Goal: Task Accomplishment & Management: Manage account settings

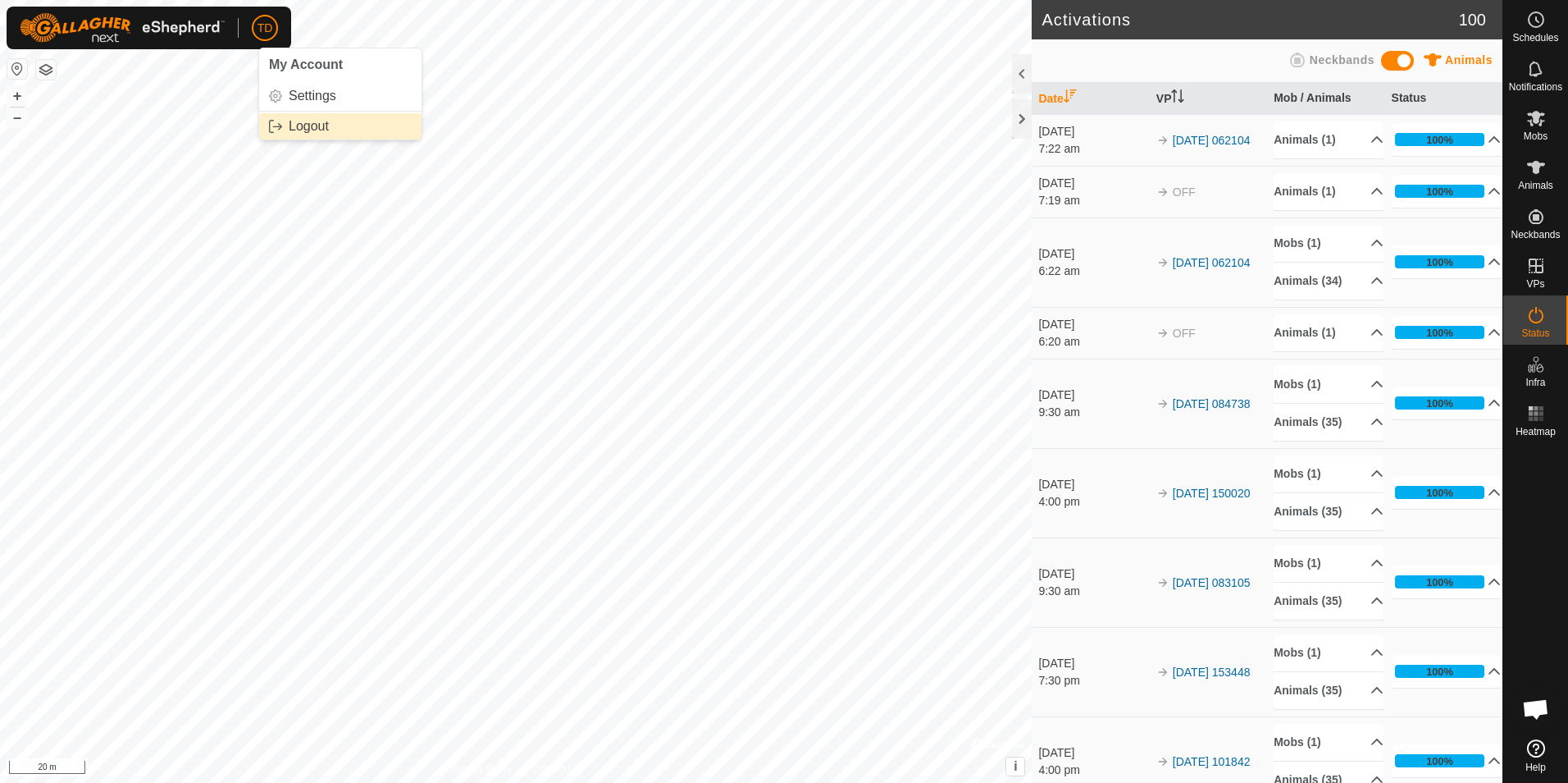
click at [297, 126] on link "Logout" at bounding box center [340, 126] width 162 height 26
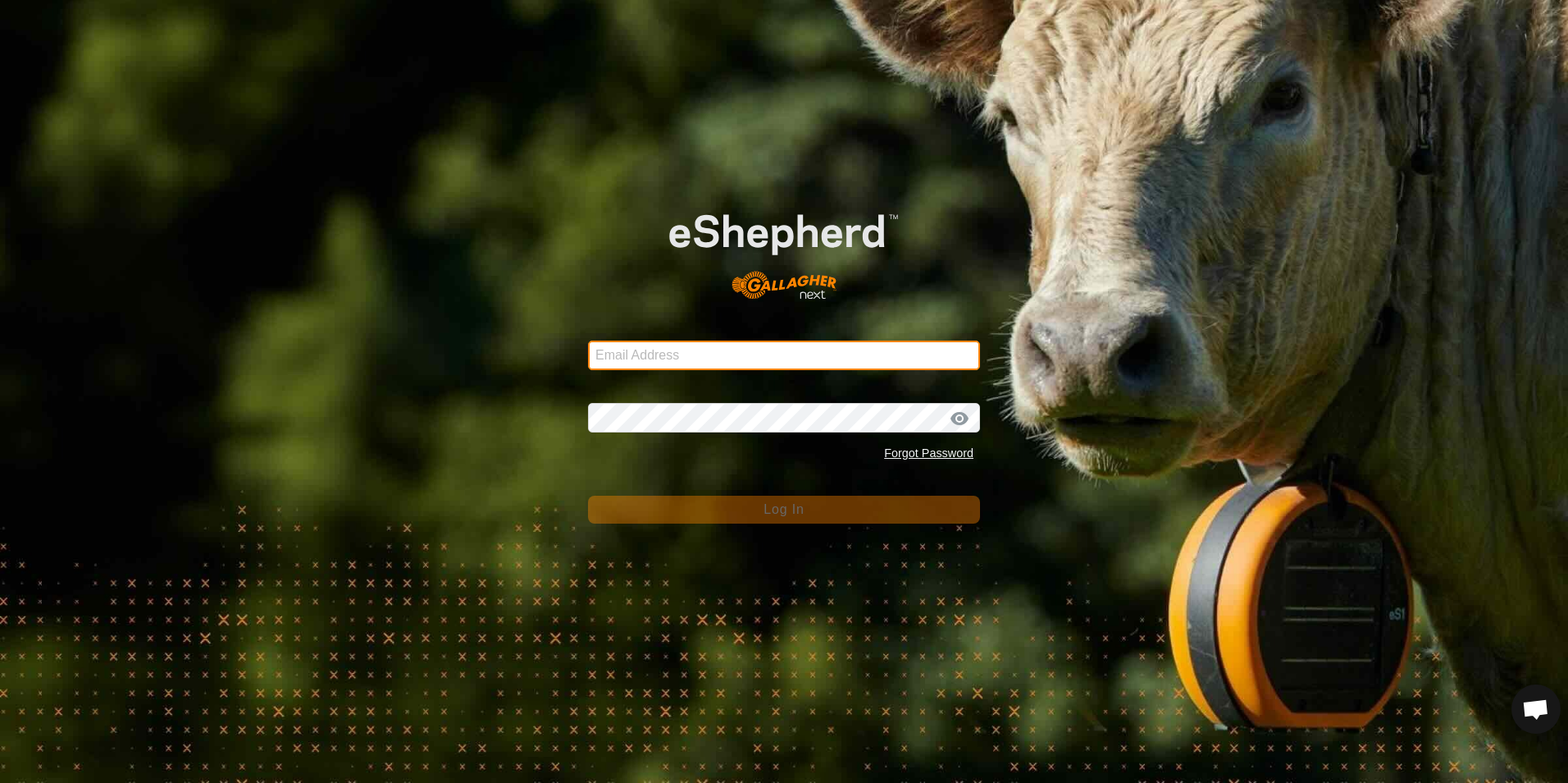
type input "[EMAIL_ADDRESS][DOMAIN_NAME]"
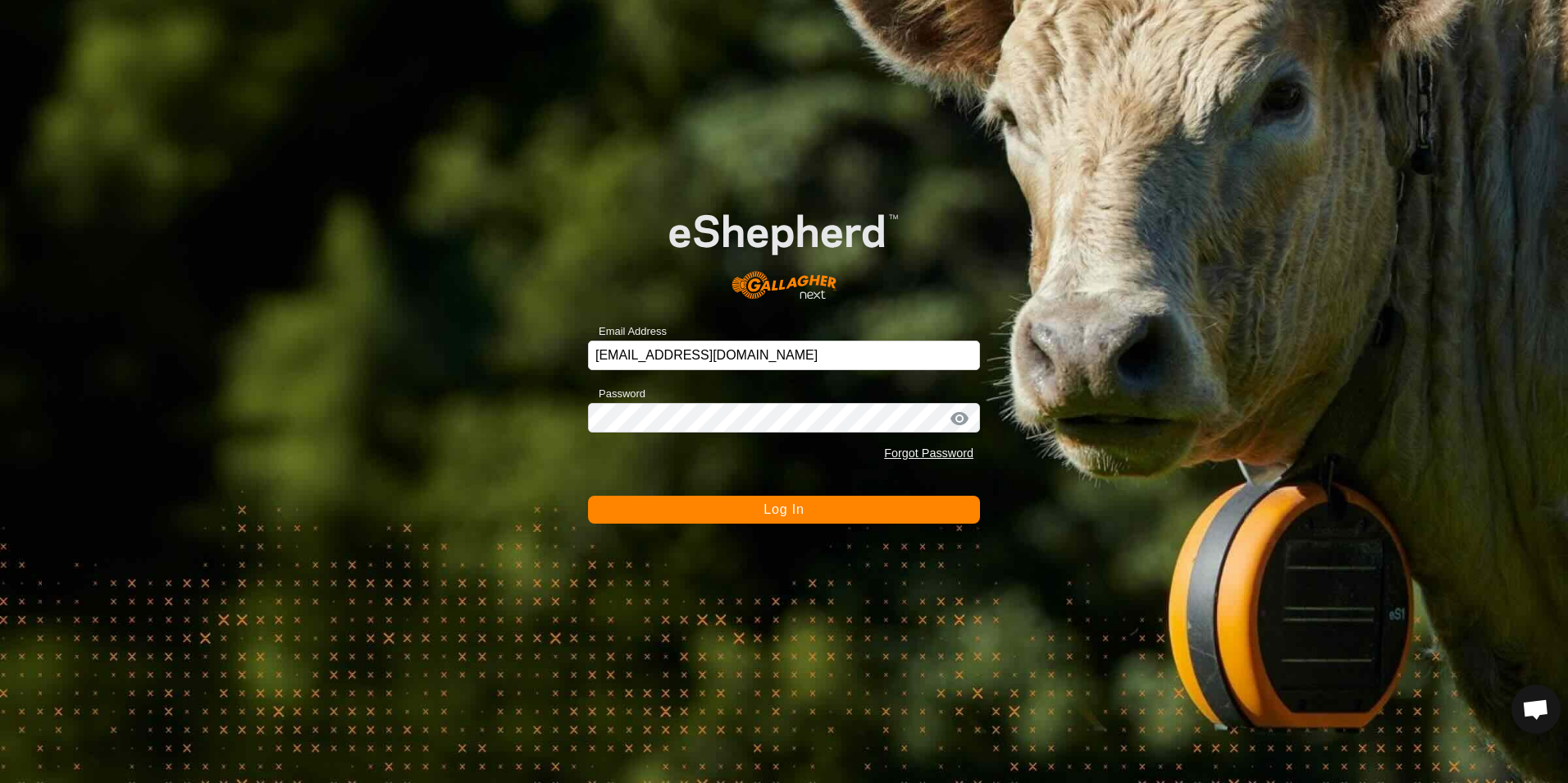
click at [792, 510] on span "Log In" at bounding box center [784, 510] width 40 height 14
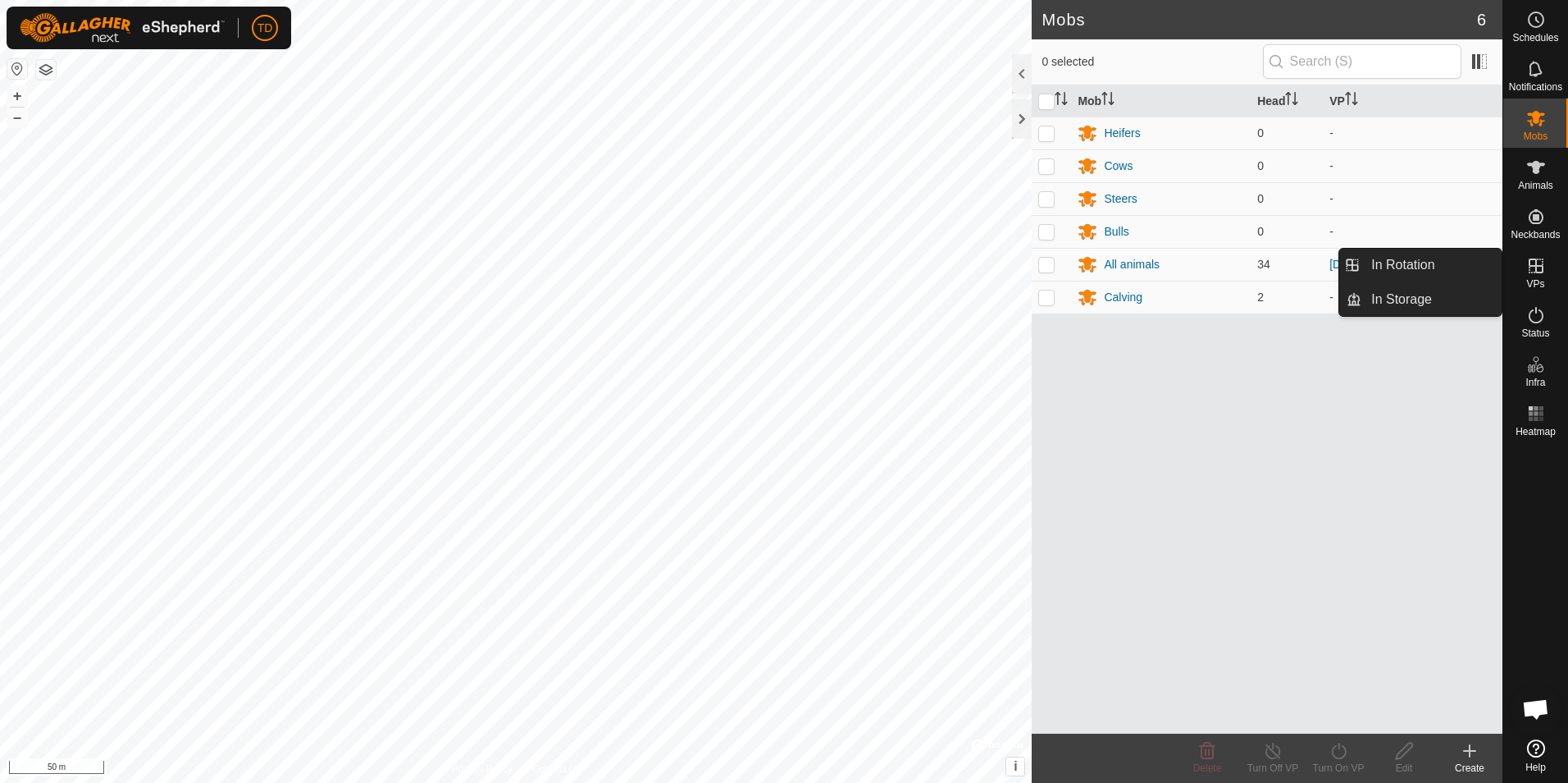
click at [1541, 262] on icon at bounding box center [1536, 265] width 20 height 20
click at [1431, 274] on link "In Rotation" at bounding box center [1432, 265] width 141 height 33
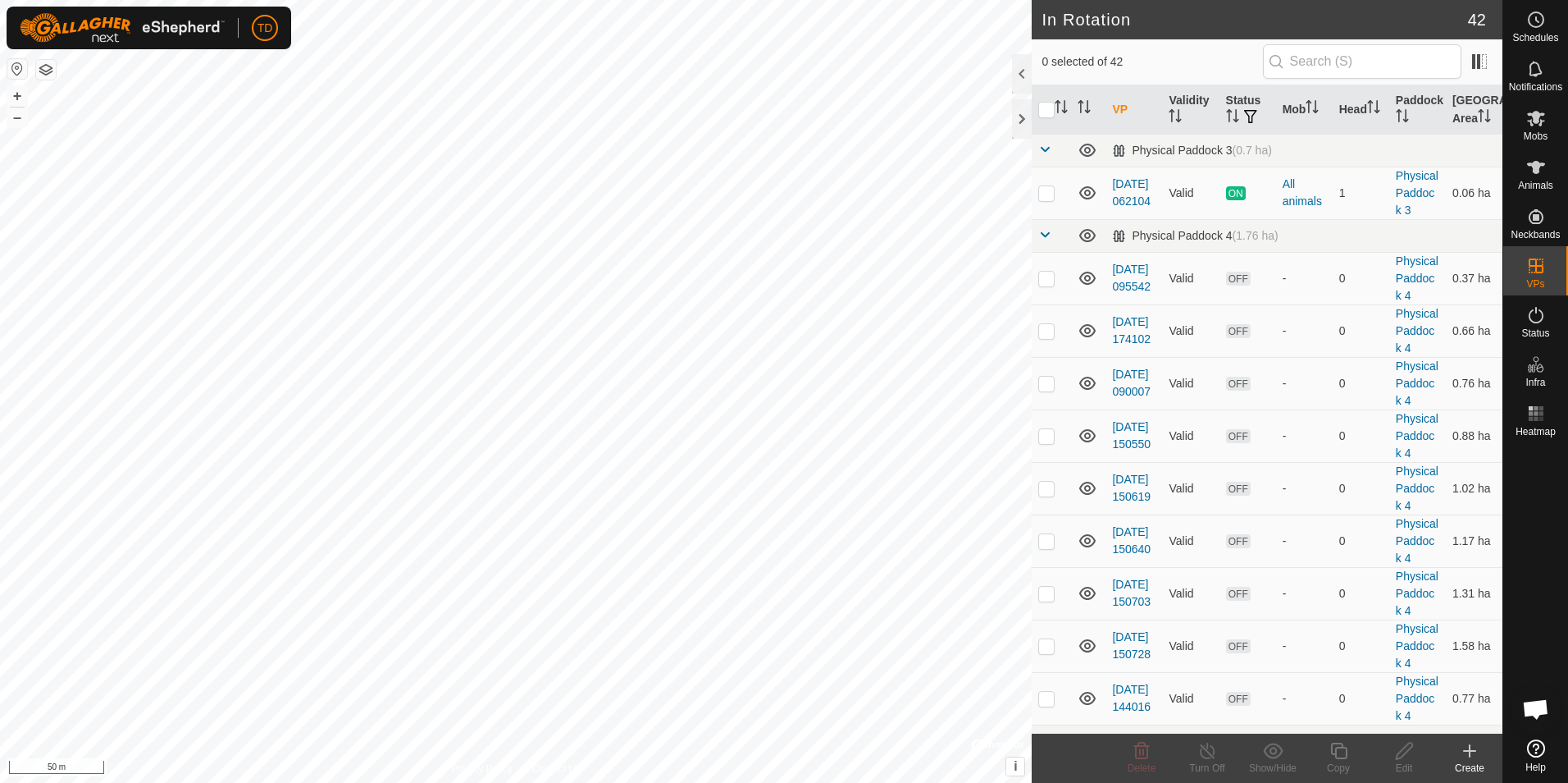
click at [1467, 759] on icon at bounding box center [1470, 751] width 20 height 20
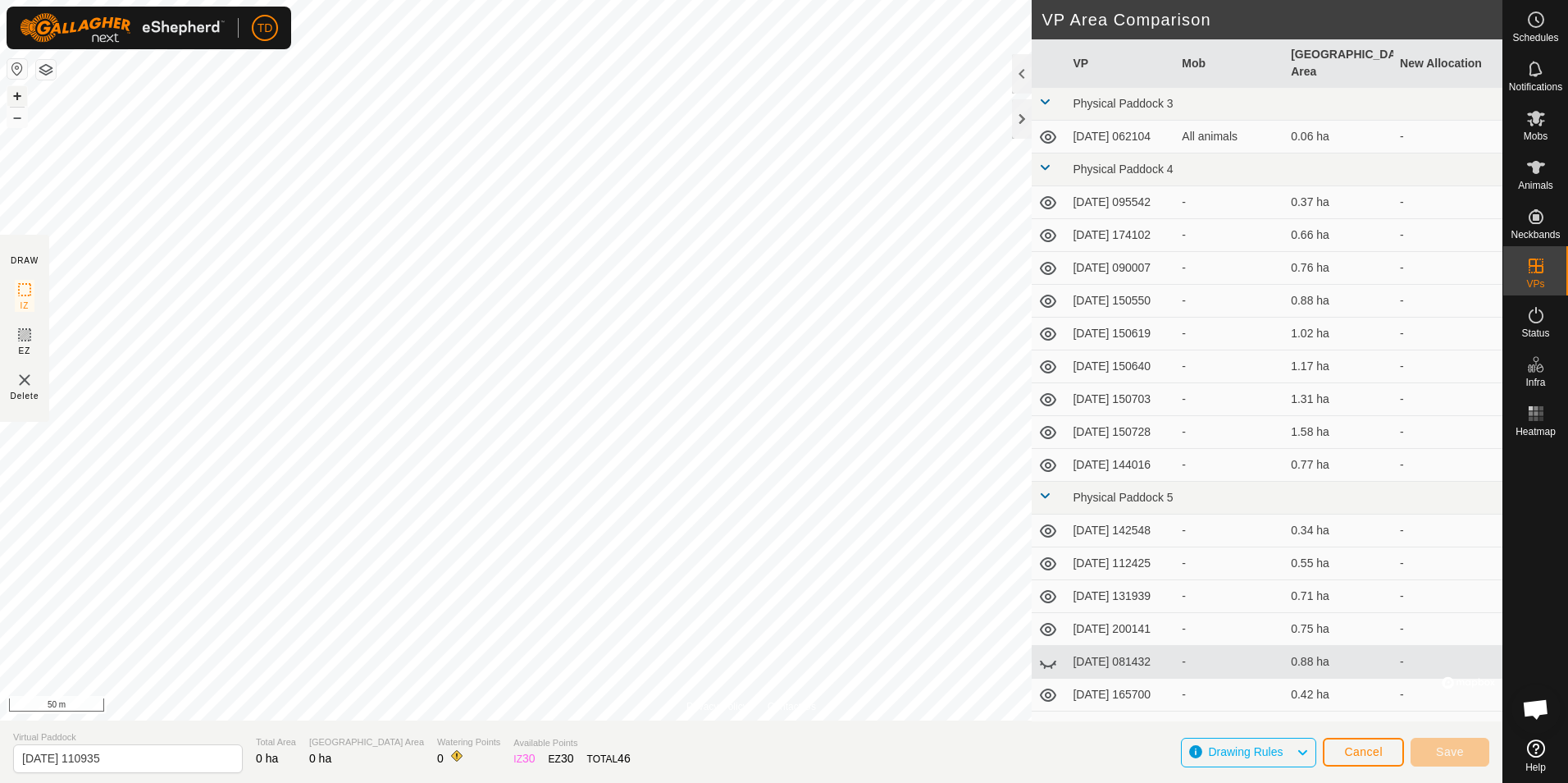
click at [20, 102] on button "+" at bounding box center [17, 96] width 20 height 20
click at [1464, 755] on button "Save" at bounding box center [1450, 752] width 78 height 29
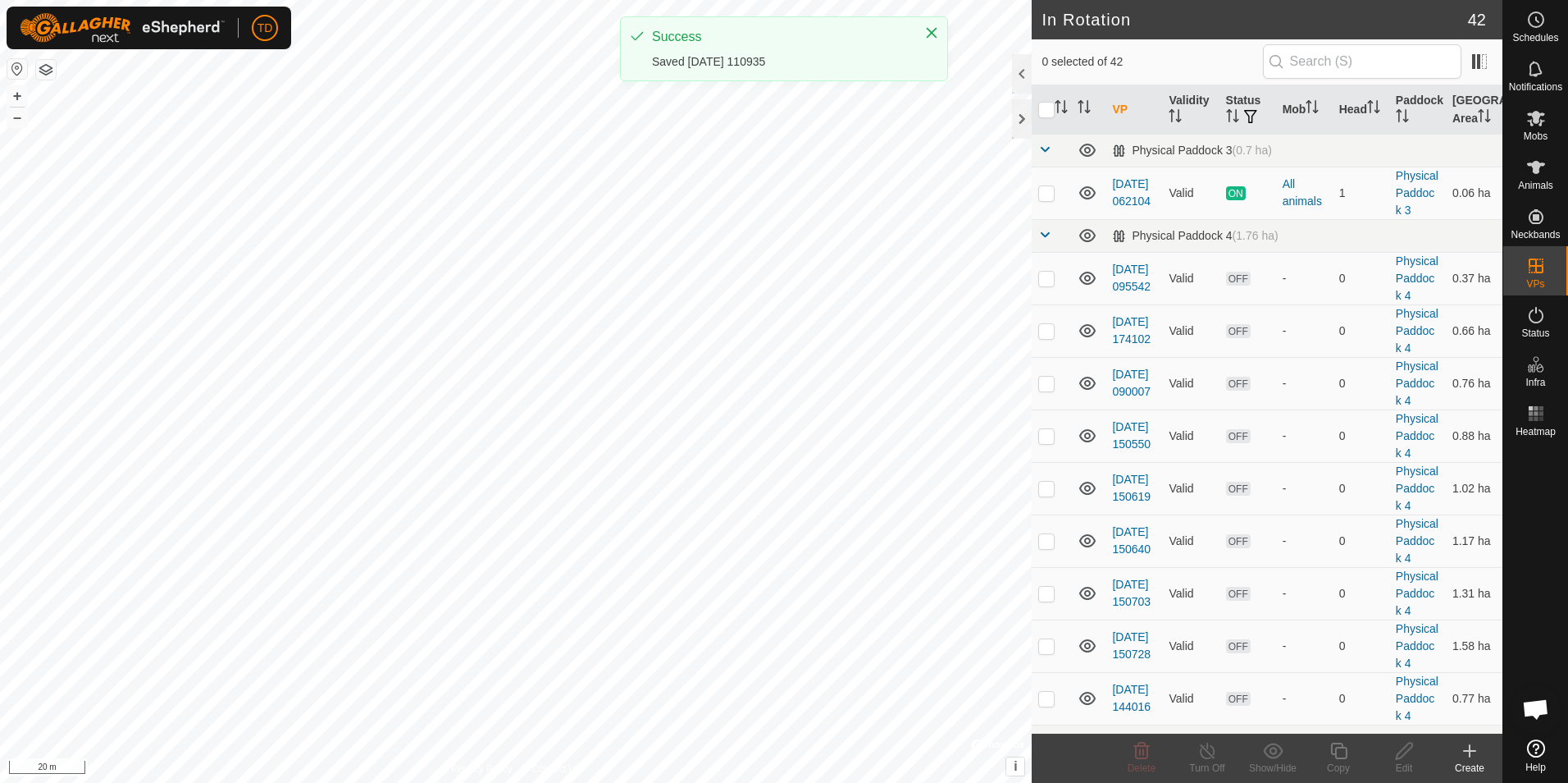
click at [1464, 755] on icon at bounding box center [1470, 751] width 20 height 20
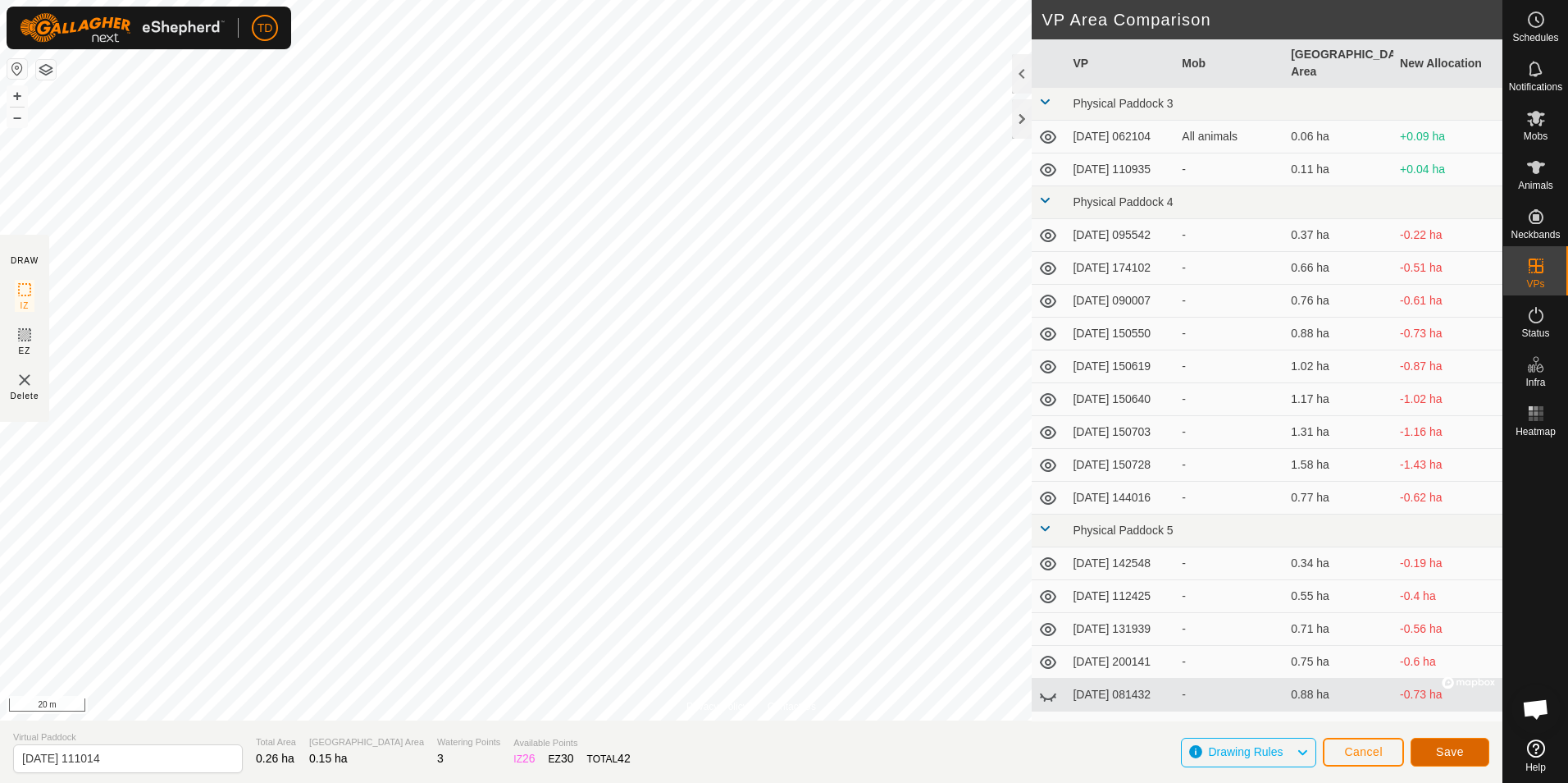
click at [1462, 757] on span "Save" at bounding box center [1450, 751] width 28 height 13
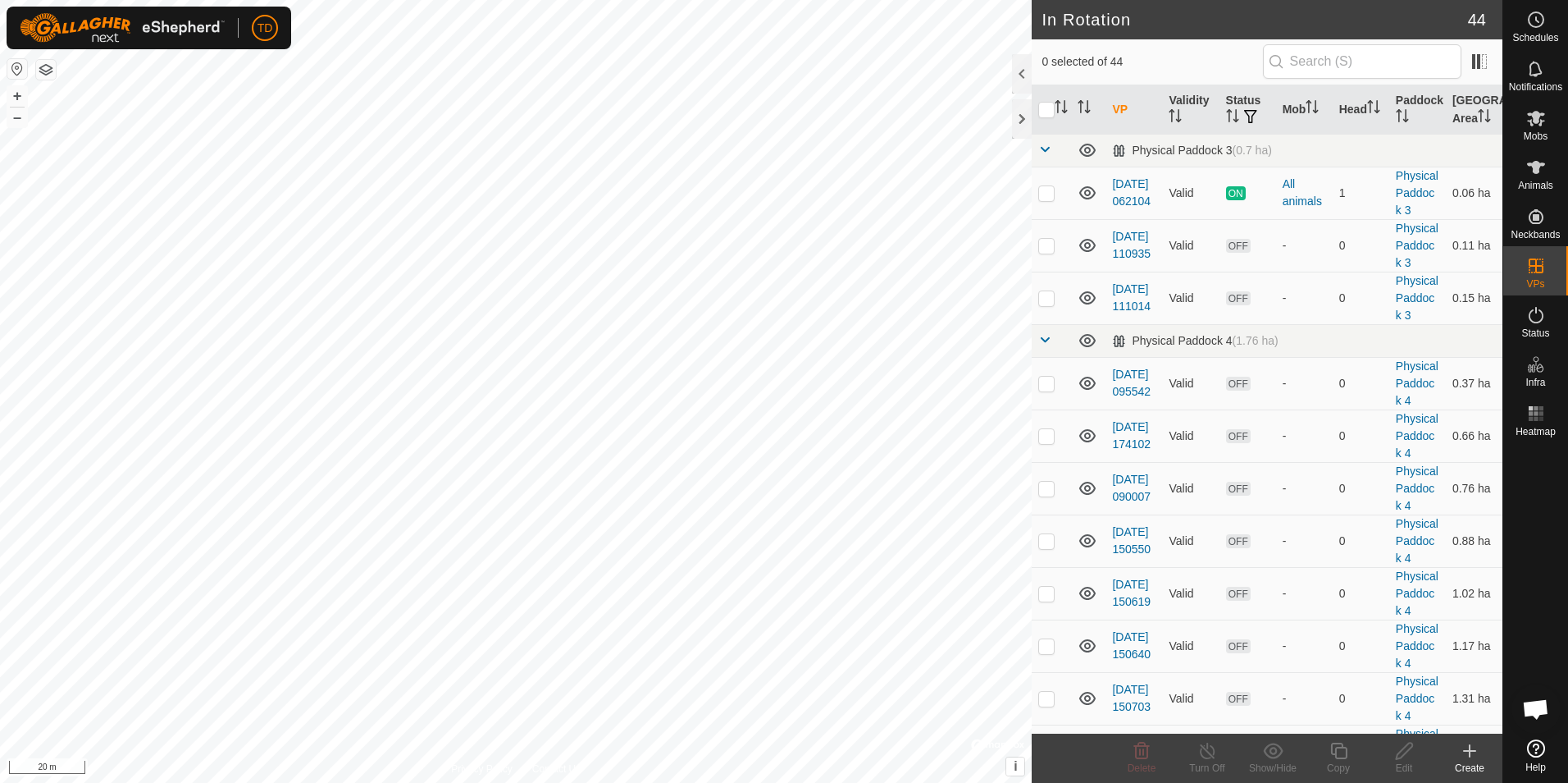
click at [1470, 758] on icon at bounding box center [1470, 751] width 20 height 20
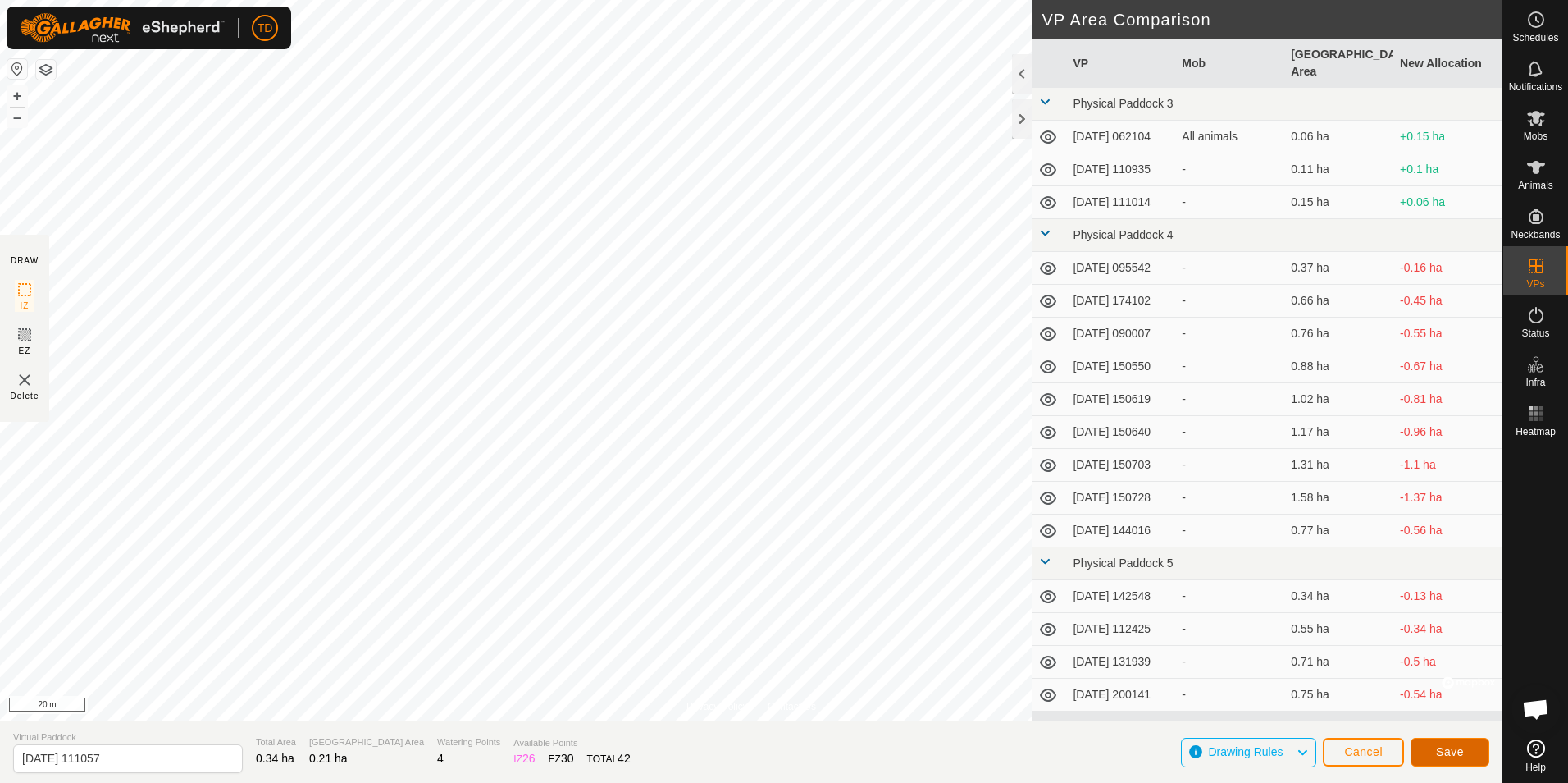
click at [1446, 754] on span "Save" at bounding box center [1450, 751] width 28 height 13
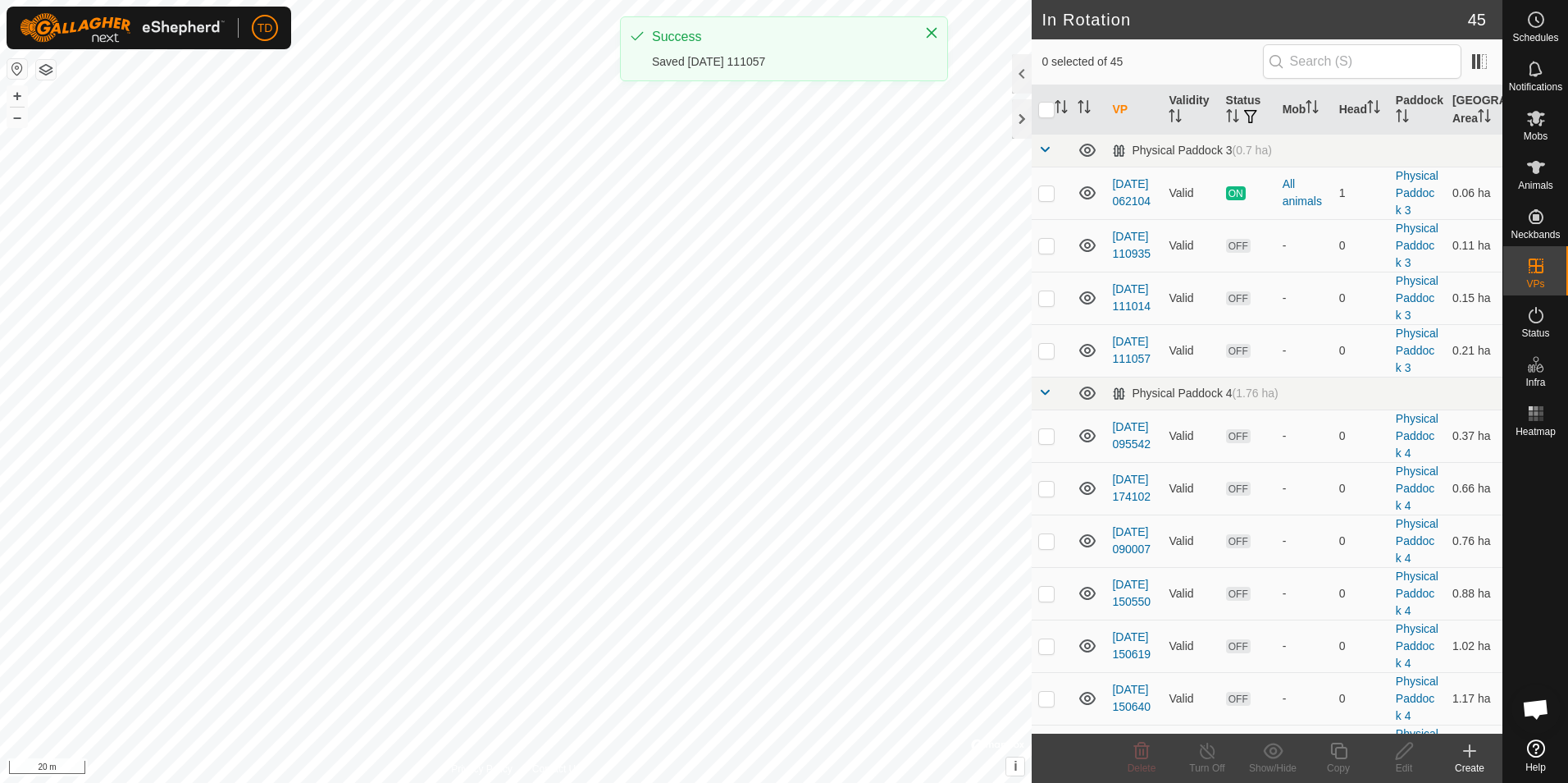
click at [1473, 754] on icon at bounding box center [1470, 751] width 20 height 20
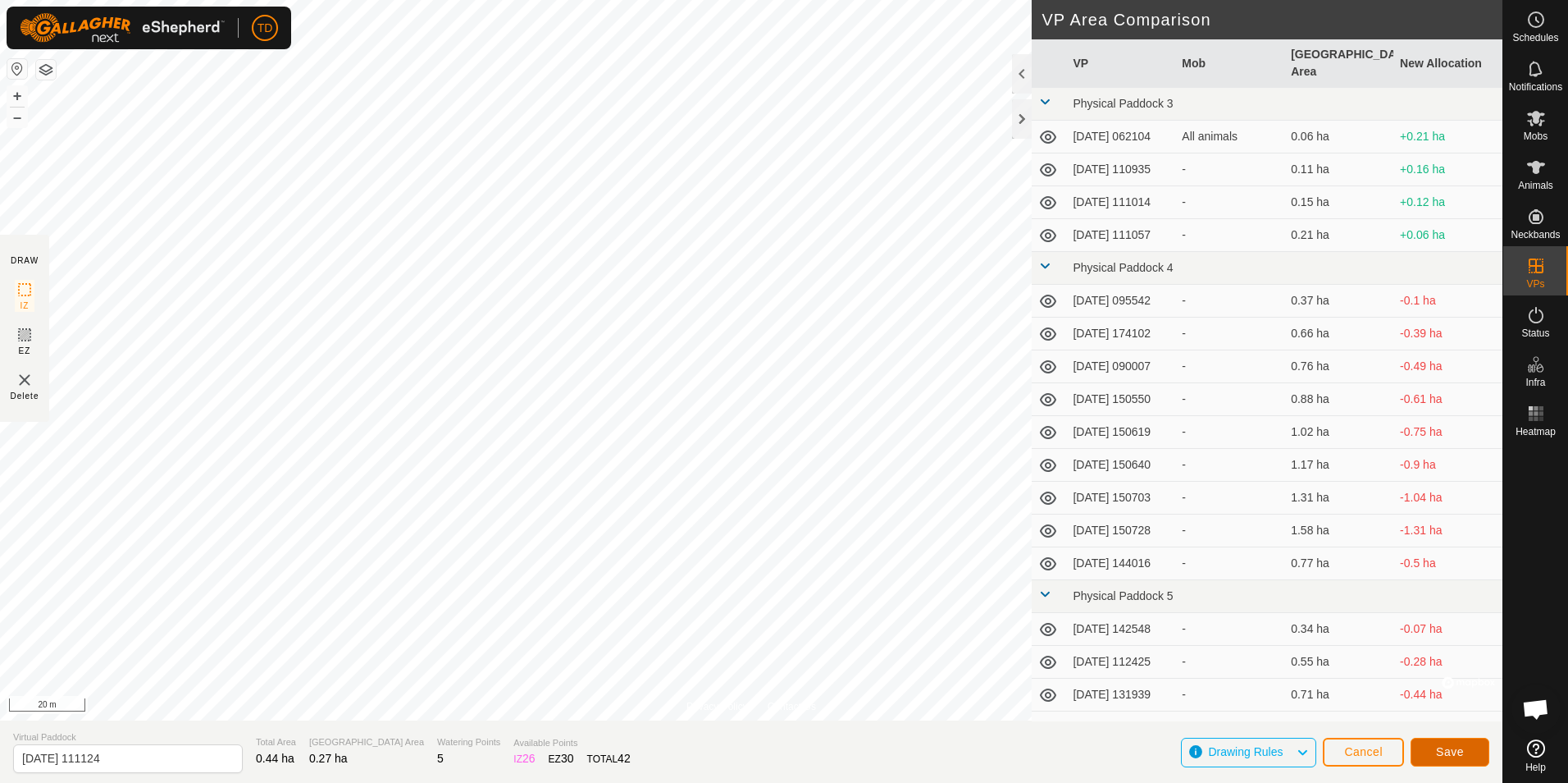
click at [1437, 746] on span "Save" at bounding box center [1450, 751] width 28 height 13
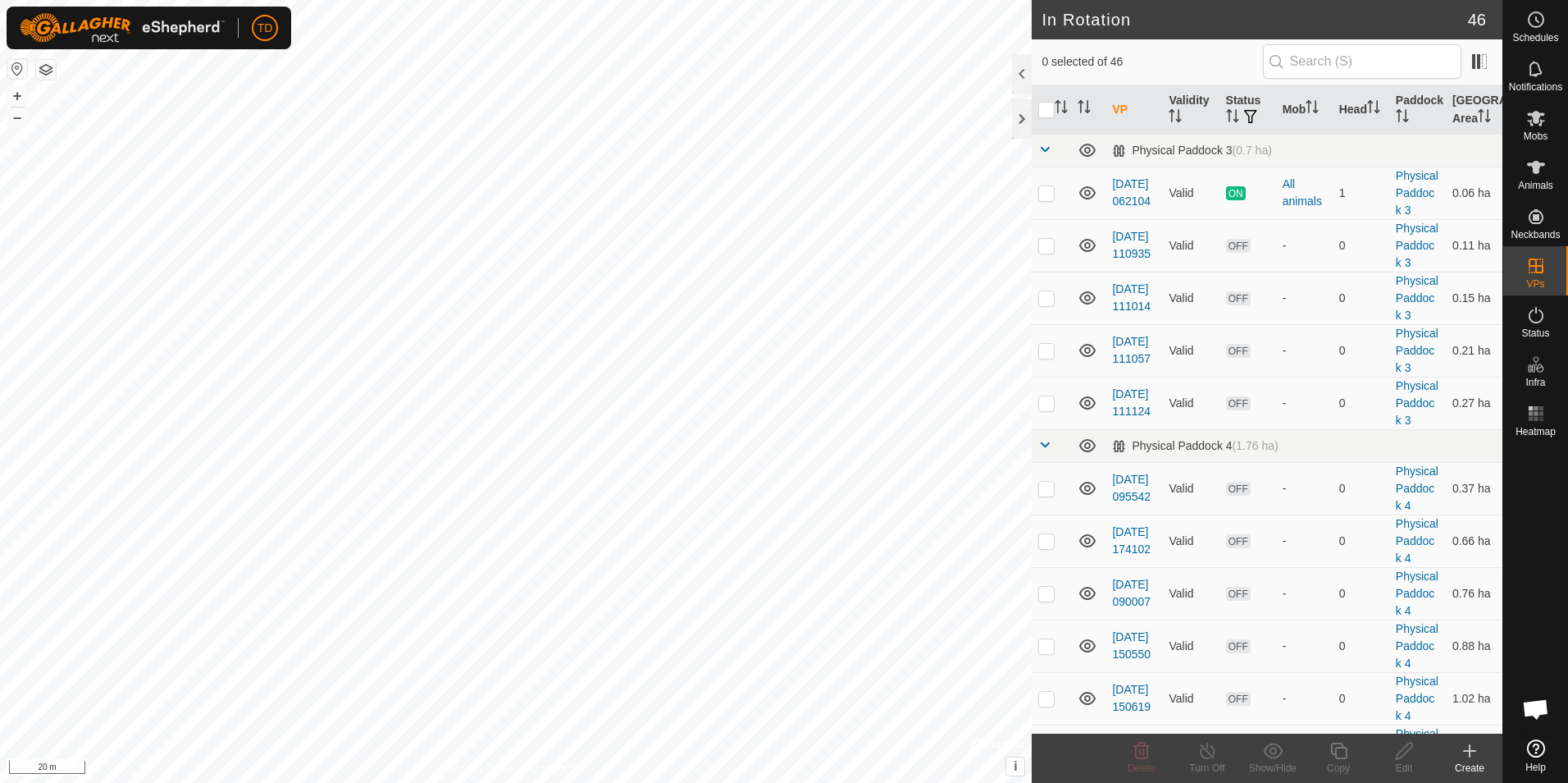
click at [1482, 736] on div "Create" at bounding box center [1470, 758] width 66 height 49
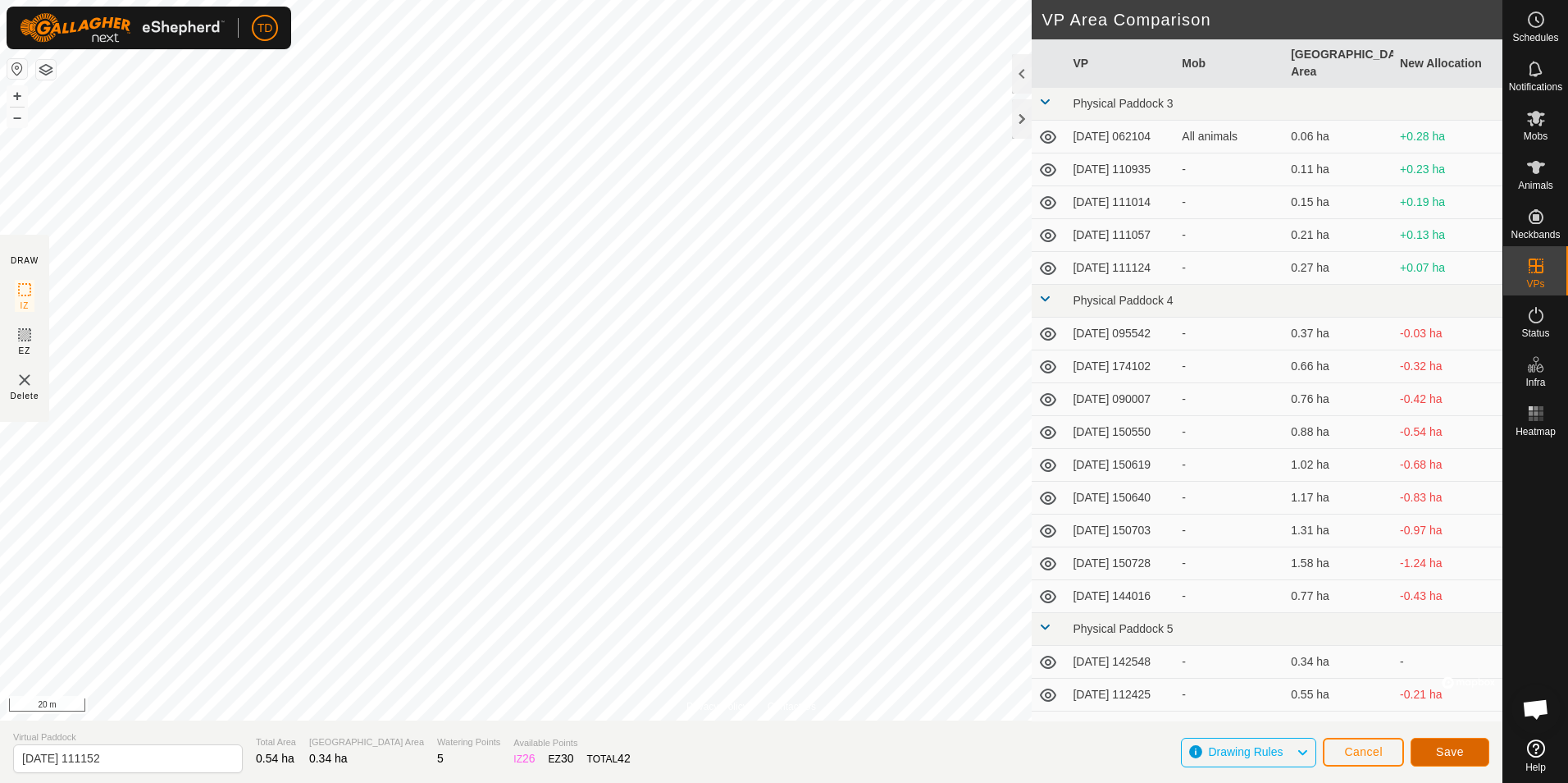
click at [1447, 758] on span "Save" at bounding box center [1450, 751] width 28 height 13
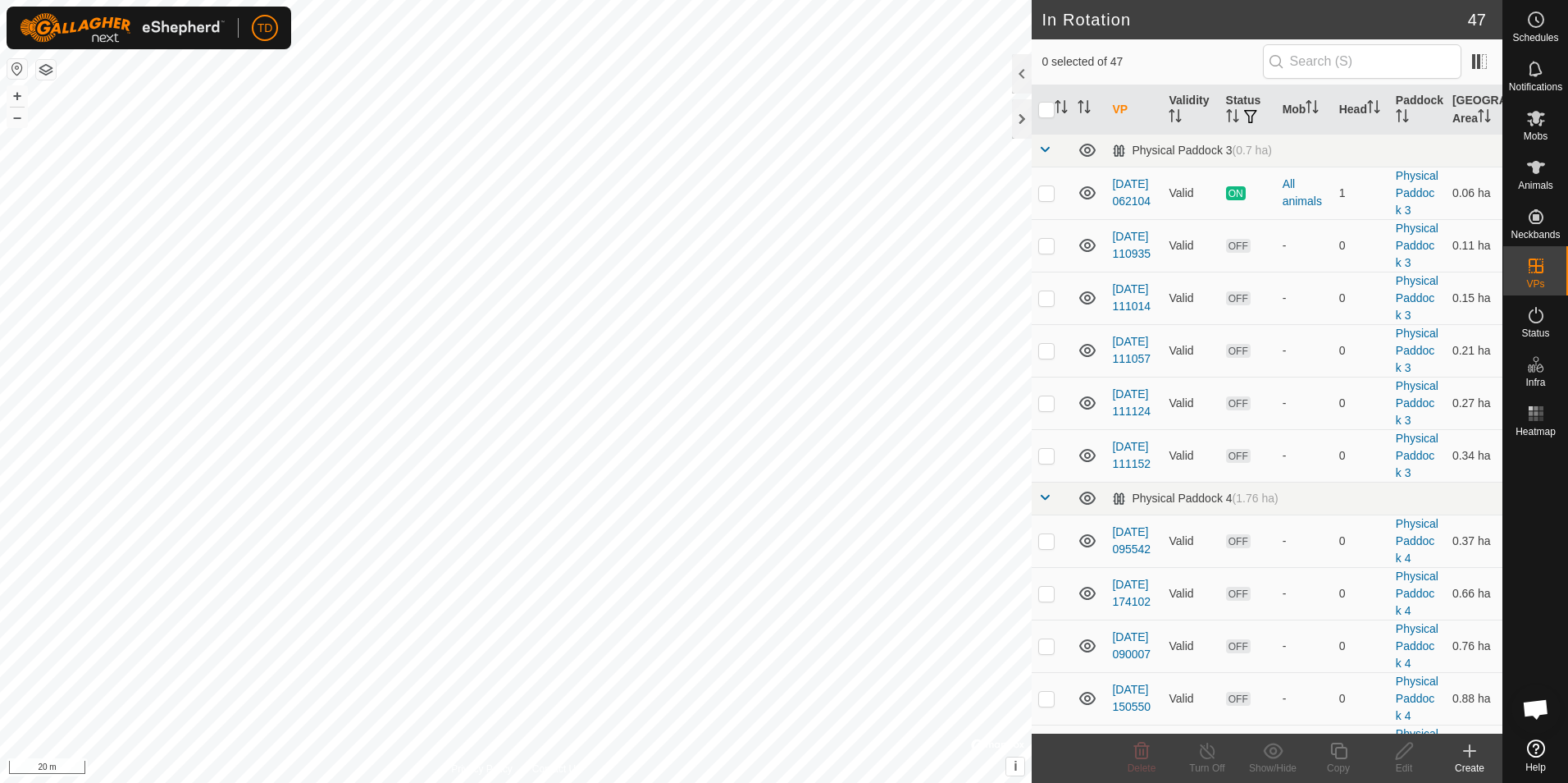
click at [1469, 760] on icon at bounding box center [1470, 751] width 20 height 20
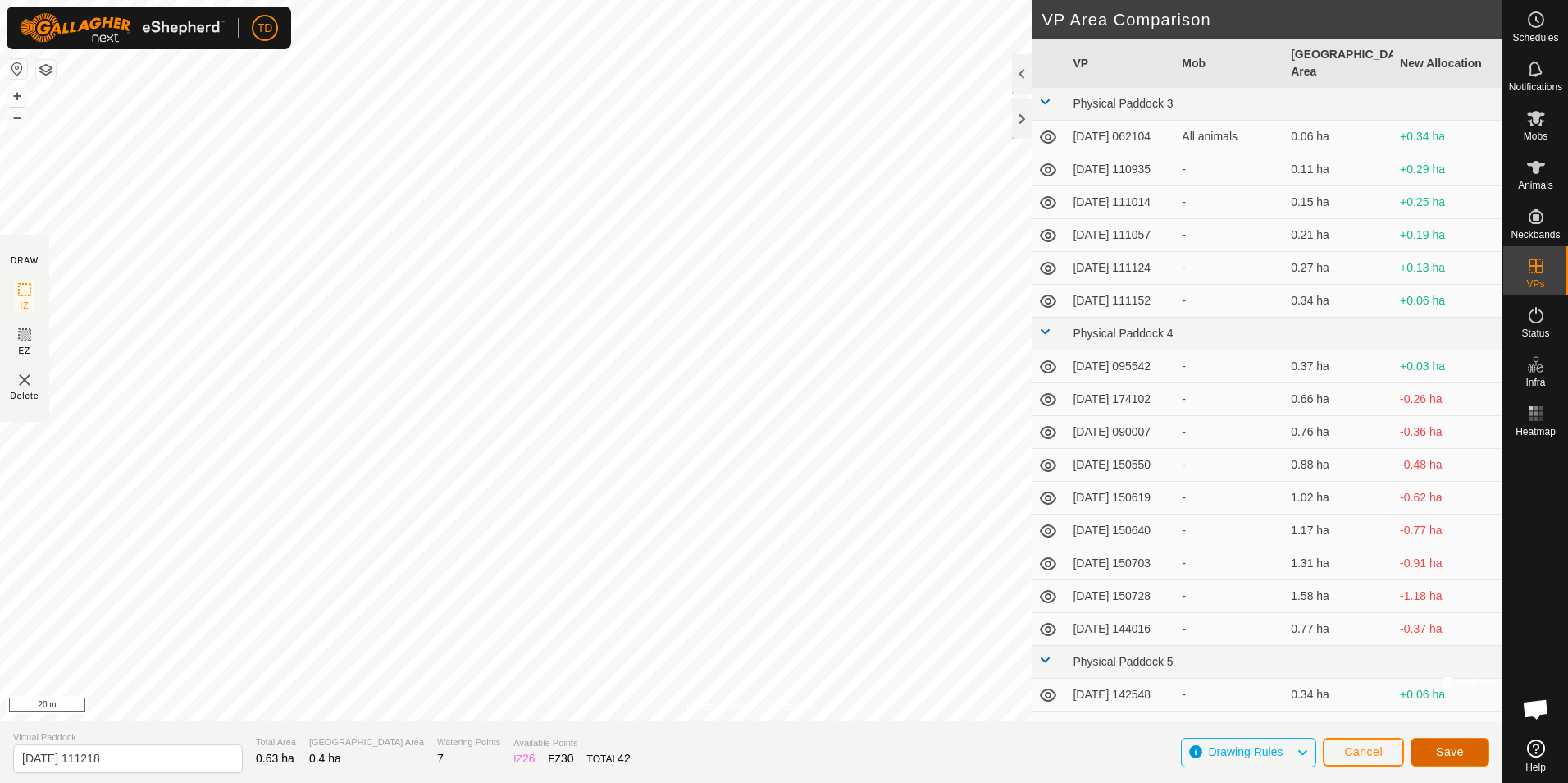
click at [1458, 754] on span "Save" at bounding box center [1450, 751] width 28 height 13
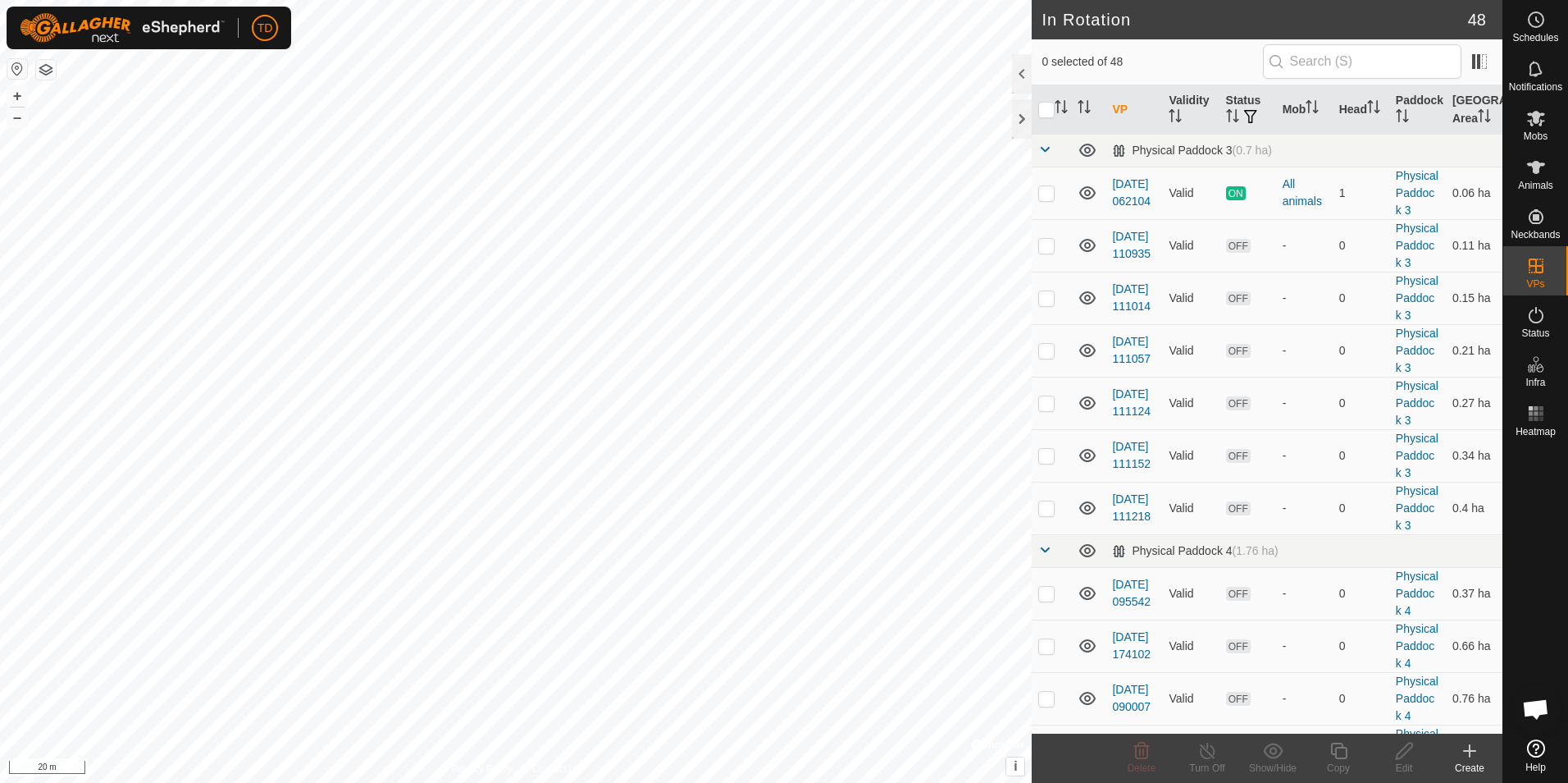
click at [1466, 747] on icon at bounding box center [1470, 751] width 20 height 20
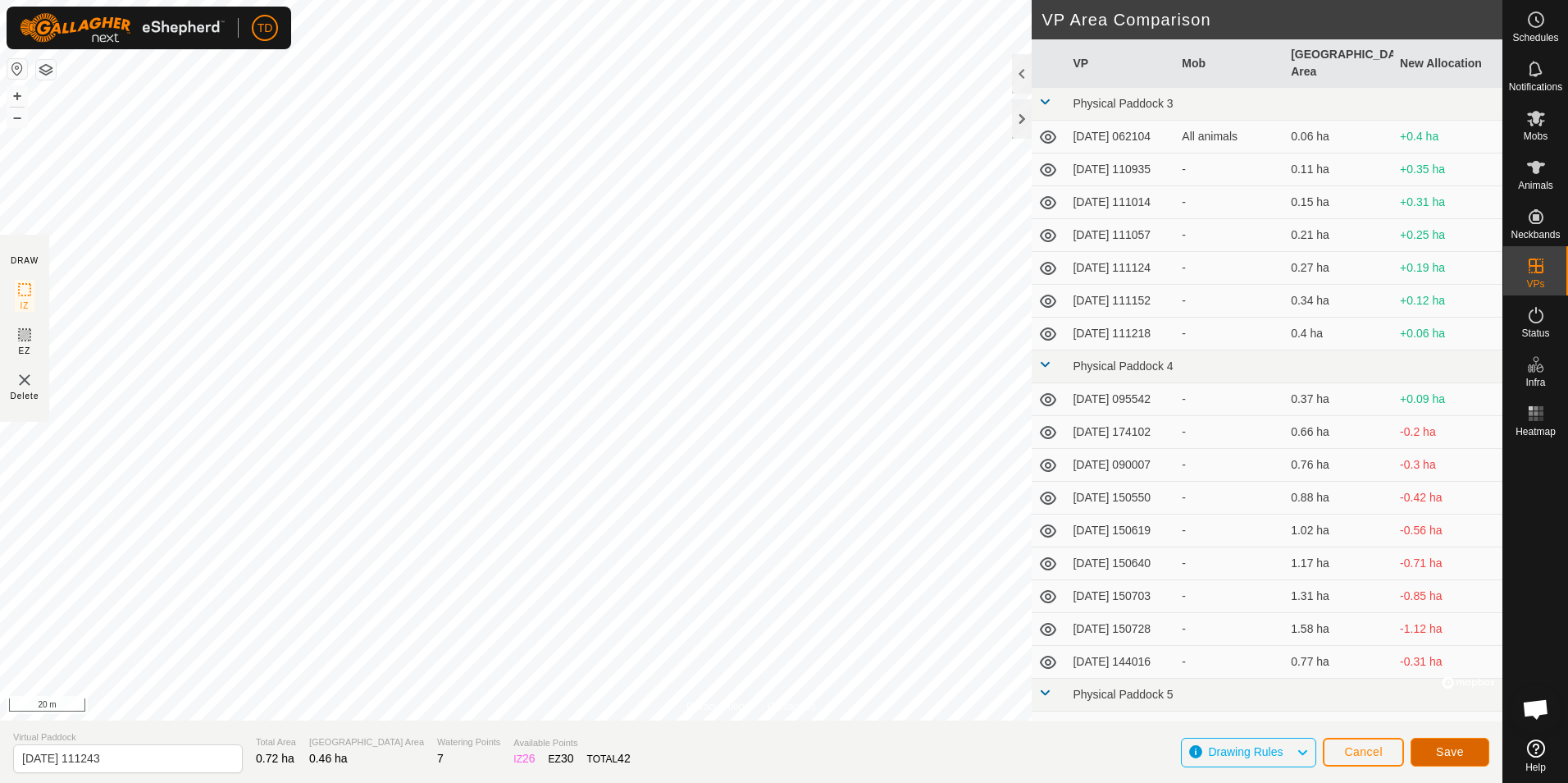
click at [1451, 744] on button "Save" at bounding box center [1450, 752] width 78 height 29
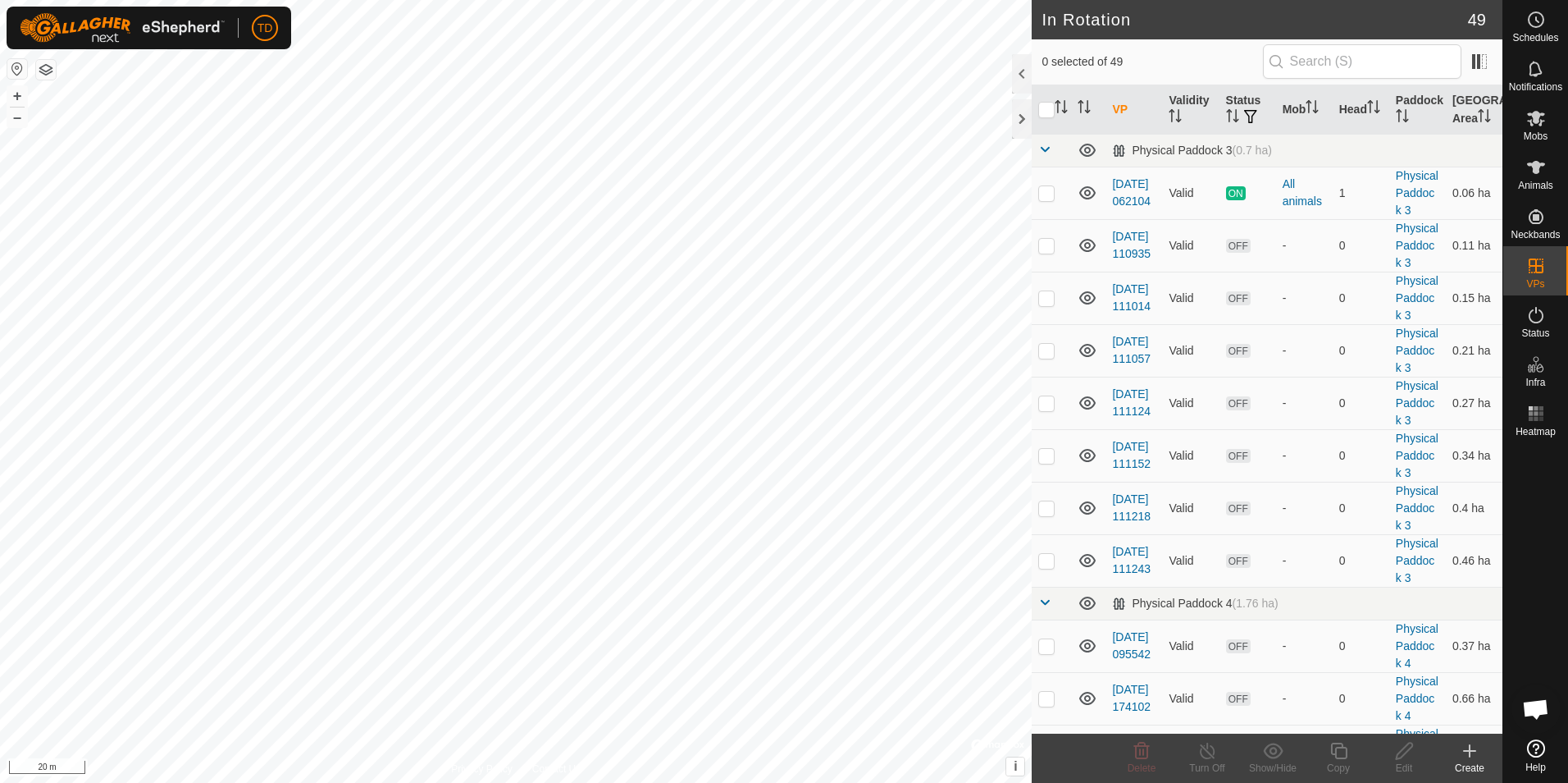
click at [1466, 751] on icon at bounding box center [1469, 751] width 12 height 0
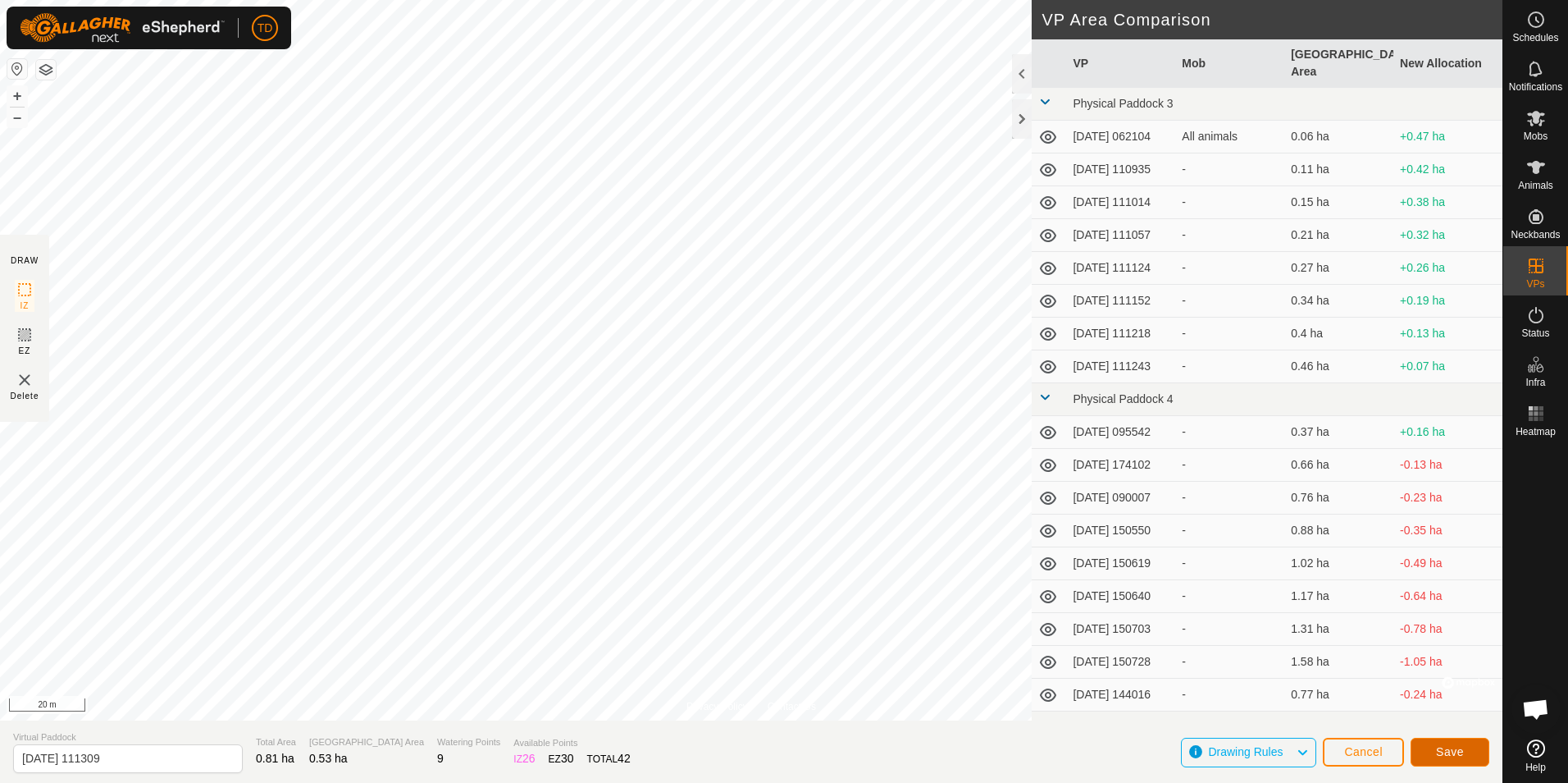
click at [1455, 746] on span "Save" at bounding box center [1450, 751] width 28 height 13
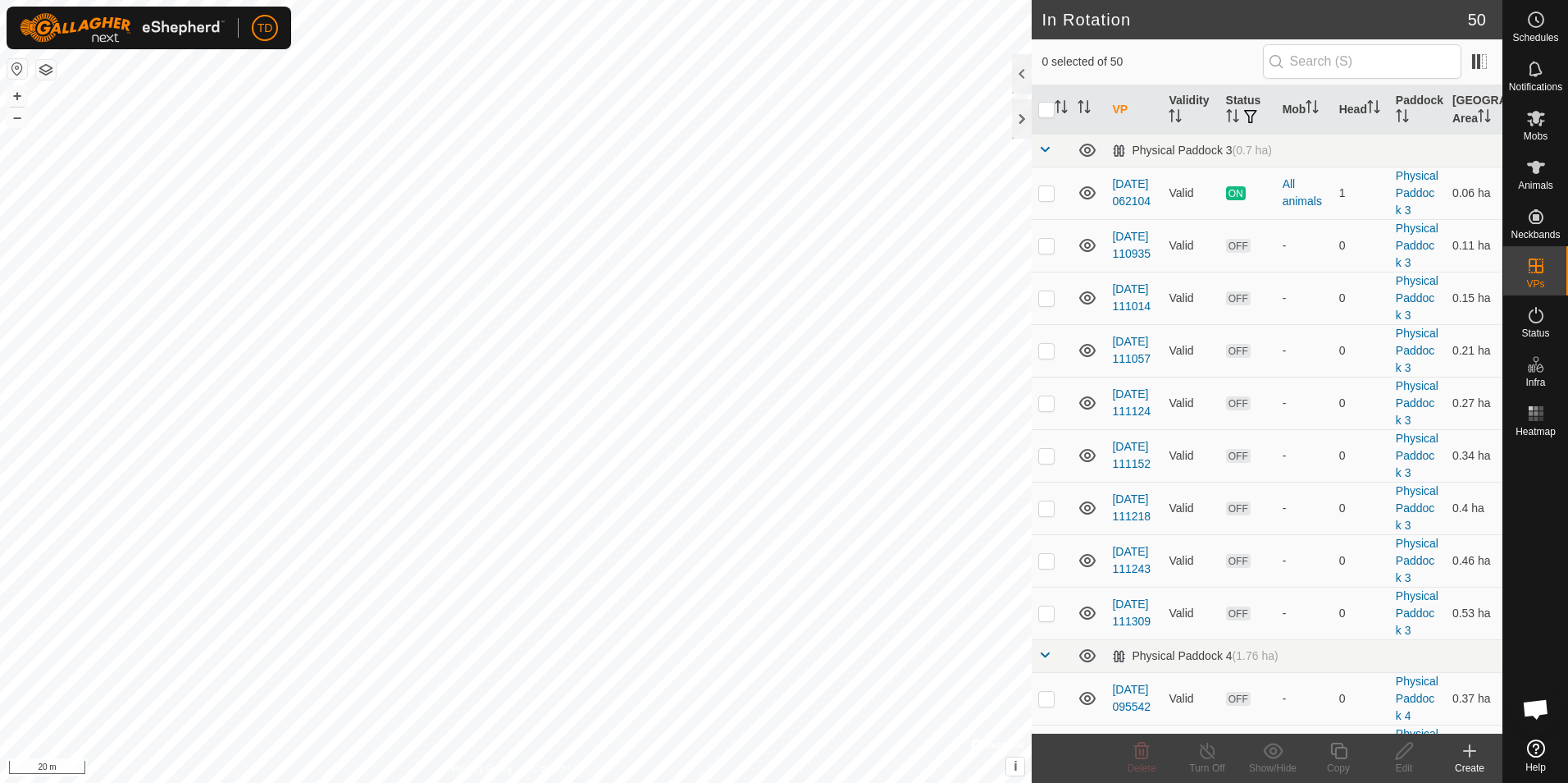
click at [1468, 749] on icon at bounding box center [1470, 751] width 20 height 20
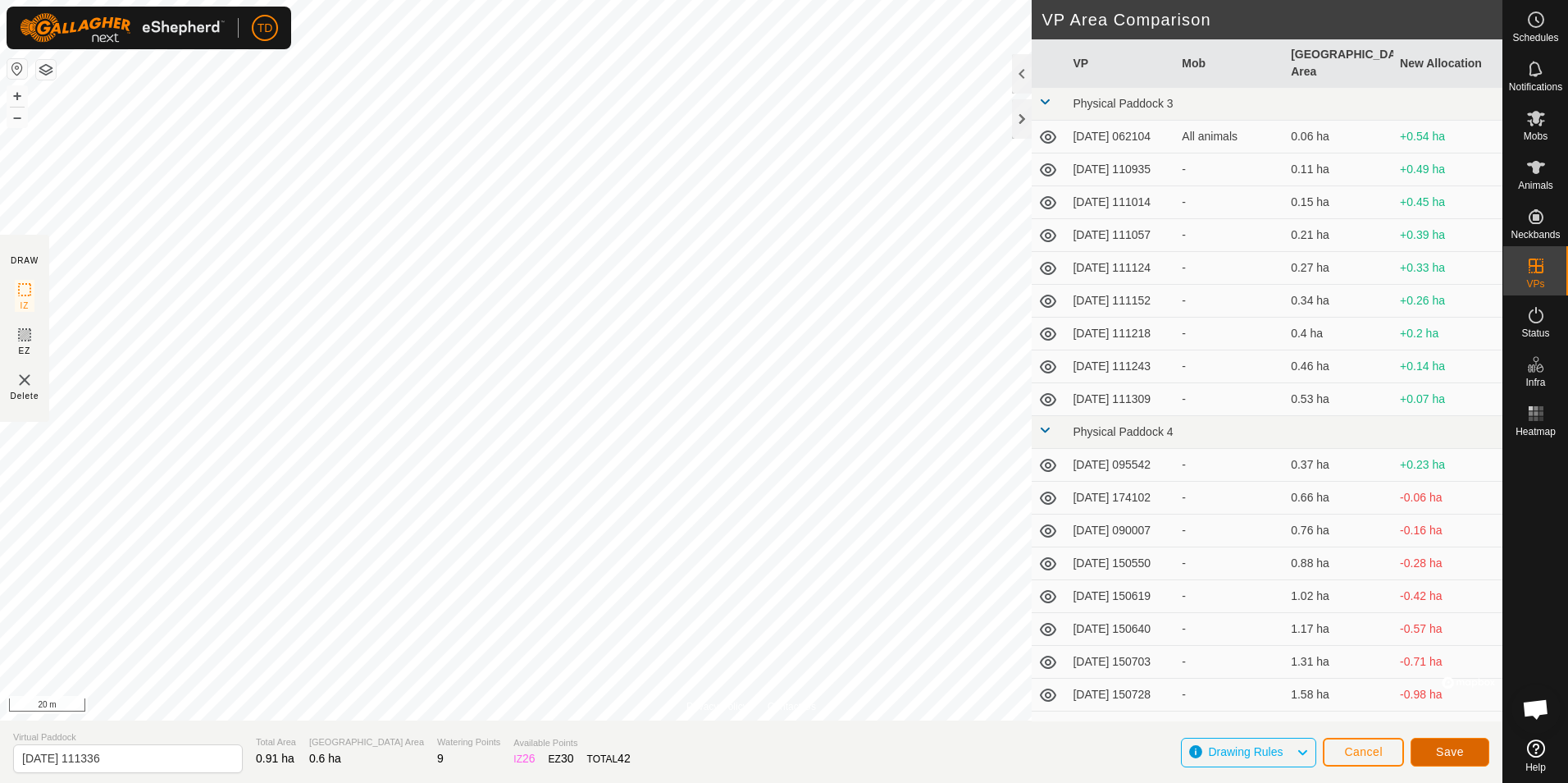
click at [1456, 750] on span "Save" at bounding box center [1450, 751] width 28 height 13
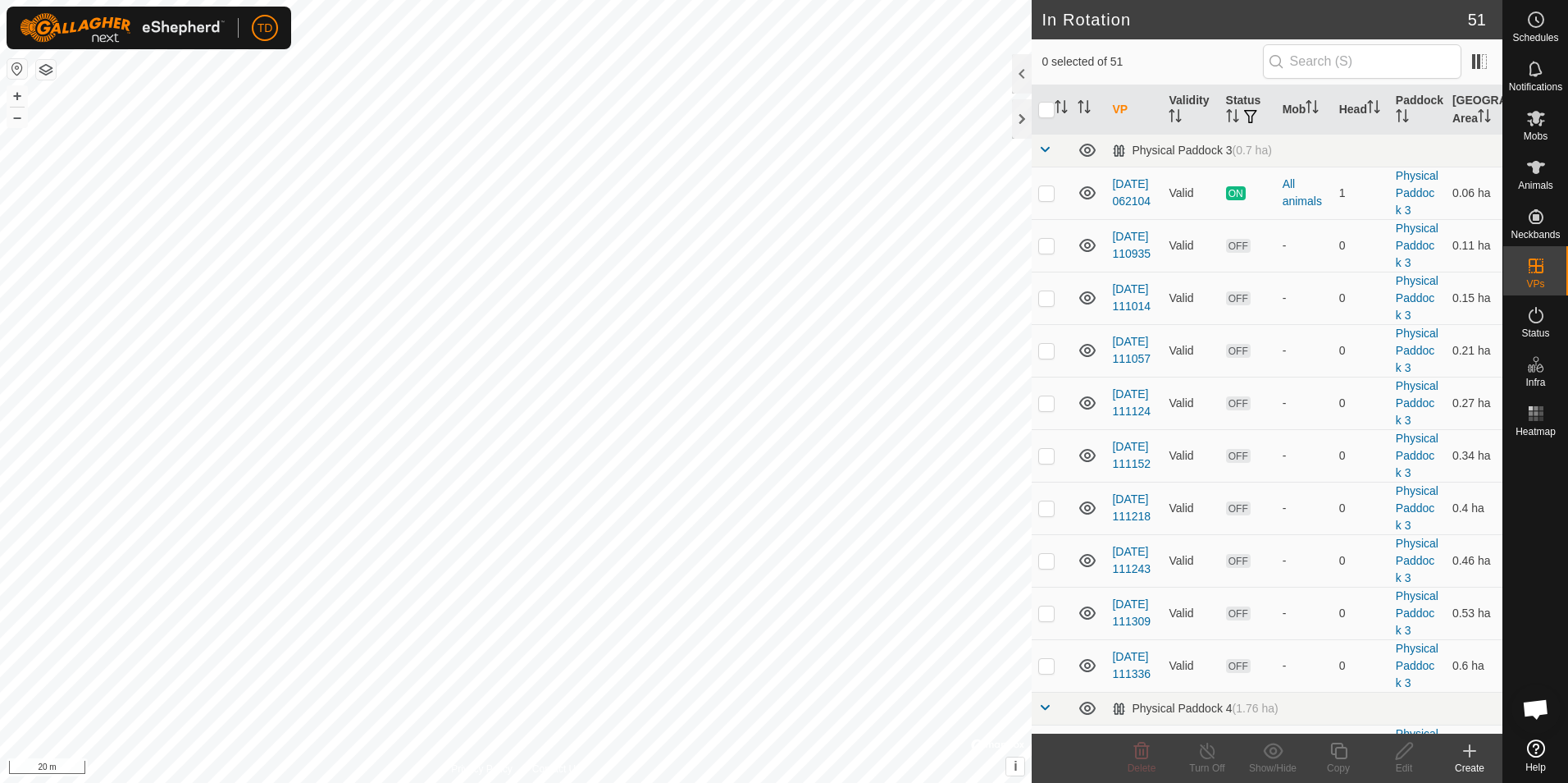
click at [1473, 759] on icon at bounding box center [1470, 751] width 20 height 20
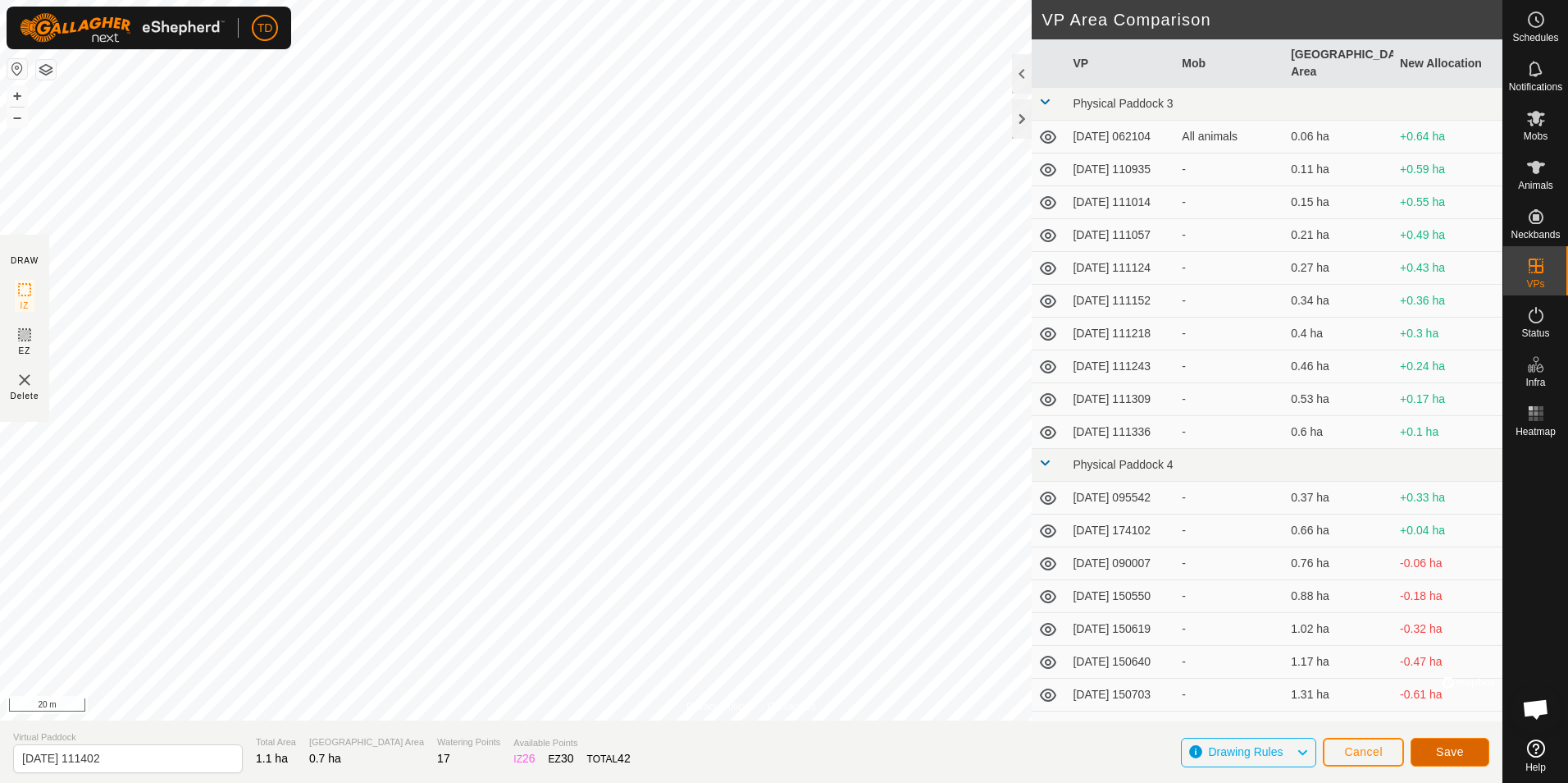
click at [1451, 745] on span "Save" at bounding box center [1450, 751] width 28 height 13
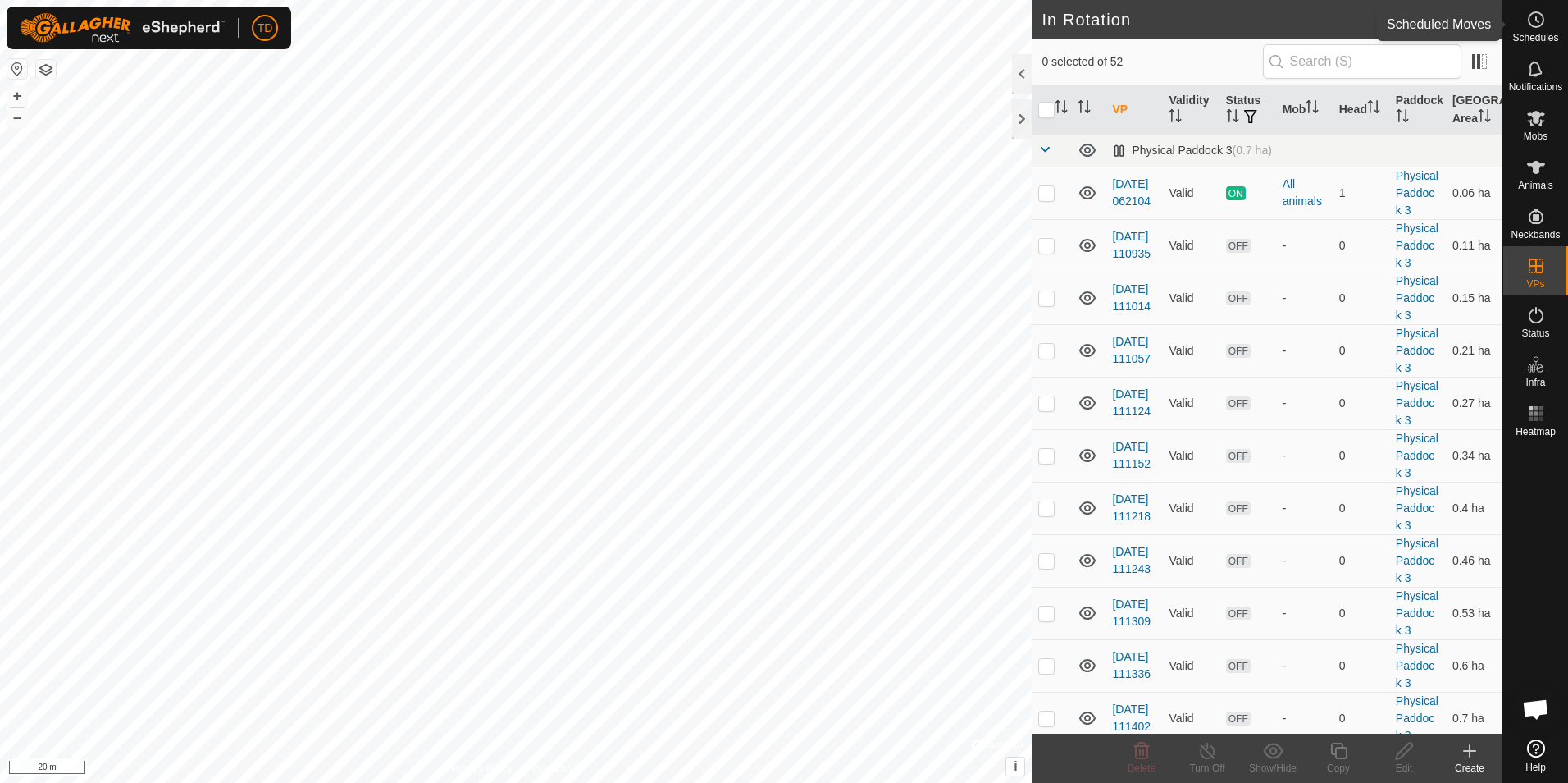
click at [1535, 23] on icon at bounding box center [1536, 20] width 20 height 20
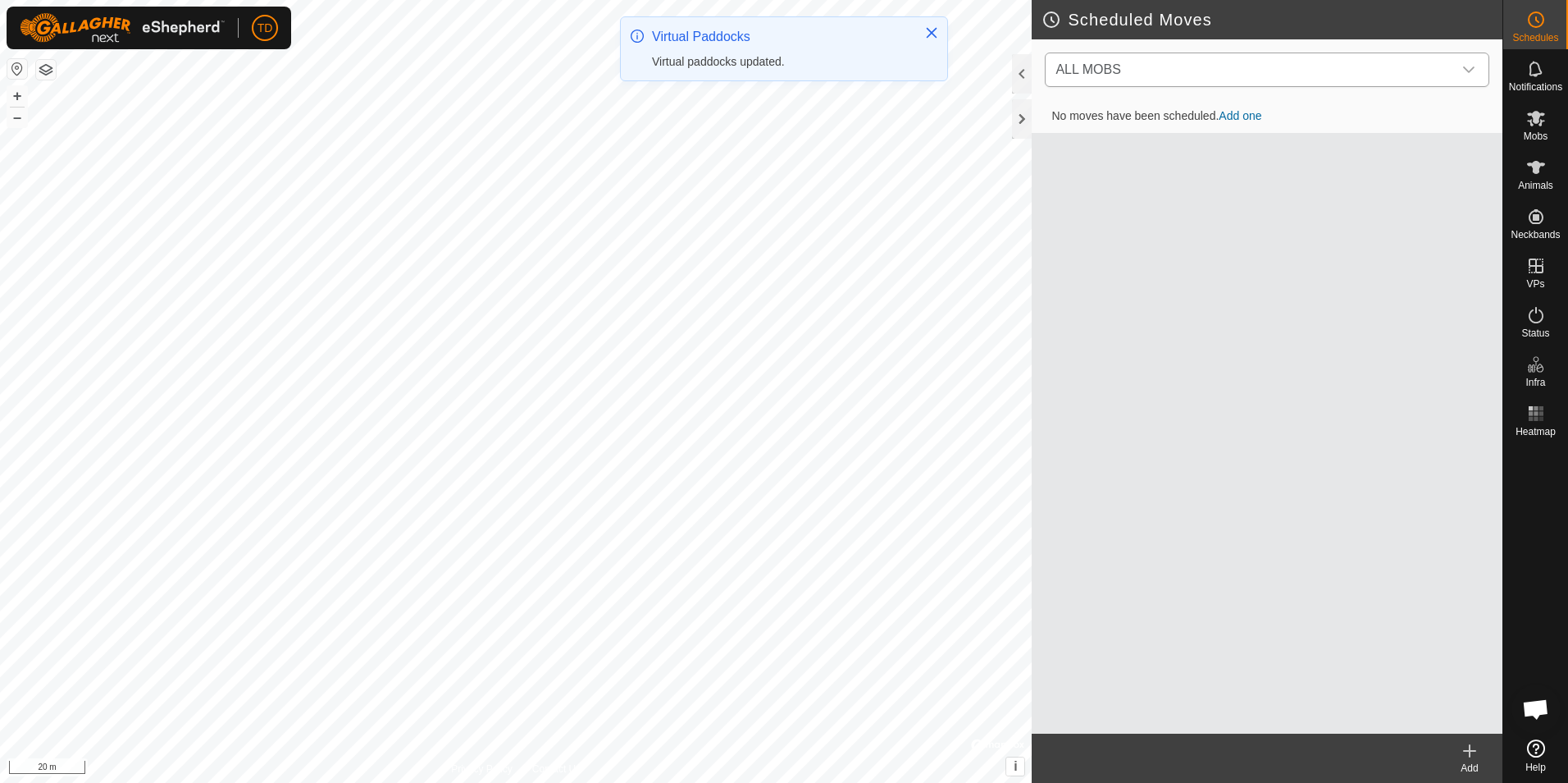
click at [1462, 64] on icon "dropdown trigger" at bounding box center [1468, 69] width 13 height 13
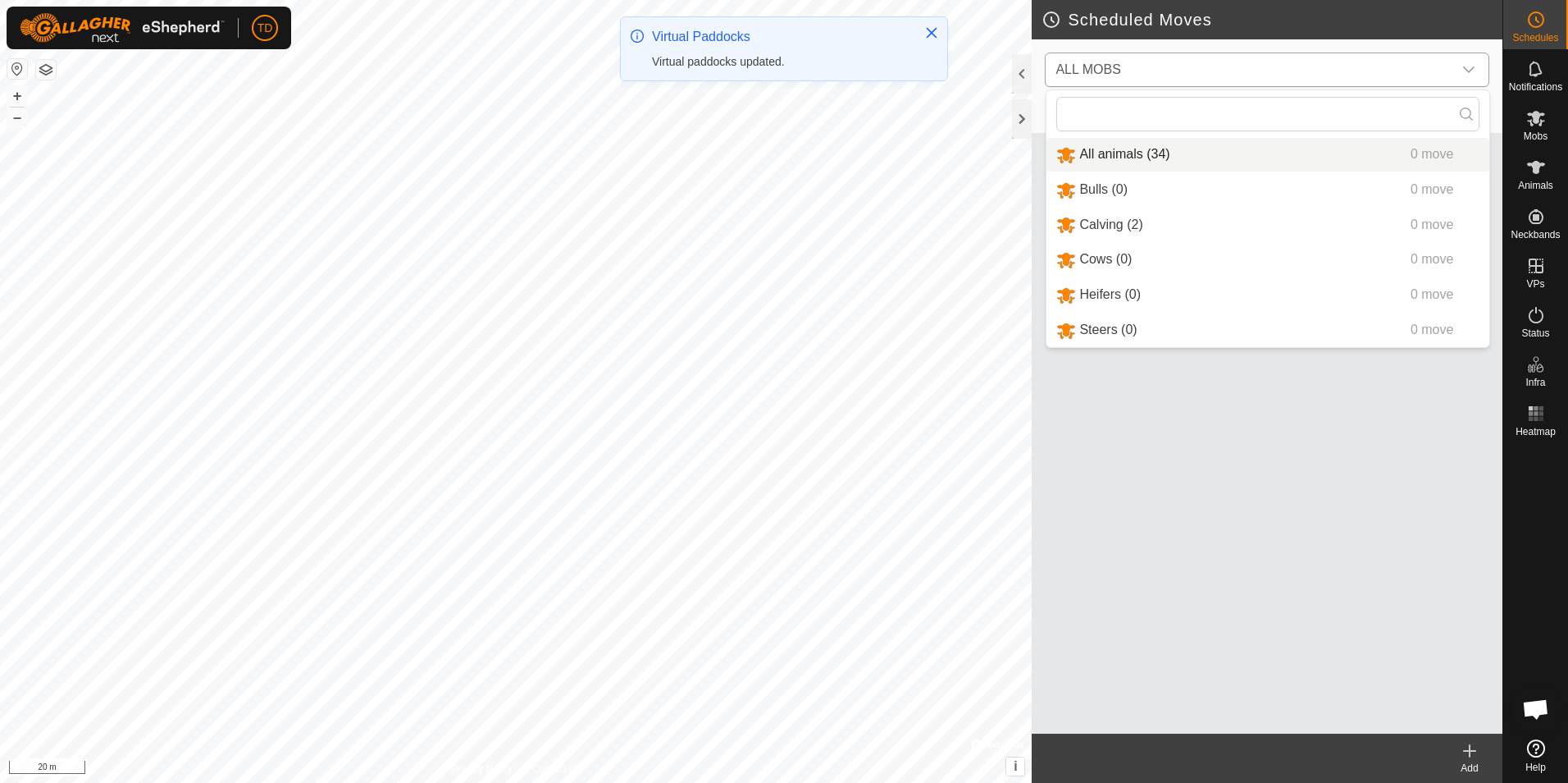
click at [1111, 151] on li "All animals (34) 0 move" at bounding box center [1267, 155] width 443 height 34
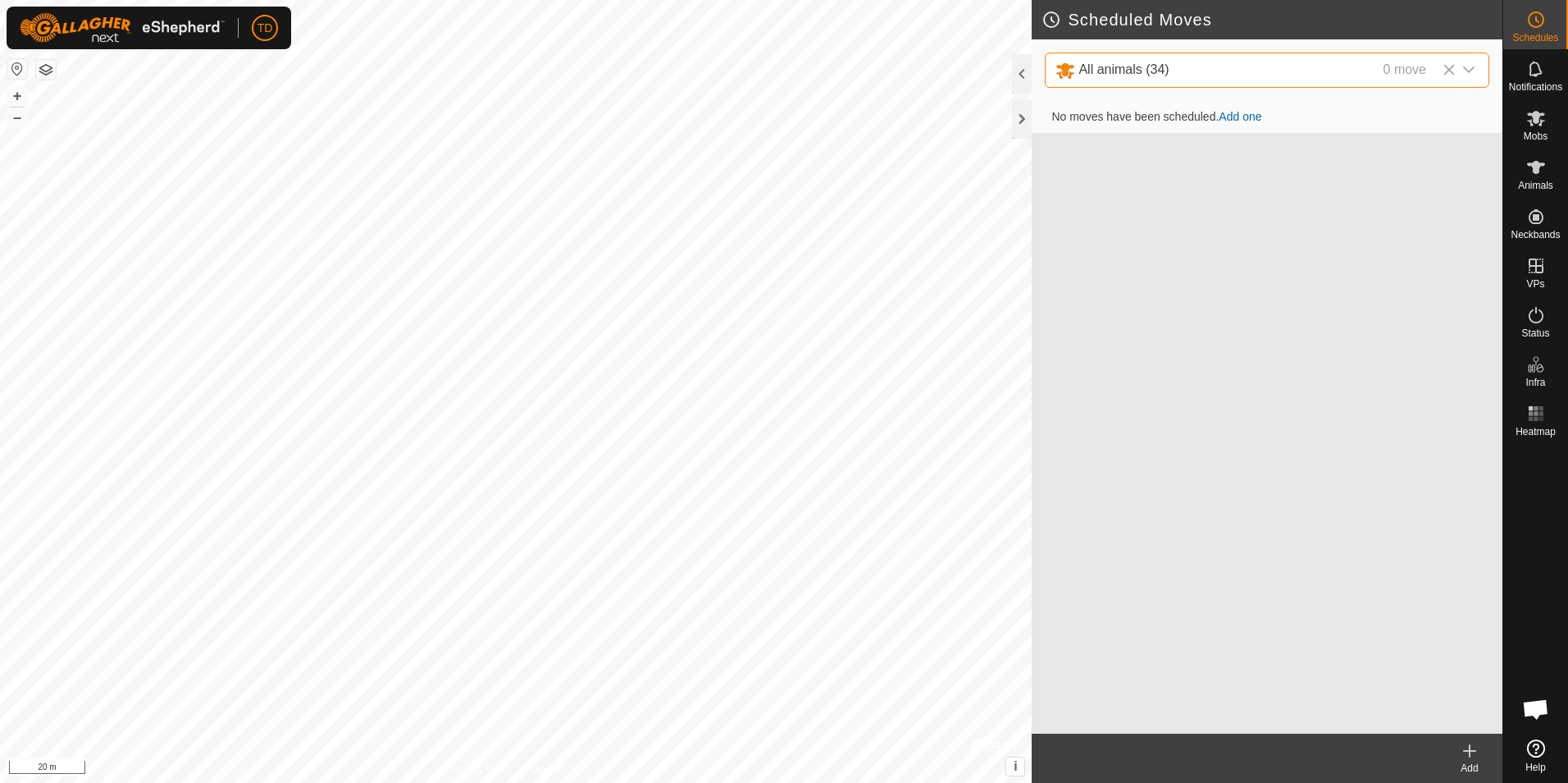
click at [1244, 118] on link "Add one" at bounding box center [1240, 116] width 43 height 13
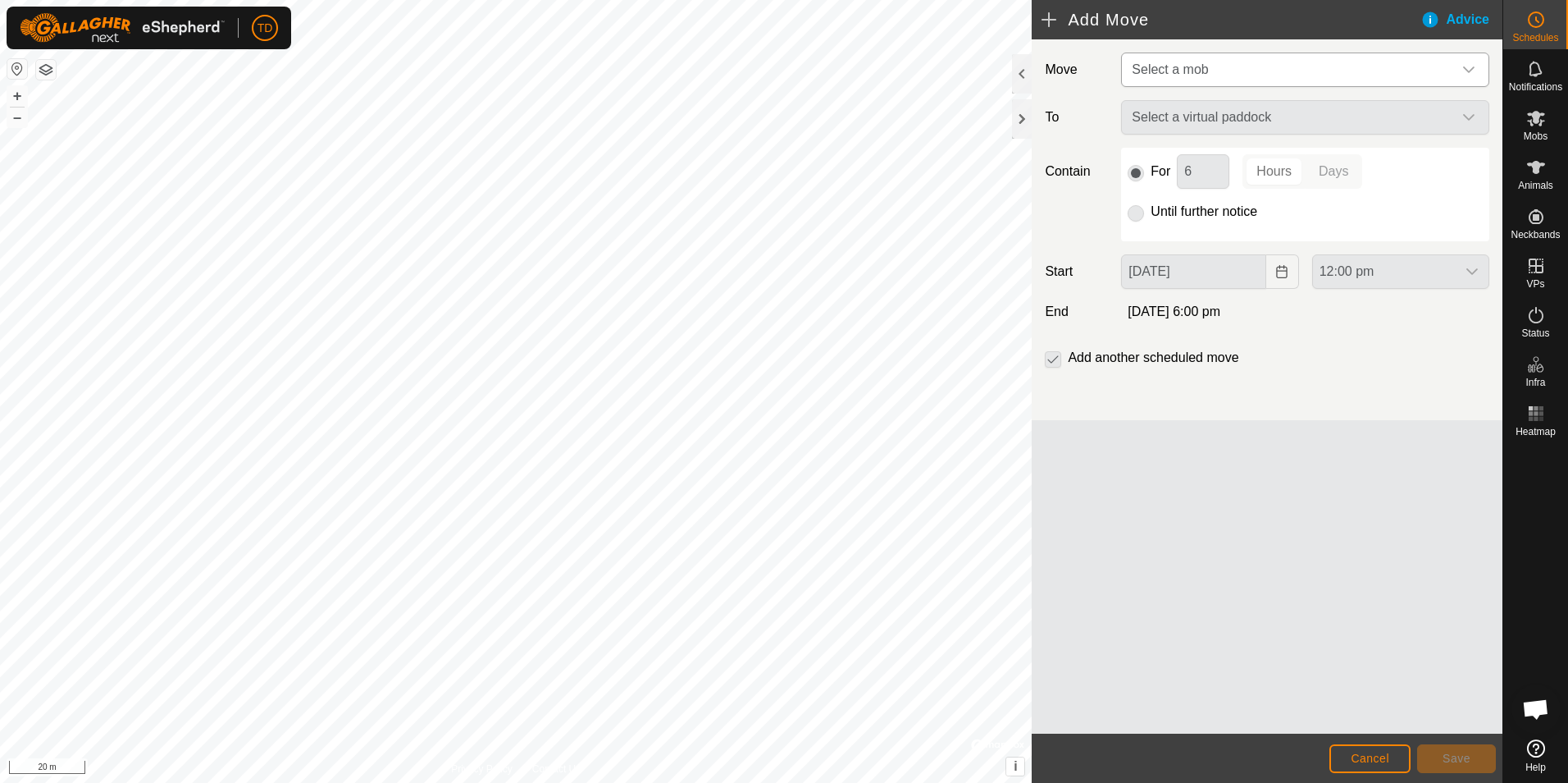
click at [1463, 61] on div "dropdown trigger" at bounding box center [1468, 69] width 33 height 33
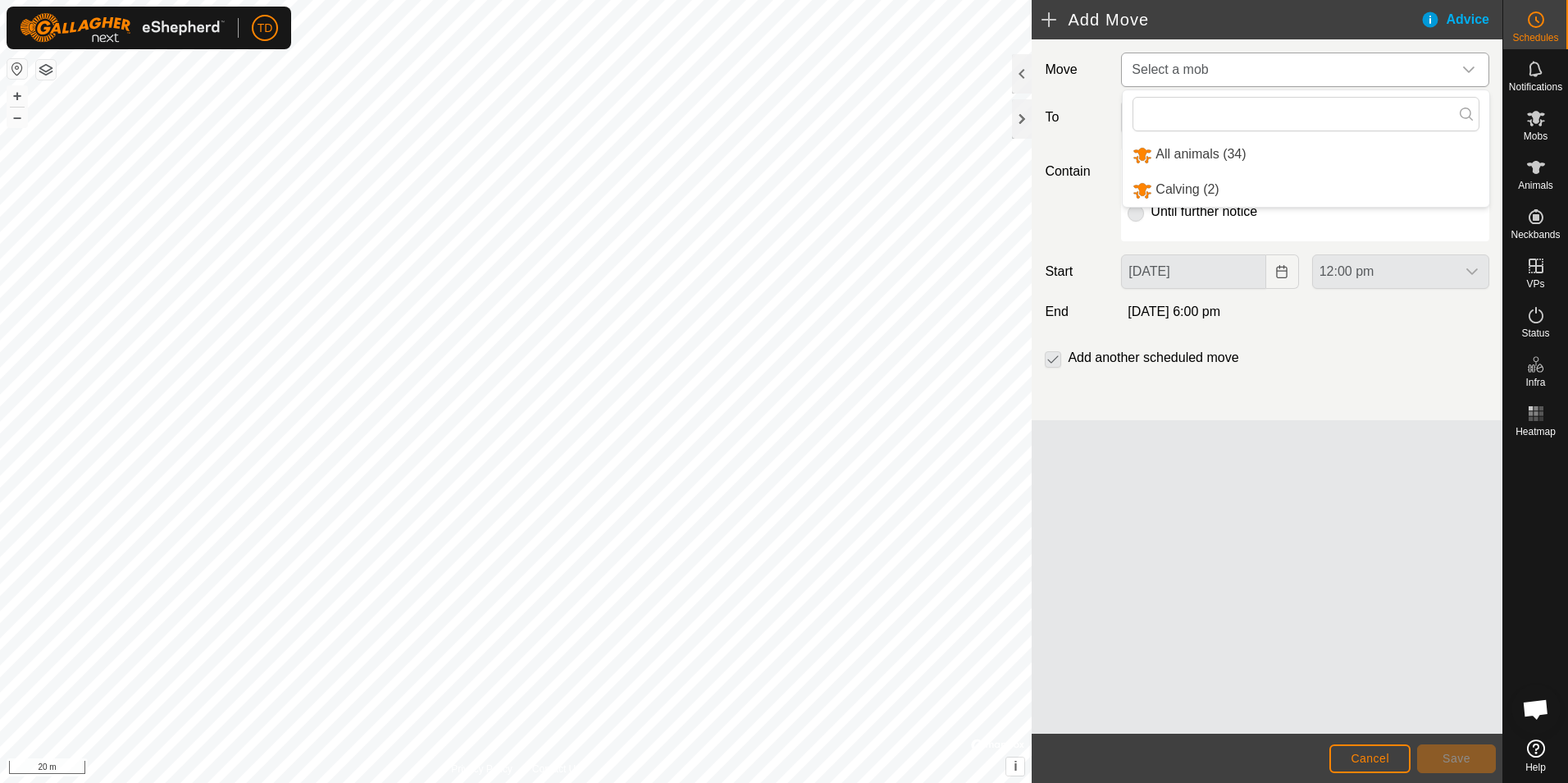
click at [1196, 151] on li "All animals (34)" at bounding box center [1306, 155] width 367 height 34
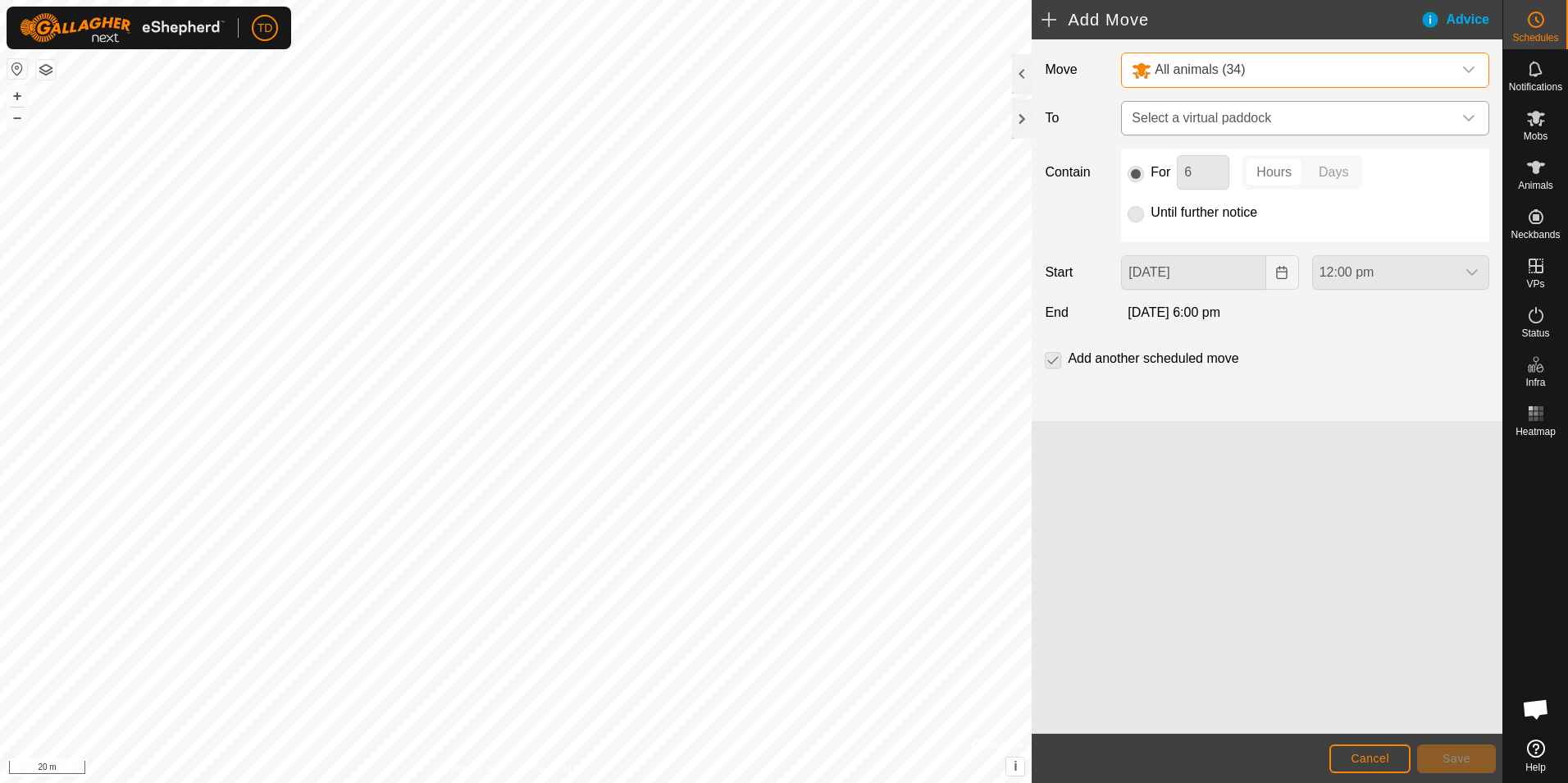
click at [1468, 119] on icon "dropdown trigger" at bounding box center [1468, 118] width 12 height 6
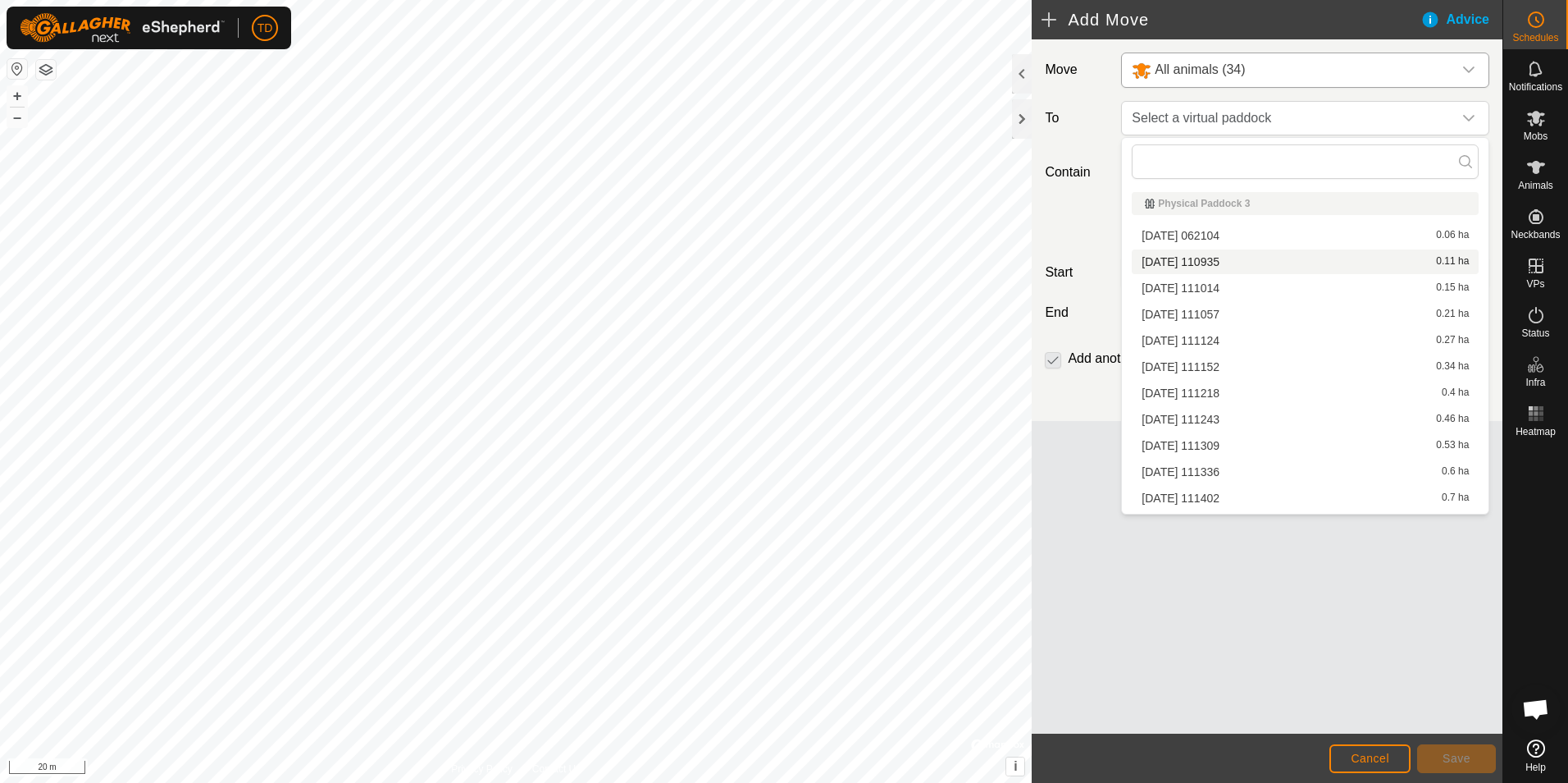
click at [1211, 258] on li "[DATE] 110935 0.11 ha" at bounding box center [1305, 262] width 347 height 25
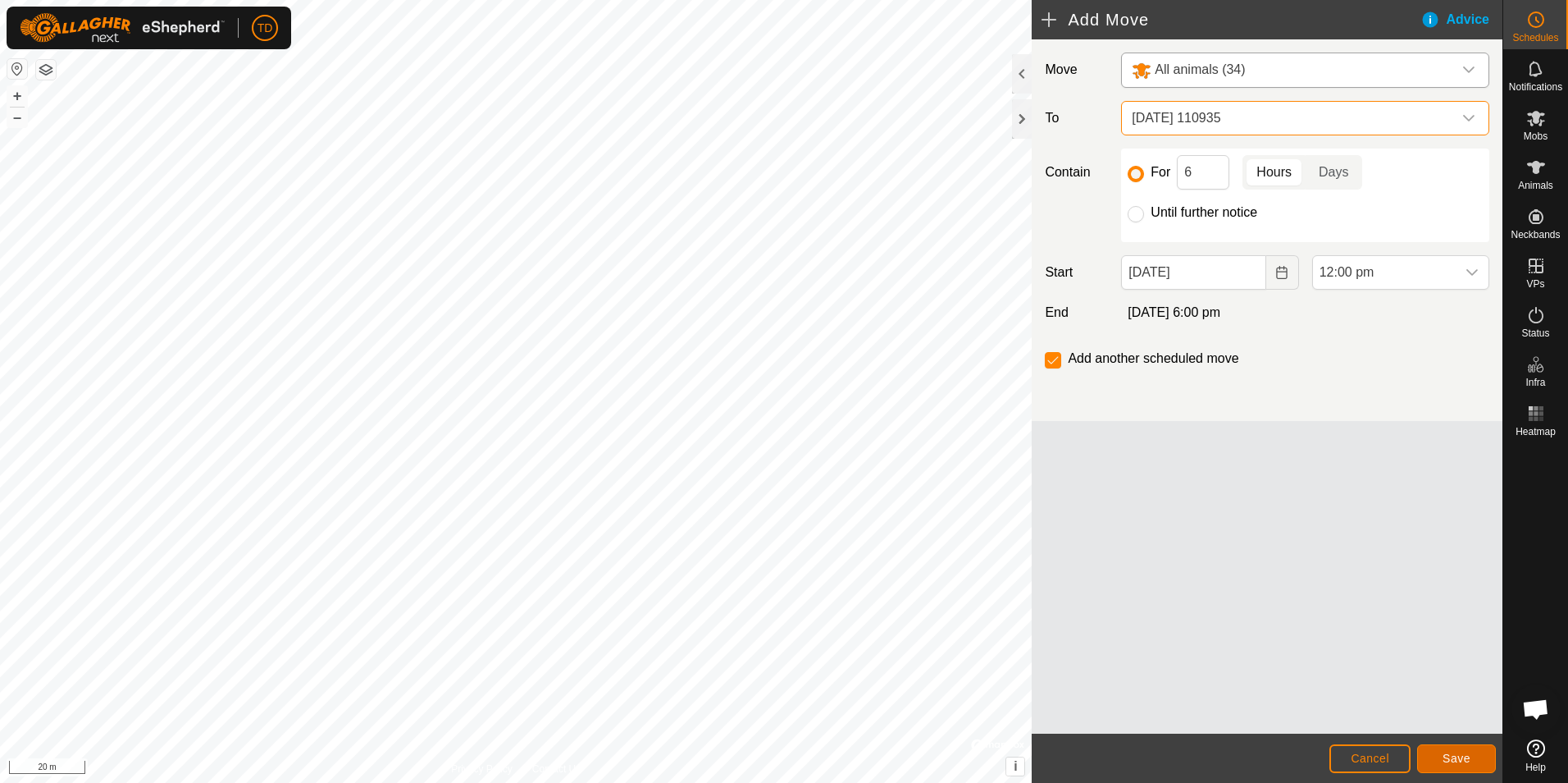
click at [1453, 759] on span "Save" at bounding box center [1456, 758] width 28 height 13
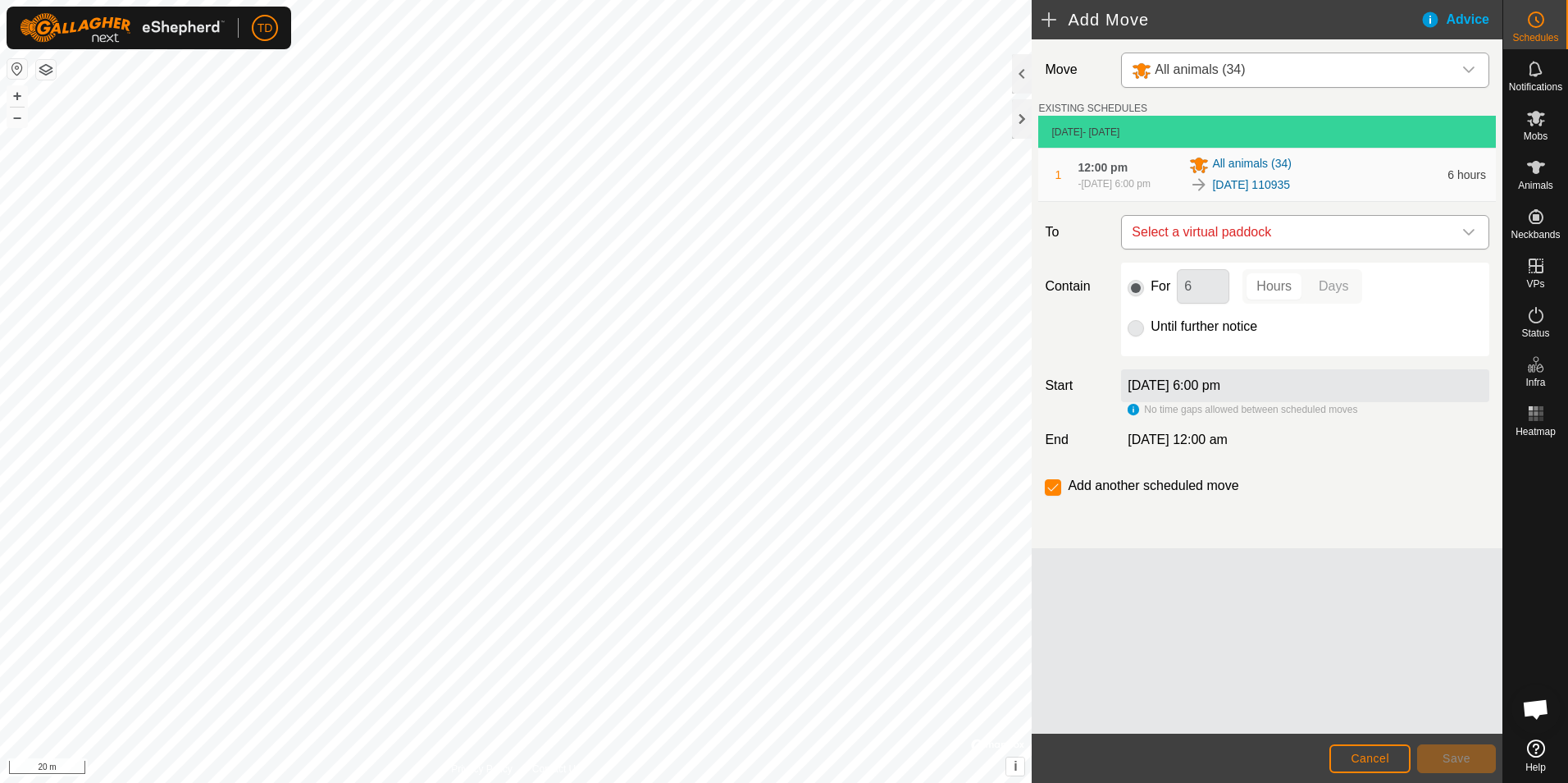
click at [1469, 229] on icon "dropdown trigger" at bounding box center [1468, 232] width 13 height 13
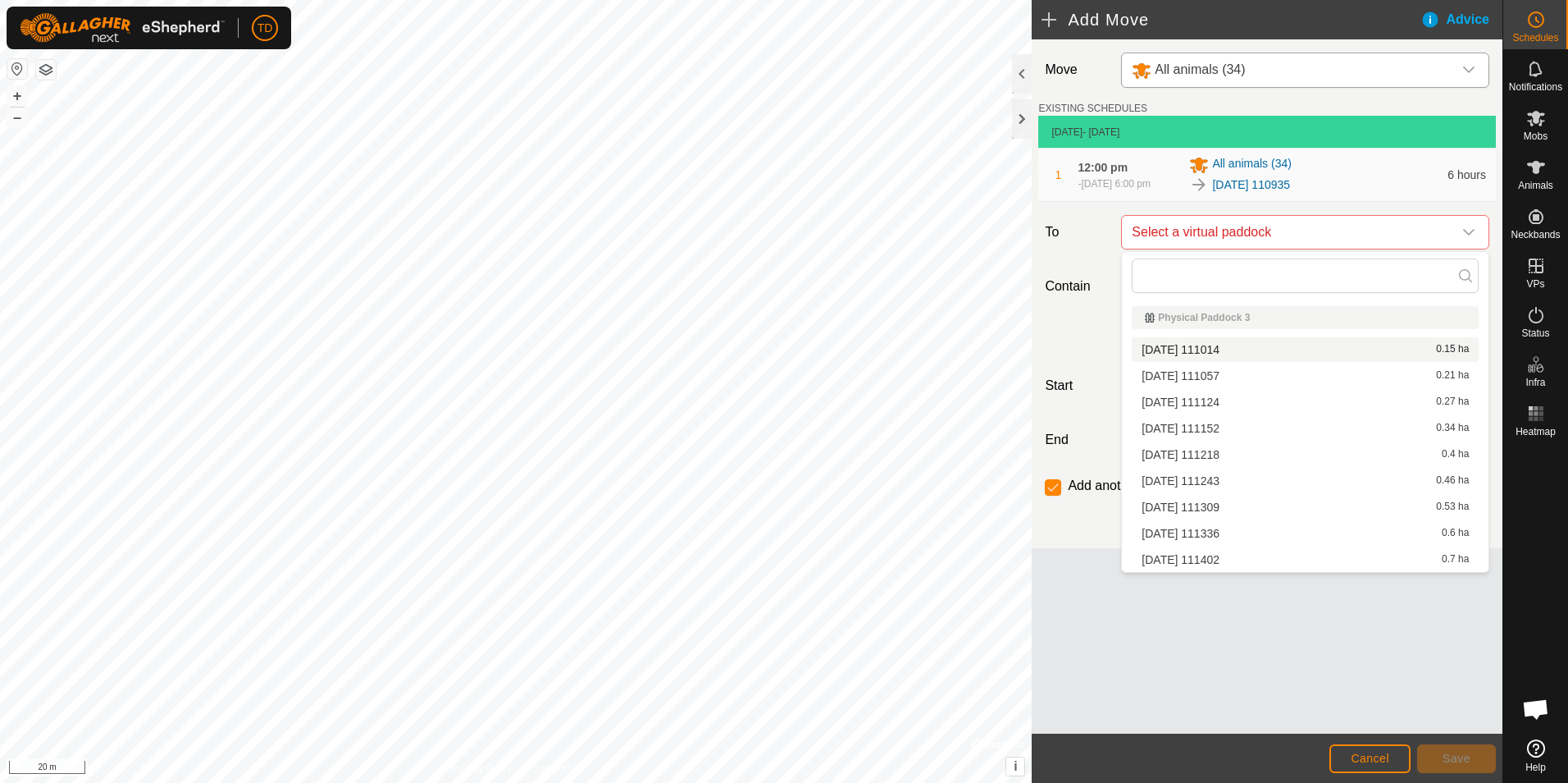
click at [1233, 351] on li "[DATE] [DATE] 0.15 ha" at bounding box center [1305, 350] width 347 height 25
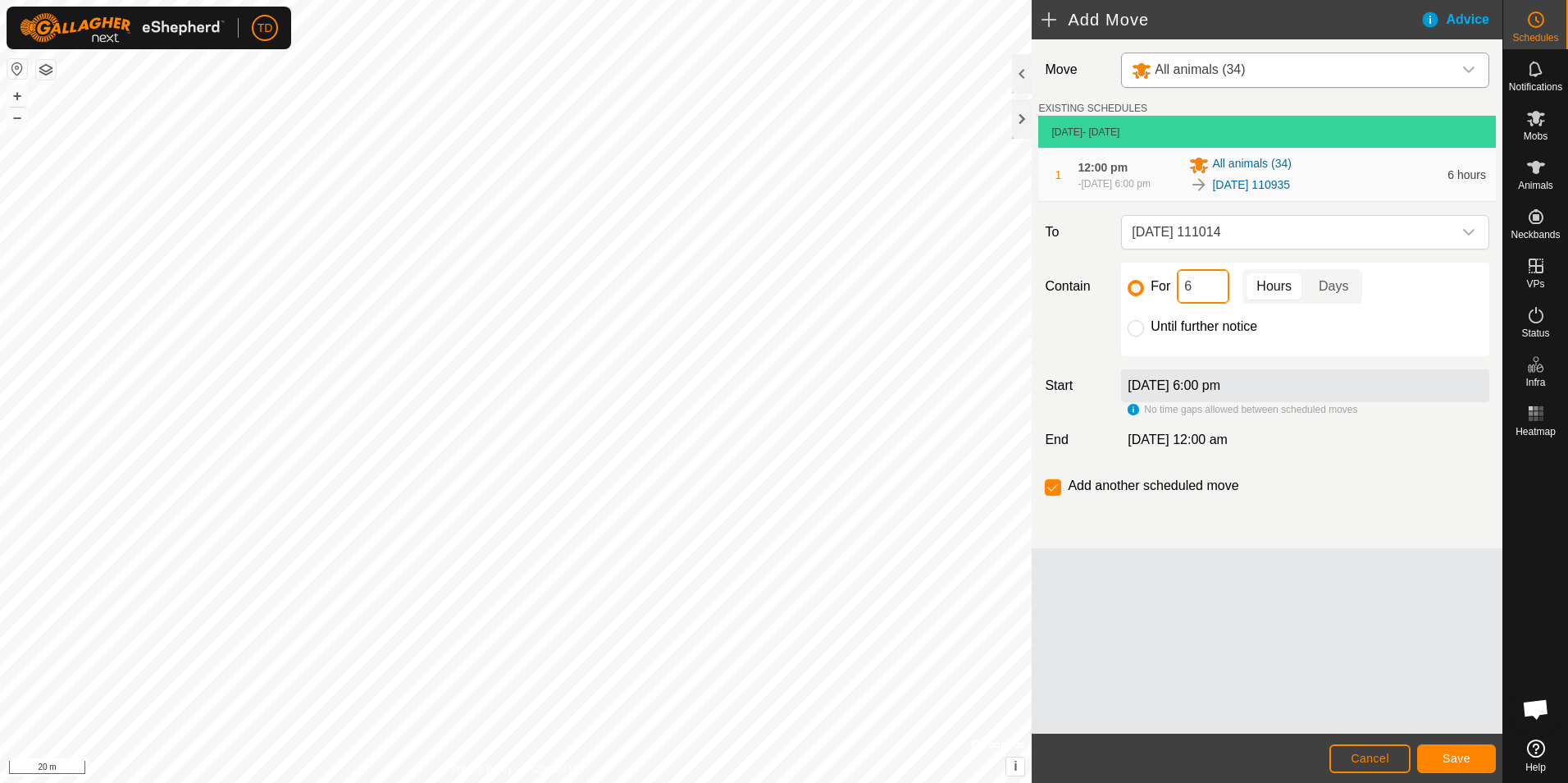
drag, startPoint x: 1182, startPoint y: 287, endPoint x: 1210, endPoint y: 292, distance: 28.4
click at [1210, 292] on input "6" at bounding box center [1203, 286] width 53 height 35
type input "12"
click at [1453, 764] on span "Save" at bounding box center [1456, 758] width 28 height 13
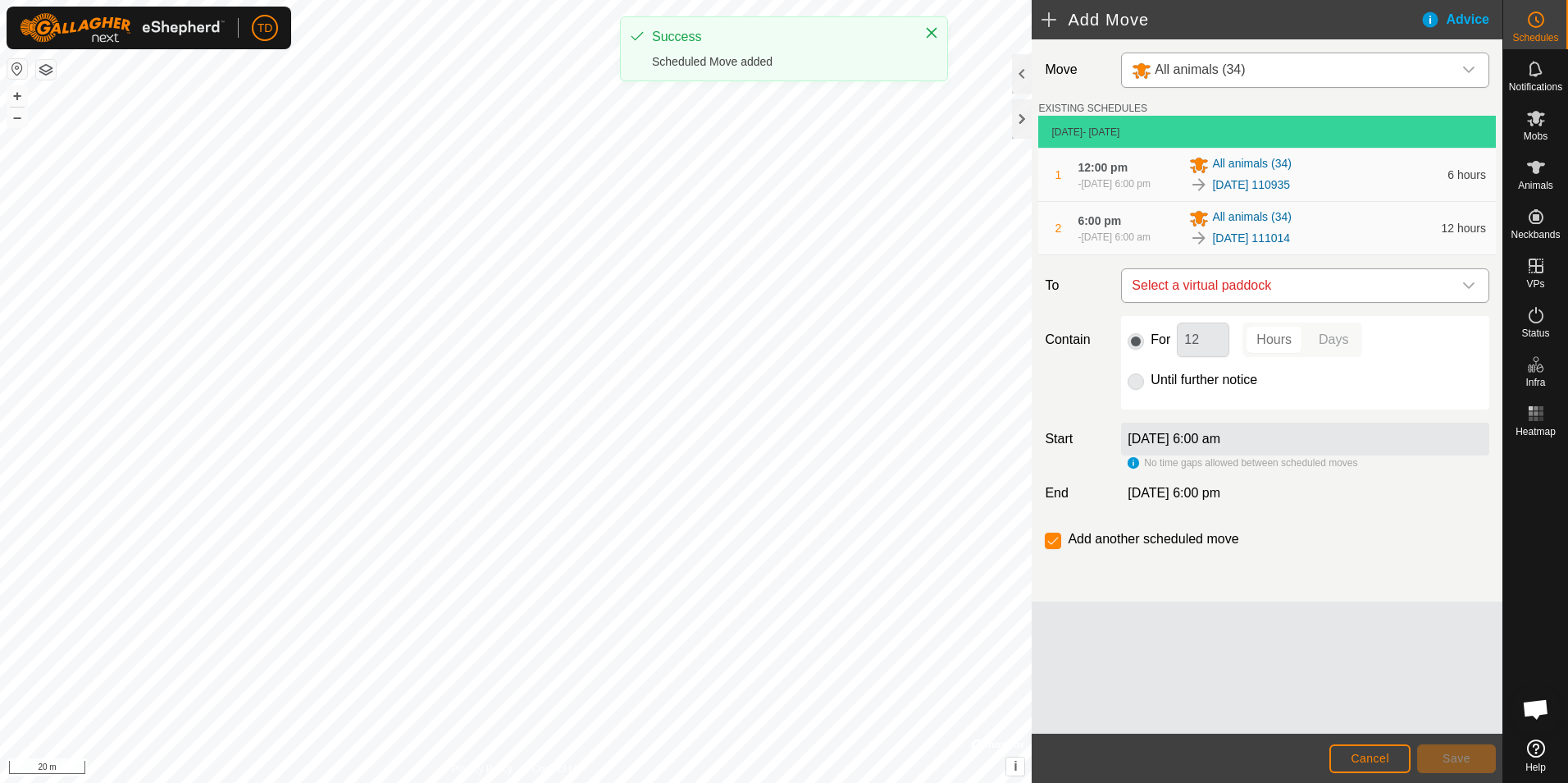
click at [1478, 295] on div "dropdown trigger" at bounding box center [1468, 285] width 33 height 33
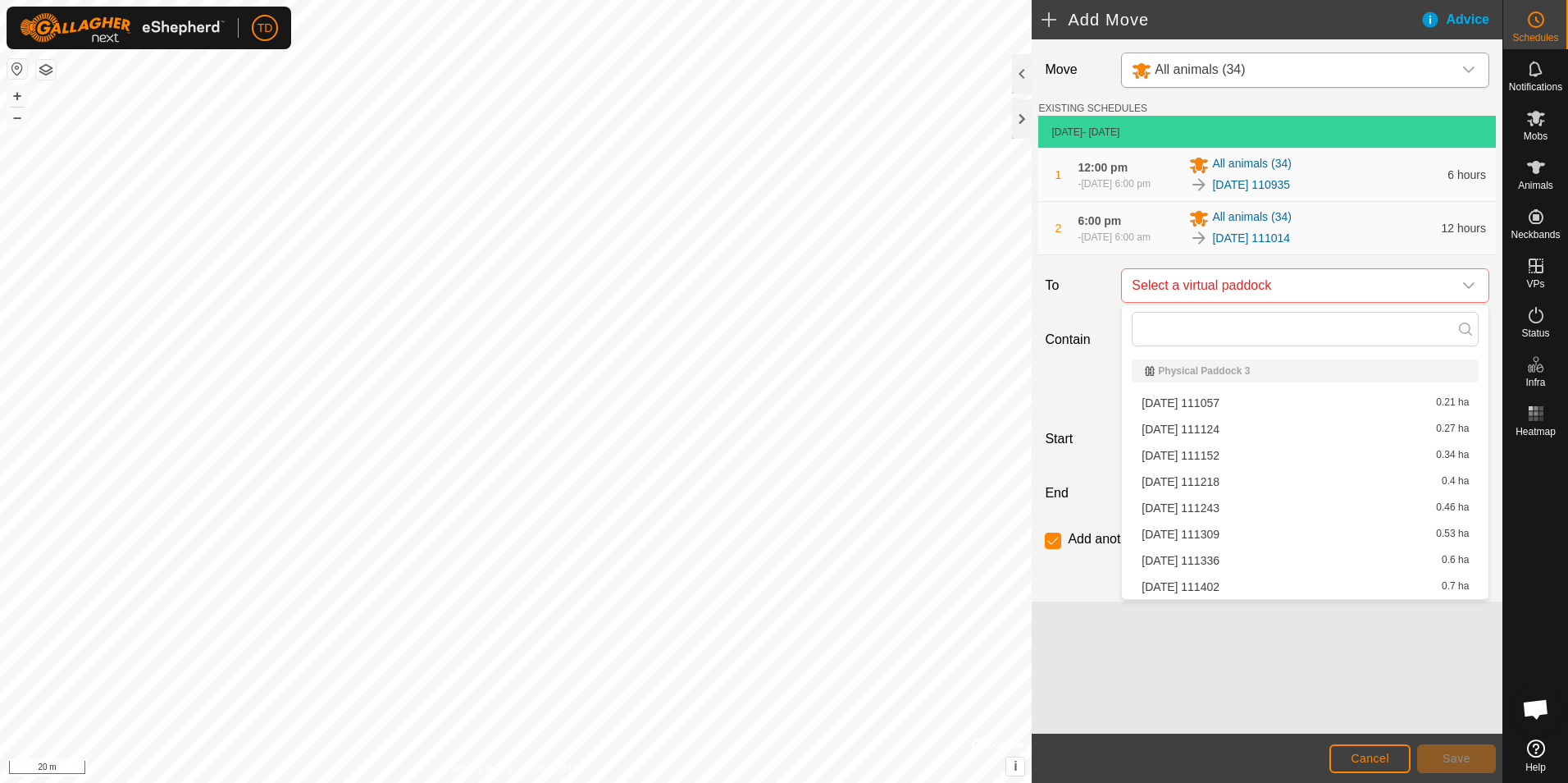
click at [1222, 403] on li "[DATE] 111057 0.21 ha" at bounding box center [1305, 403] width 347 height 25
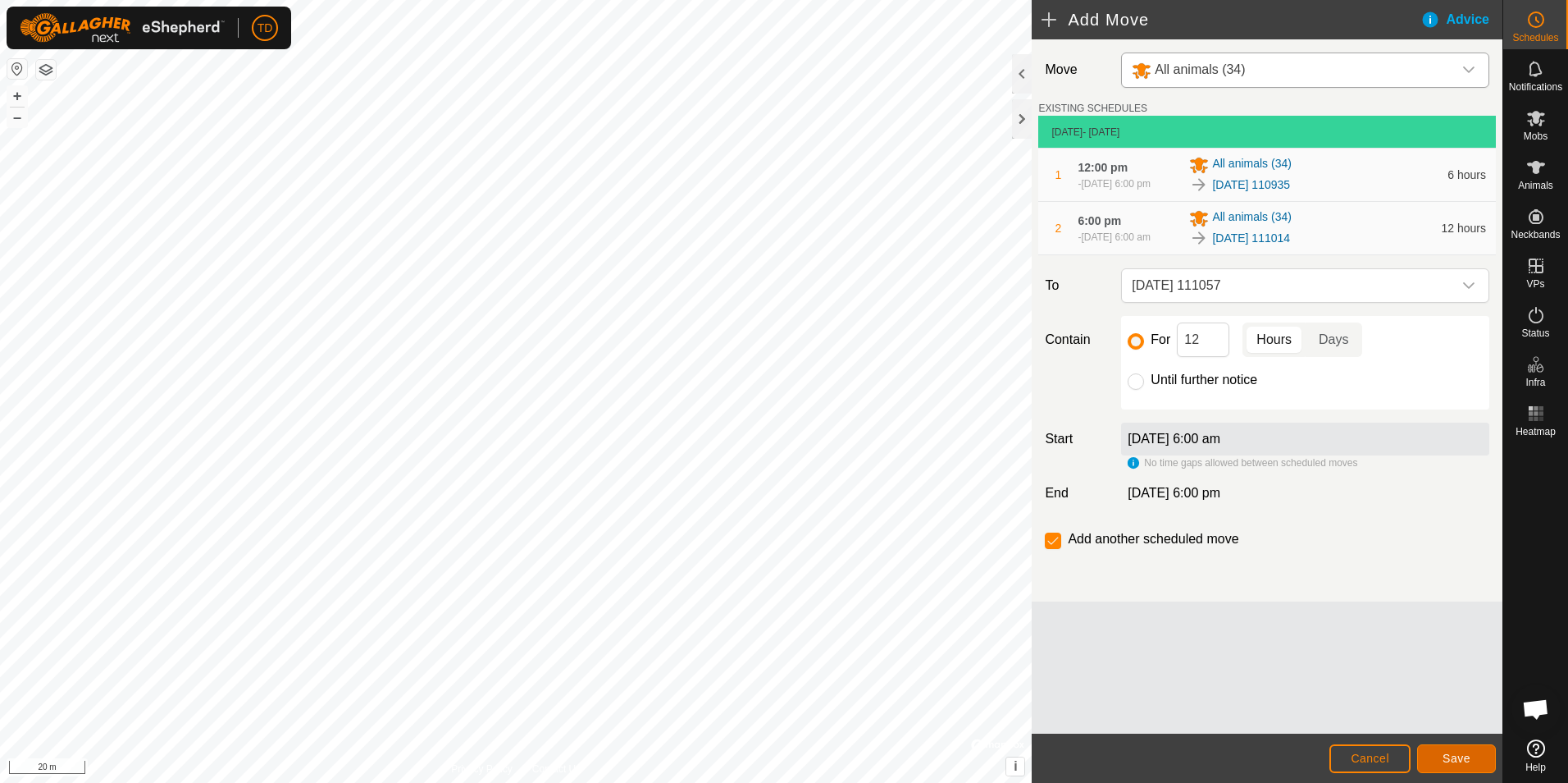
click at [1462, 759] on span "Save" at bounding box center [1456, 758] width 28 height 13
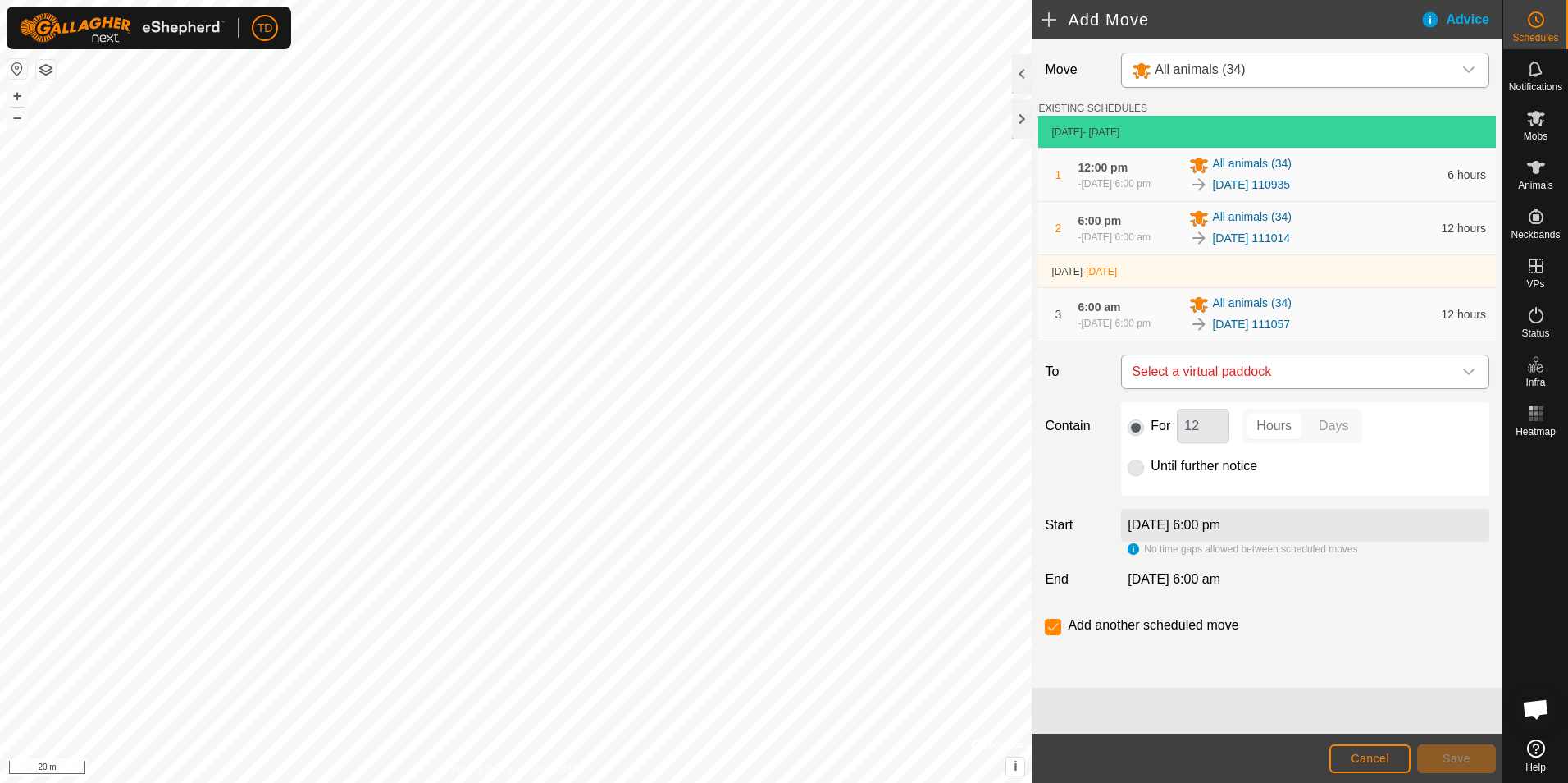
click at [1475, 367] on div "dropdown trigger" at bounding box center [1468, 371] width 33 height 33
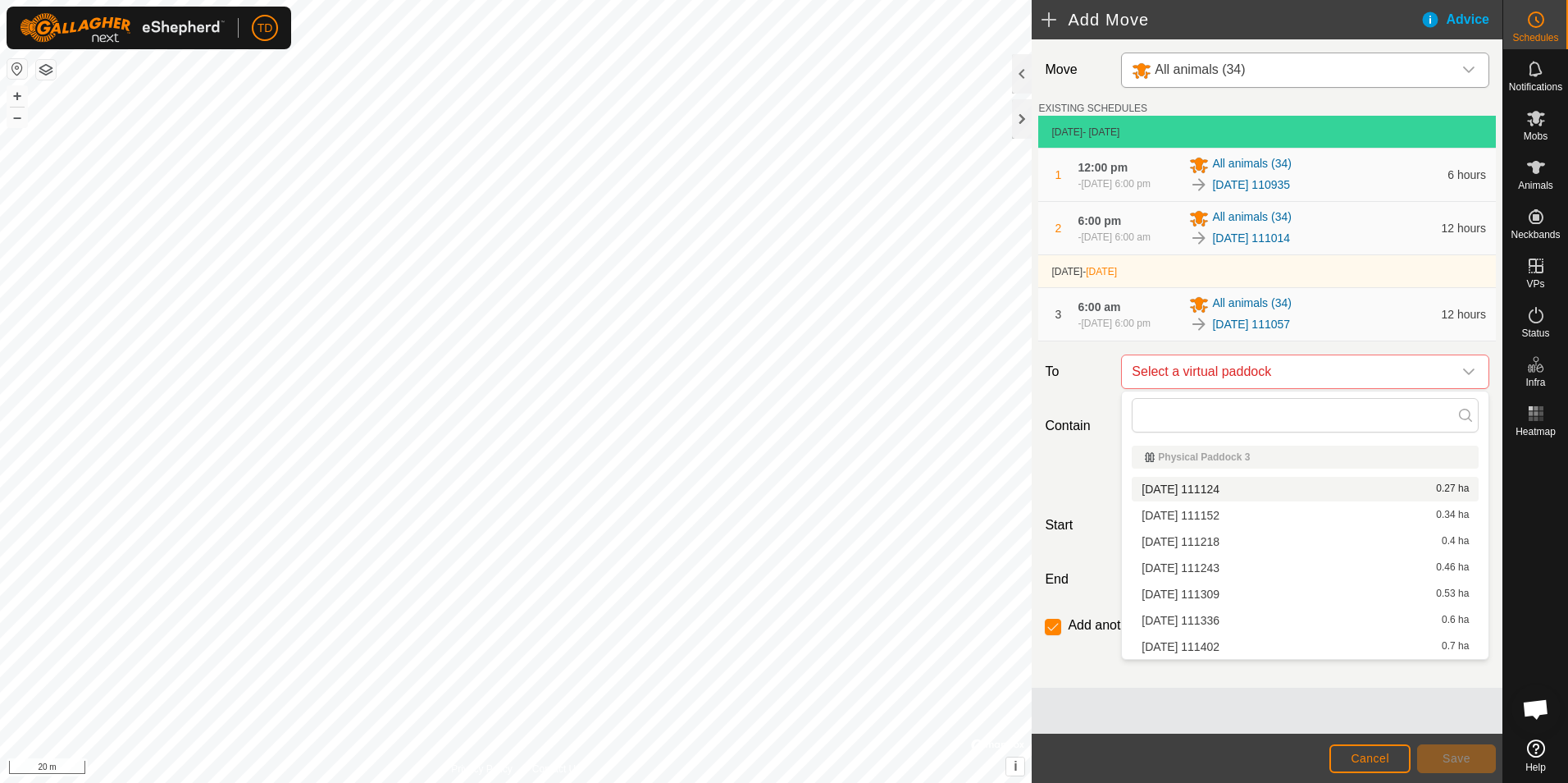
click at [1230, 490] on li "[DATE] [DATE] 0.27 ha" at bounding box center [1305, 489] width 347 height 25
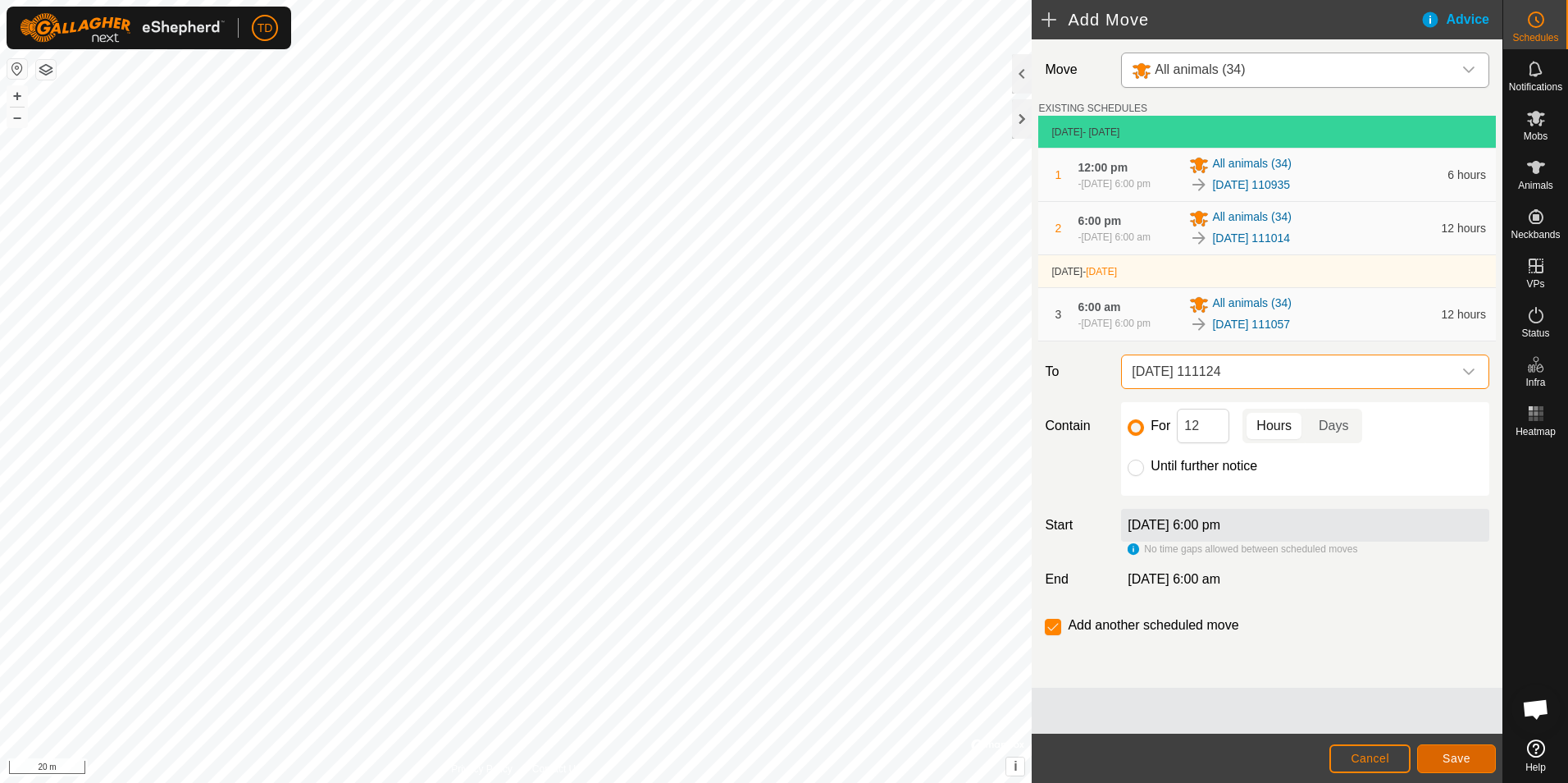
click at [1466, 756] on span "Save" at bounding box center [1456, 758] width 28 height 13
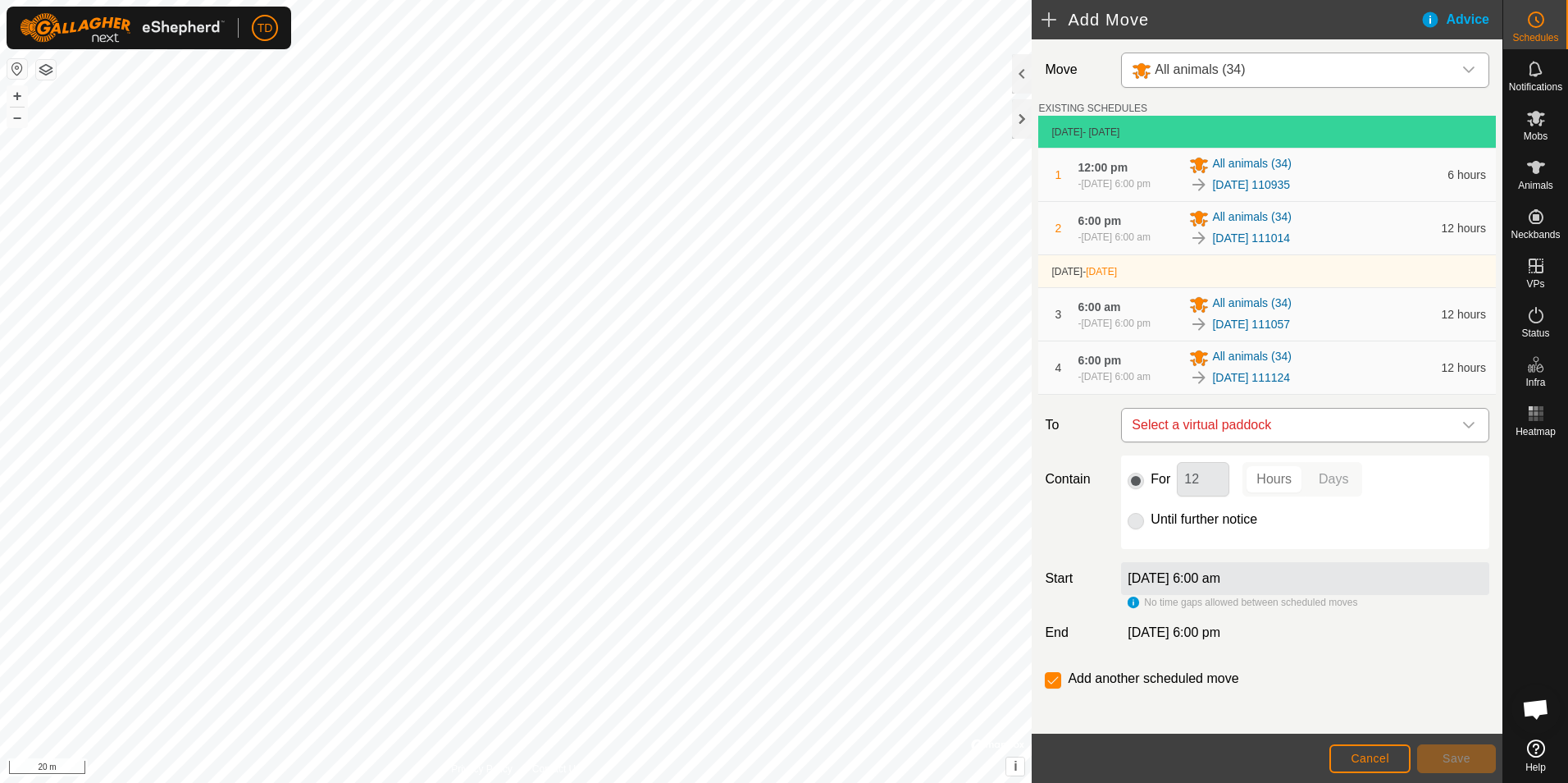
click at [1462, 421] on icon "dropdown trigger" at bounding box center [1468, 425] width 13 height 13
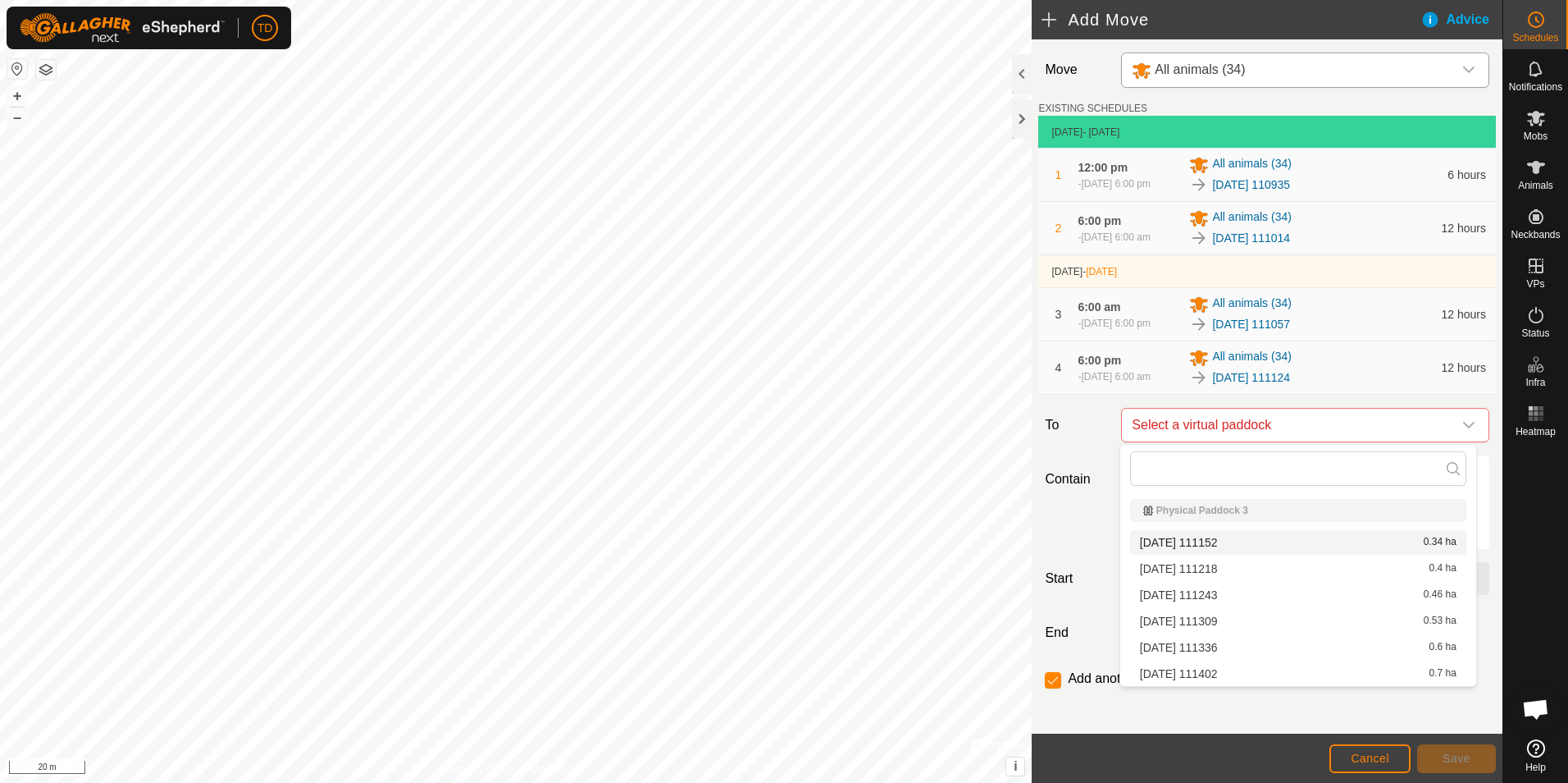
click at [1231, 539] on li "[DATE] 111152 0.34 ha" at bounding box center [1298, 542] width 337 height 25
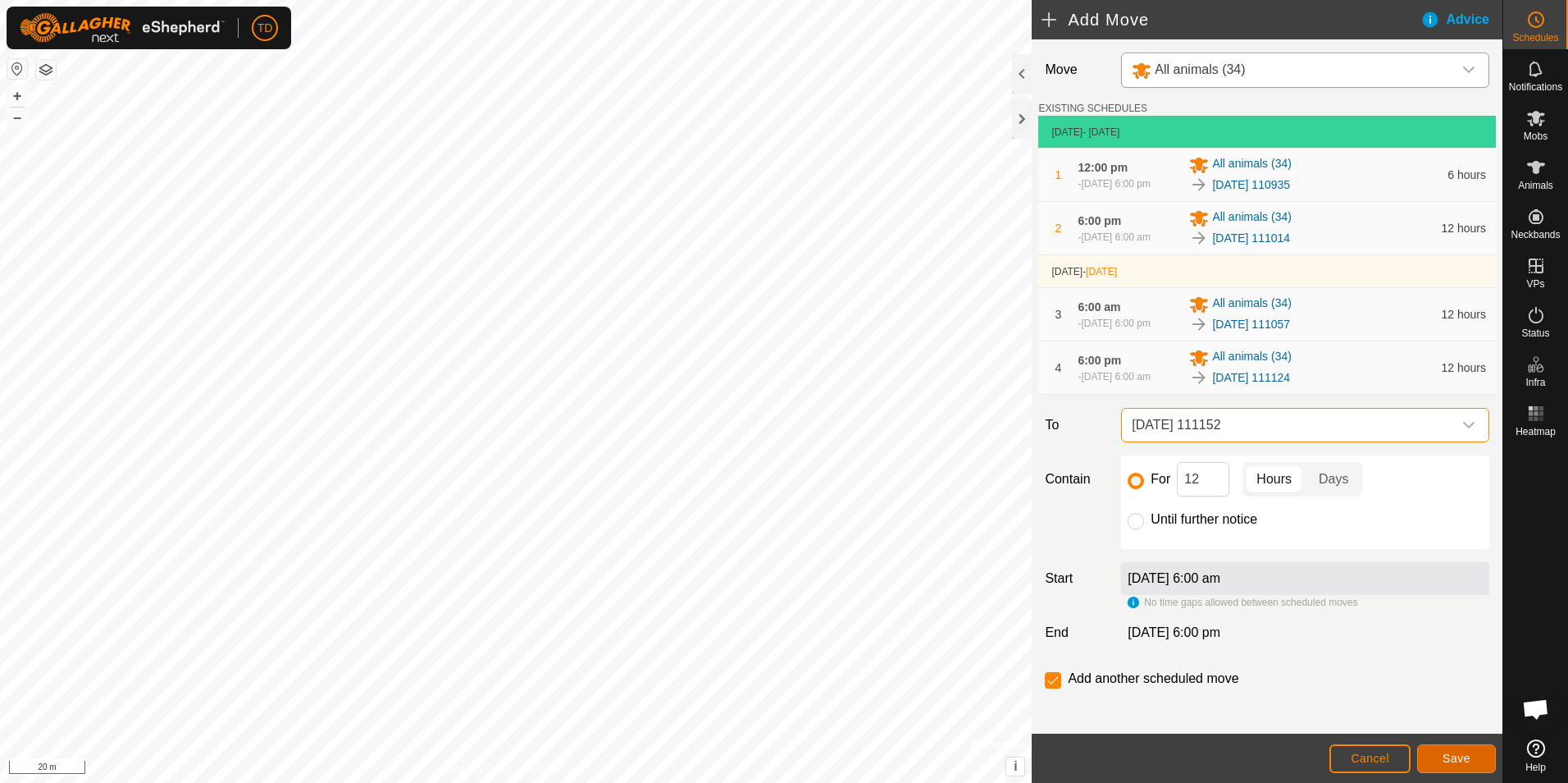
click at [1445, 758] on span "Save" at bounding box center [1456, 758] width 28 height 13
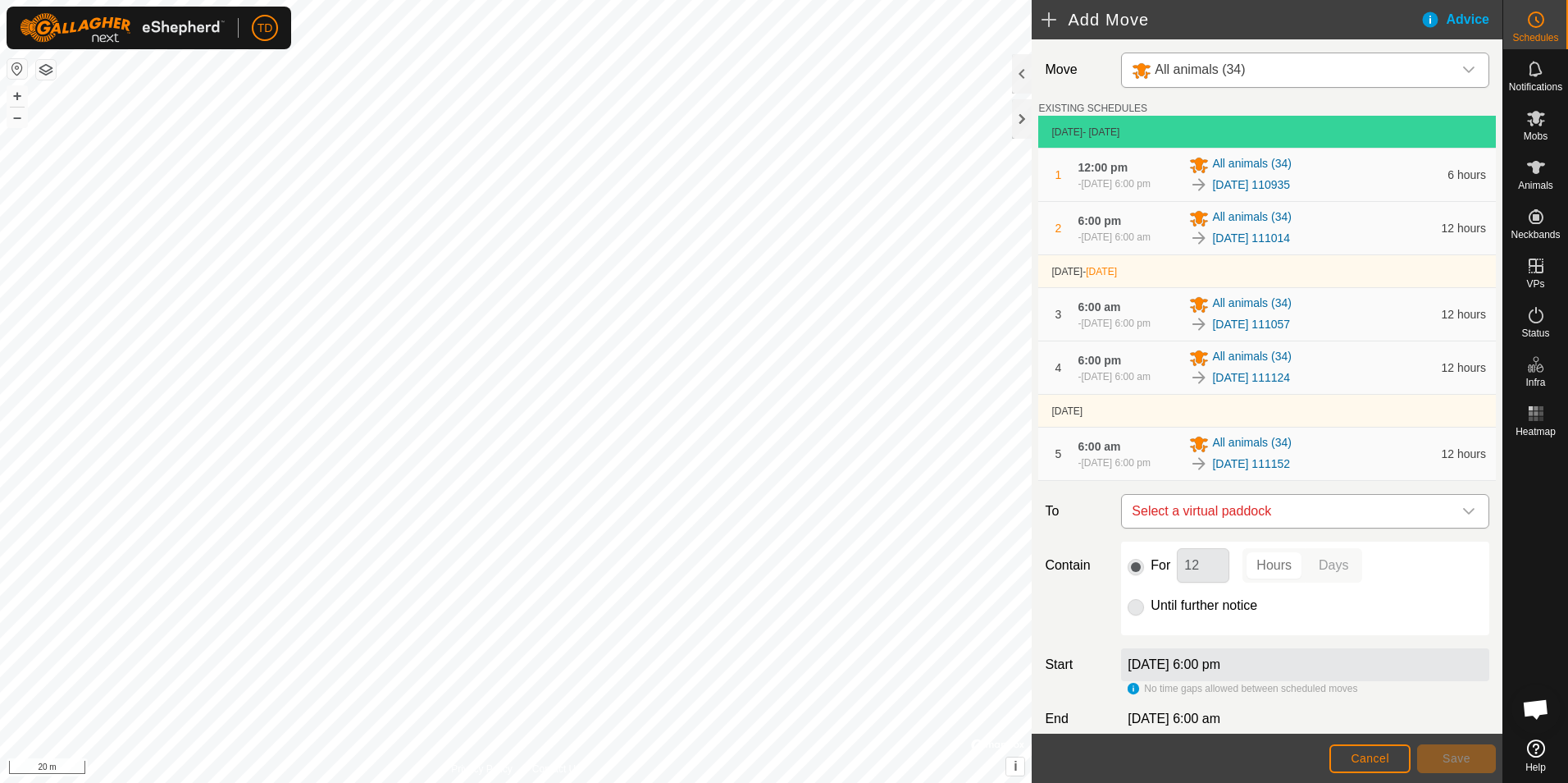
click at [1462, 517] on icon "dropdown trigger" at bounding box center [1468, 511] width 13 height 13
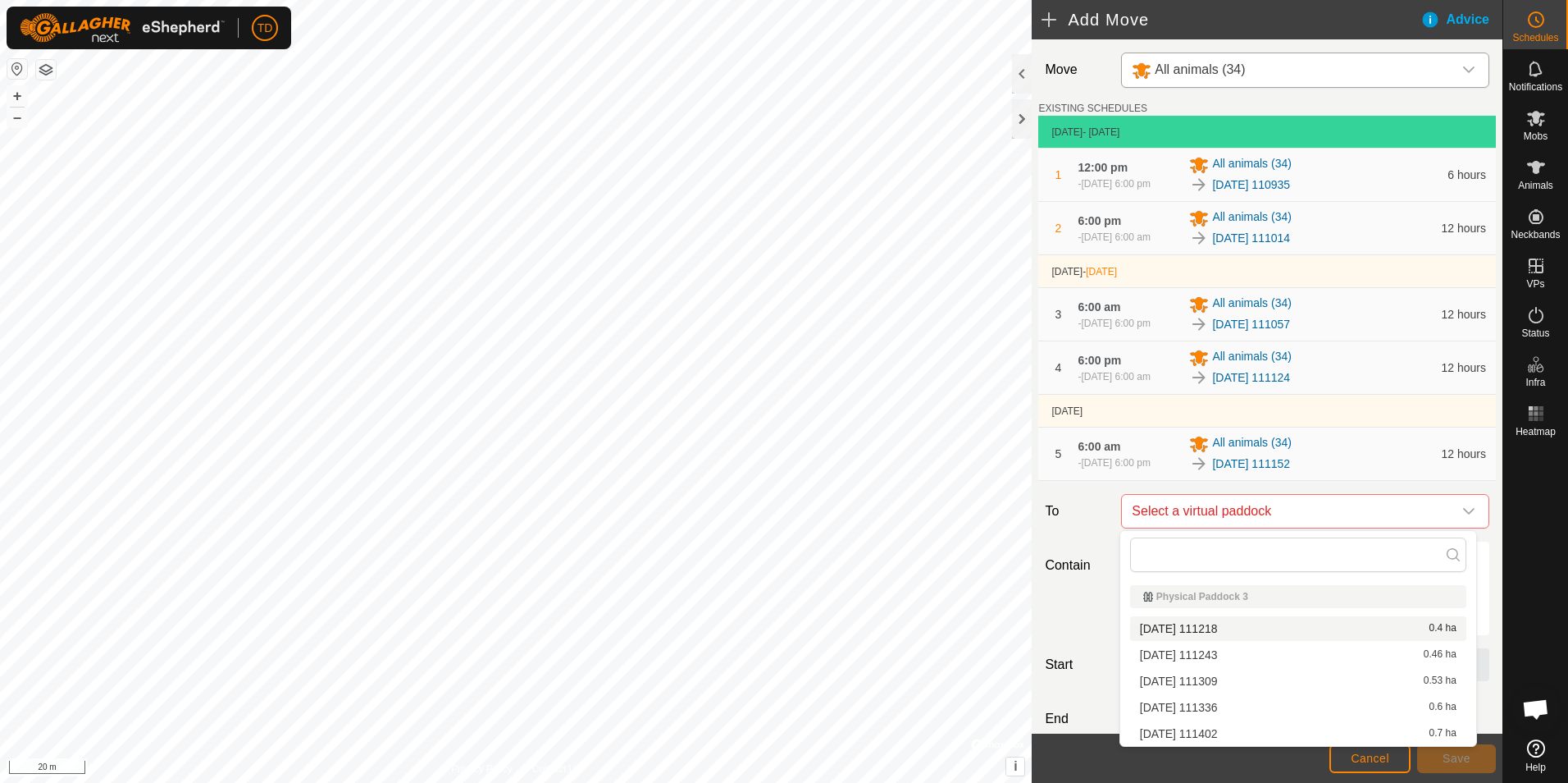
click at [1213, 633] on li "[DATE] 111218 0.4 ha" at bounding box center [1298, 629] width 337 height 25
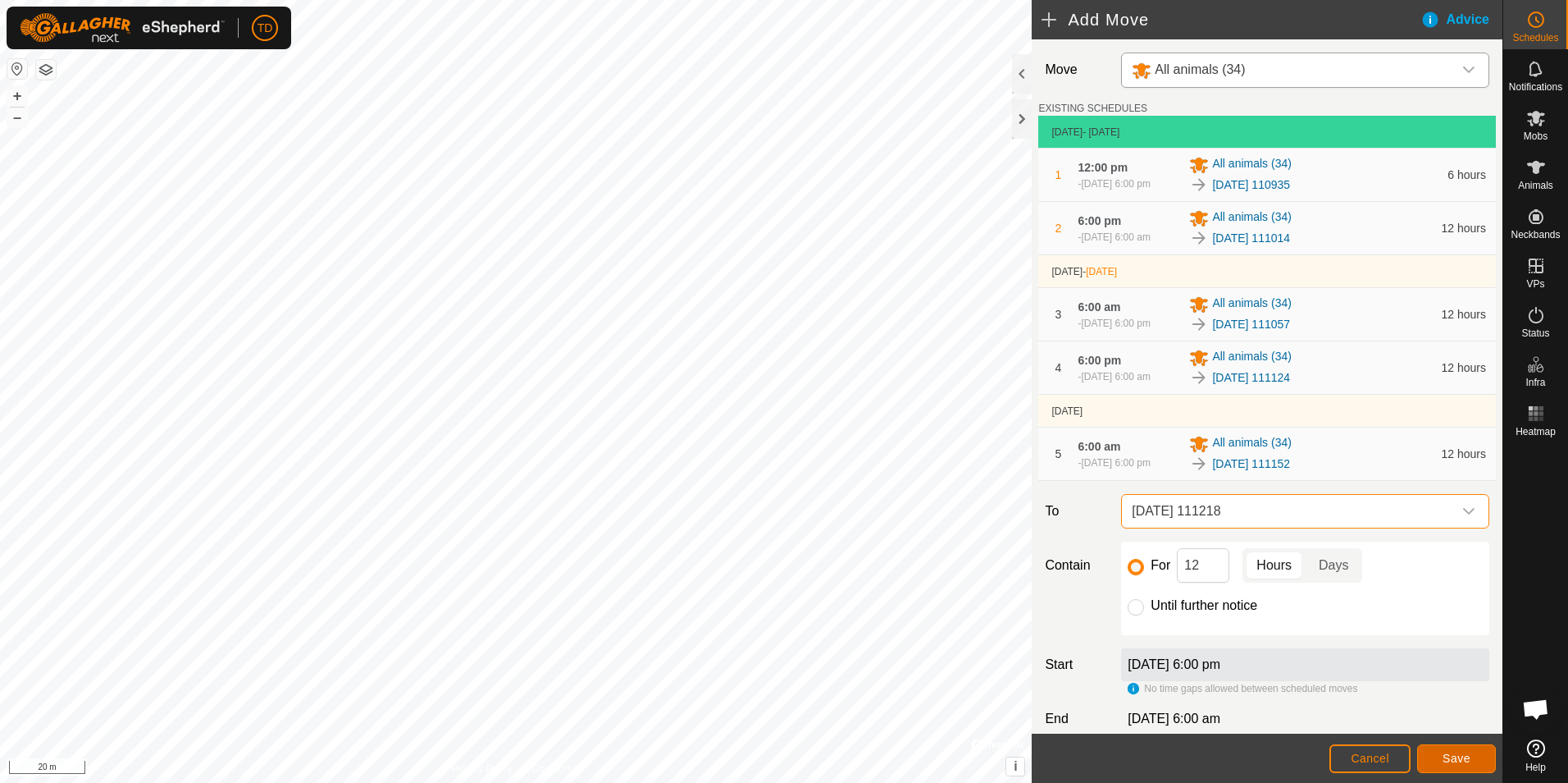
click at [1462, 753] on span "Save" at bounding box center [1456, 758] width 28 height 13
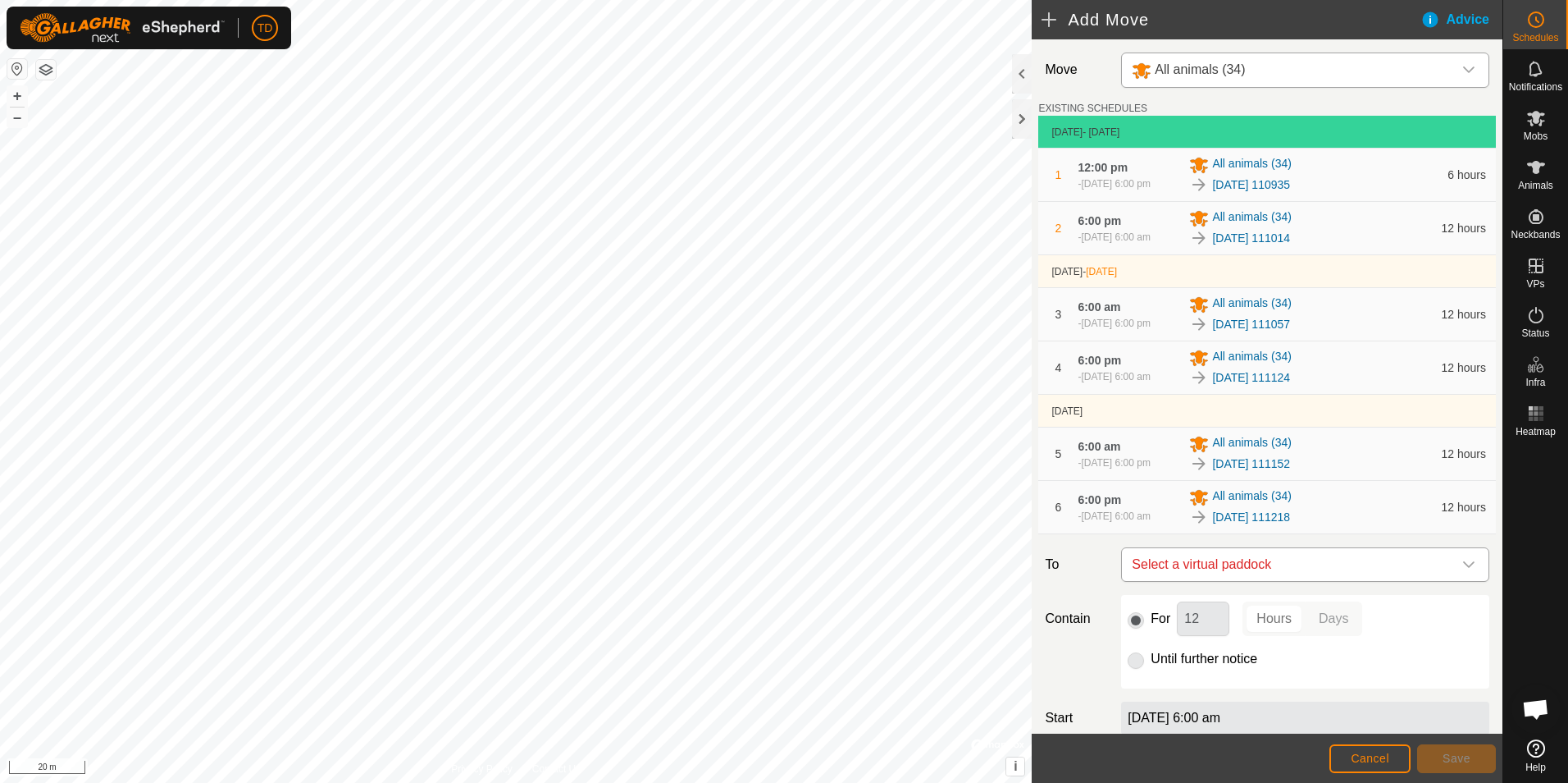
click at [1463, 567] on icon "dropdown trigger" at bounding box center [1468, 564] width 12 height 6
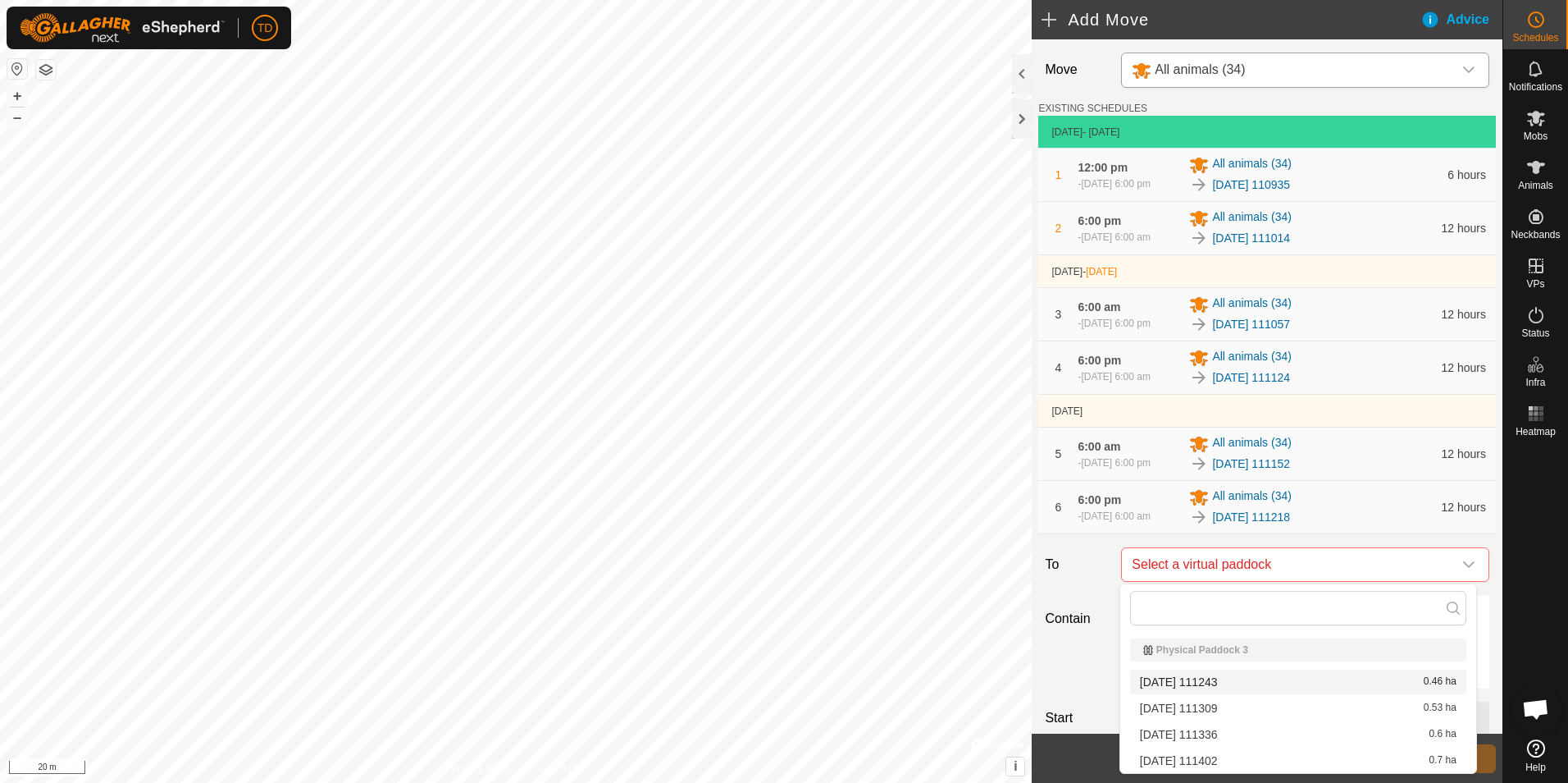
click at [1220, 681] on li "[DATE] 111243 0.46 ha" at bounding box center [1298, 682] width 337 height 25
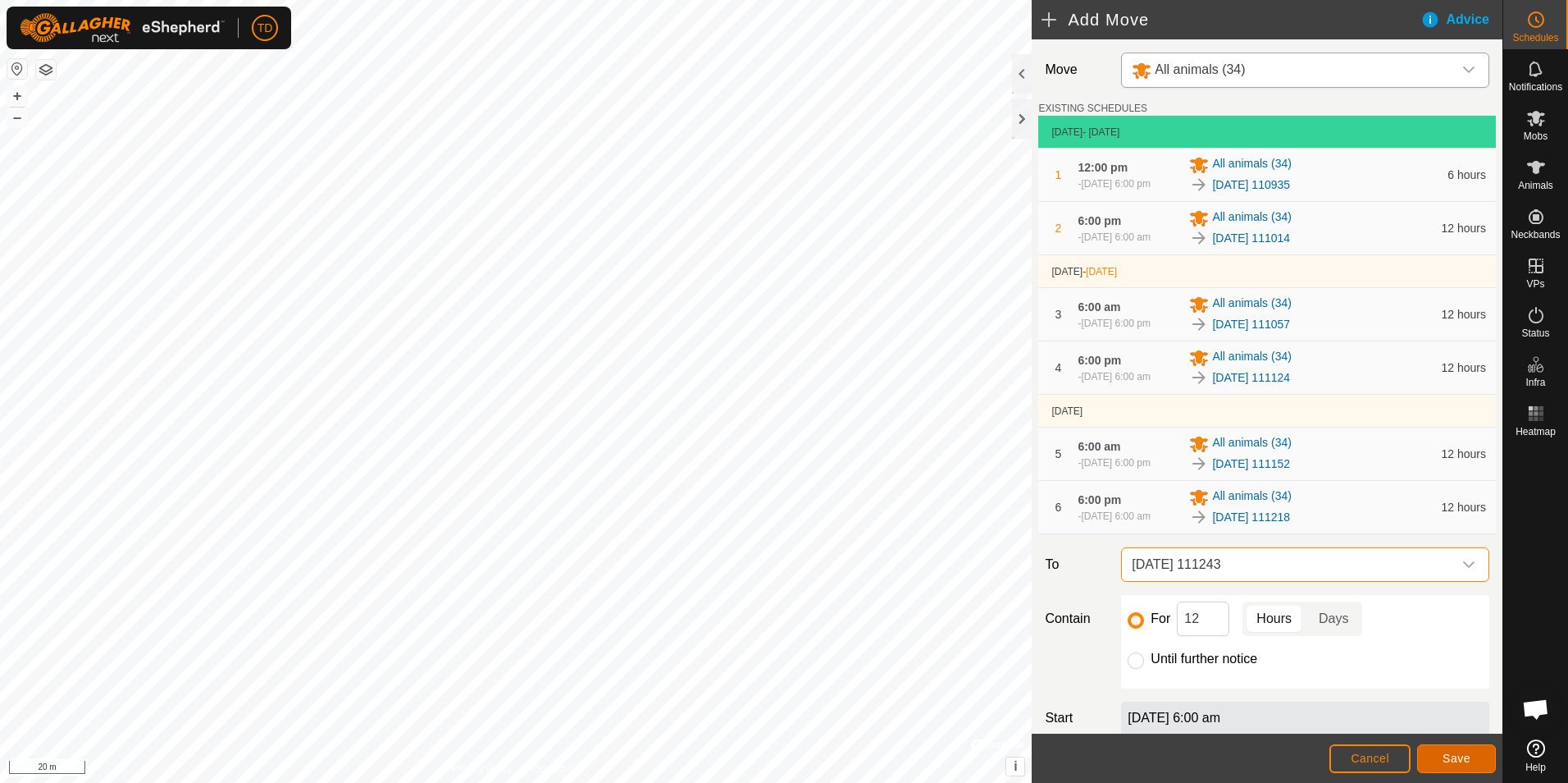
click at [1457, 758] on span "Save" at bounding box center [1456, 758] width 28 height 13
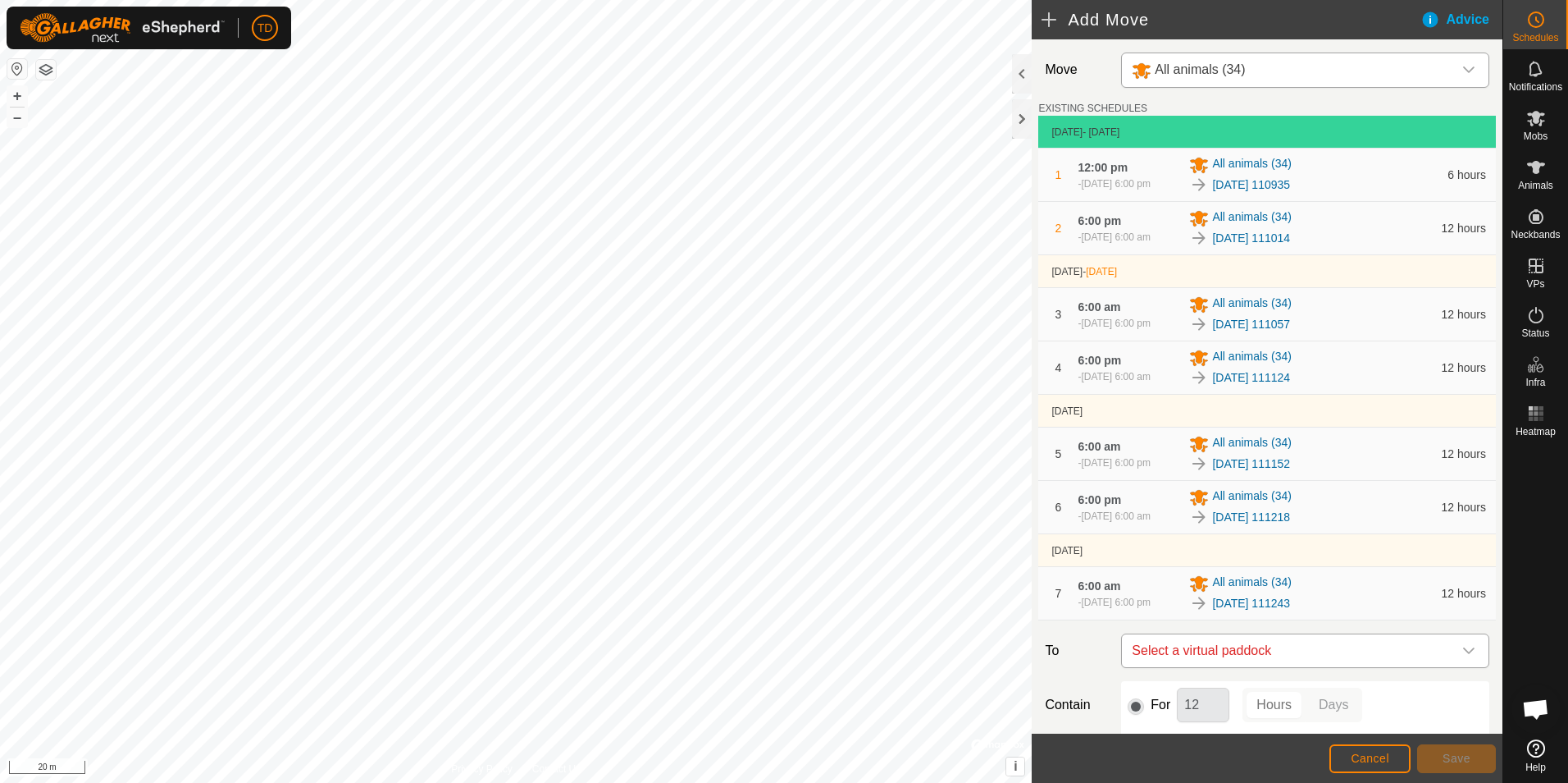
click at [1462, 648] on icon "dropdown trigger" at bounding box center [1468, 650] width 13 height 13
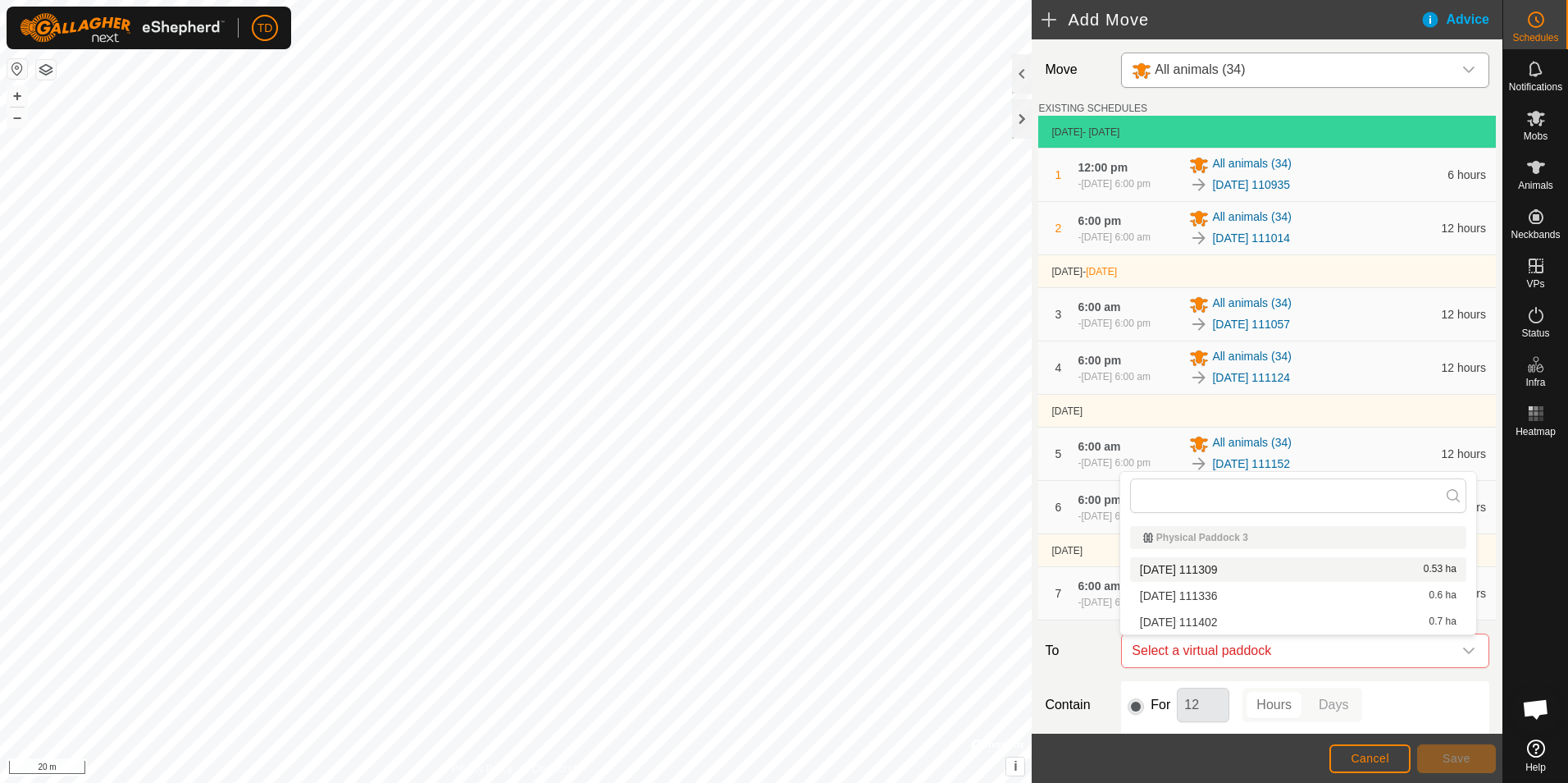
click at [1228, 566] on li "[DATE] 111309 0.53 ha" at bounding box center [1298, 569] width 337 height 25
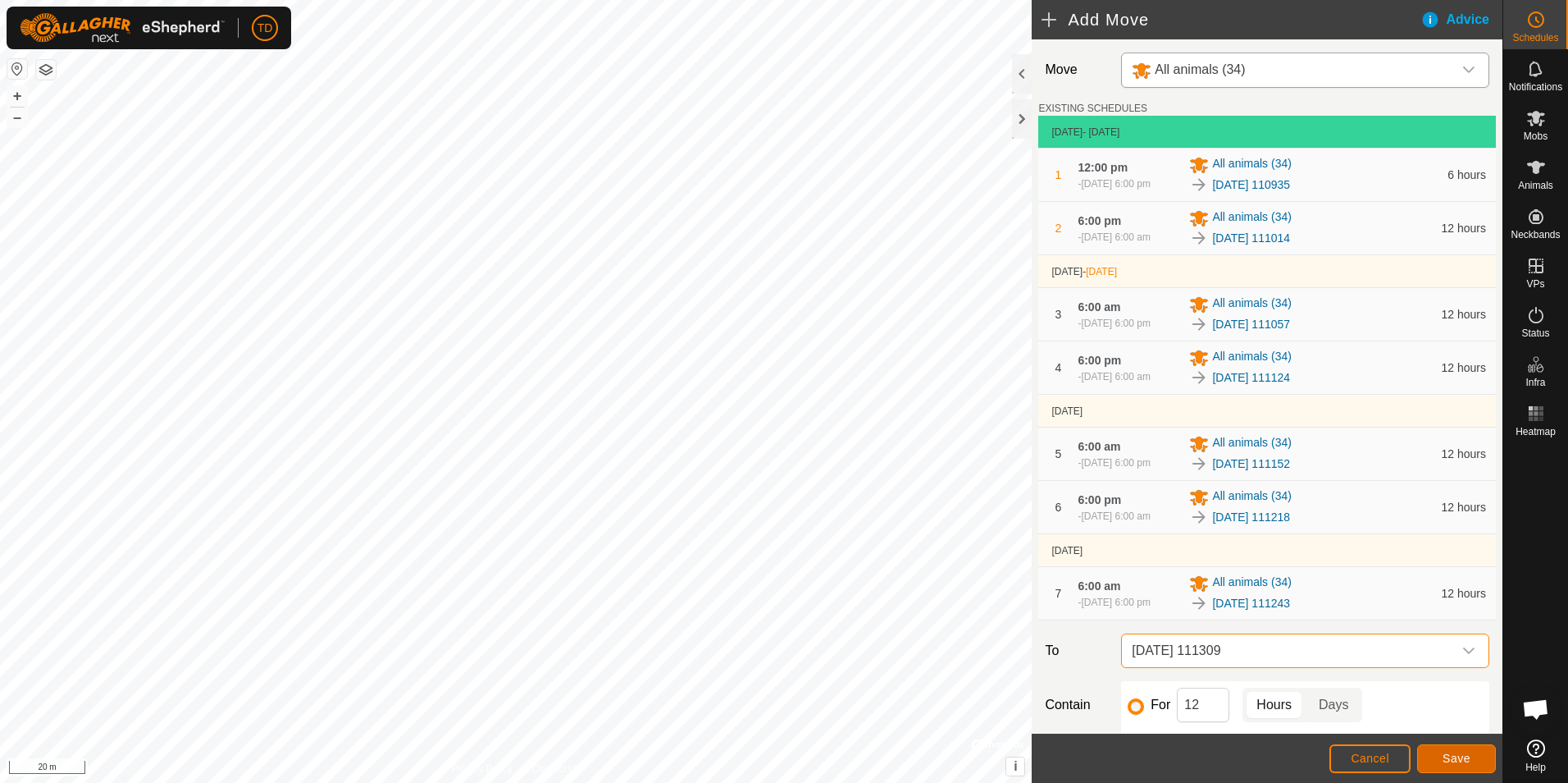
click at [1456, 761] on span "Save" at bounding box center [1456, 758] width 28 height 13
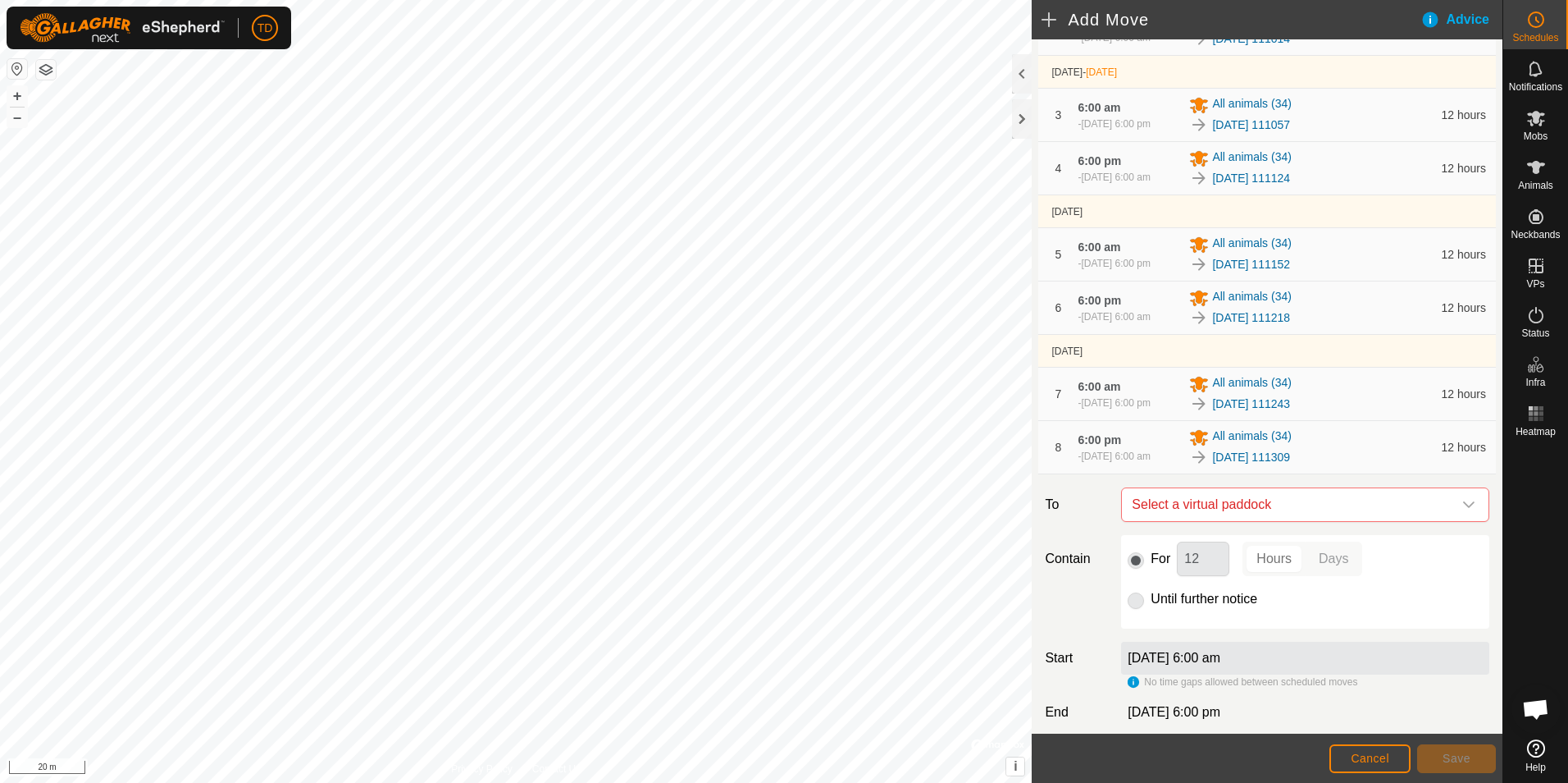
scroll to position [204, 0]
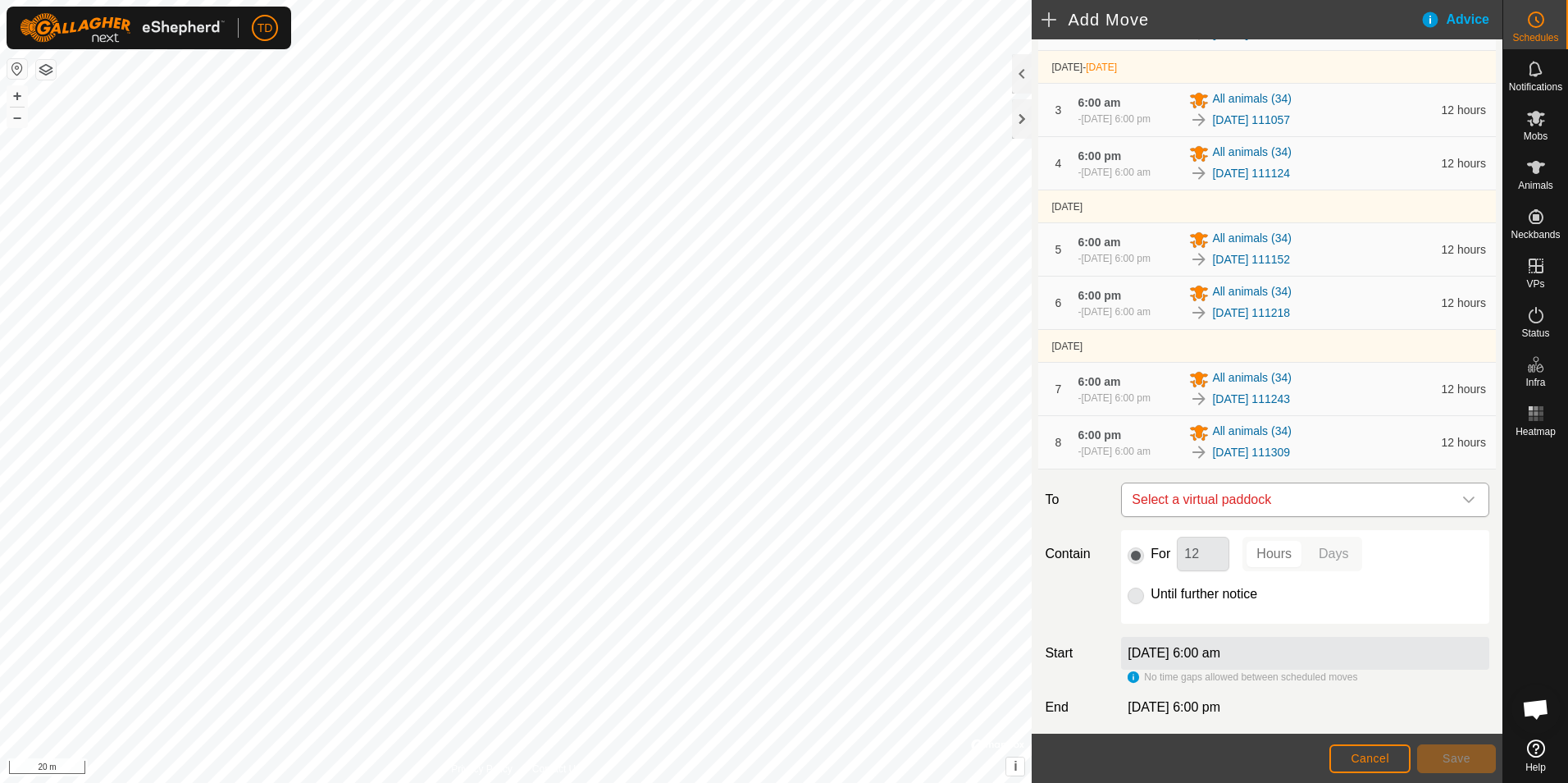
click at [1462, 496] on icon "dropdown trigger" at bounding box center [1468, 500] width 13 height 13
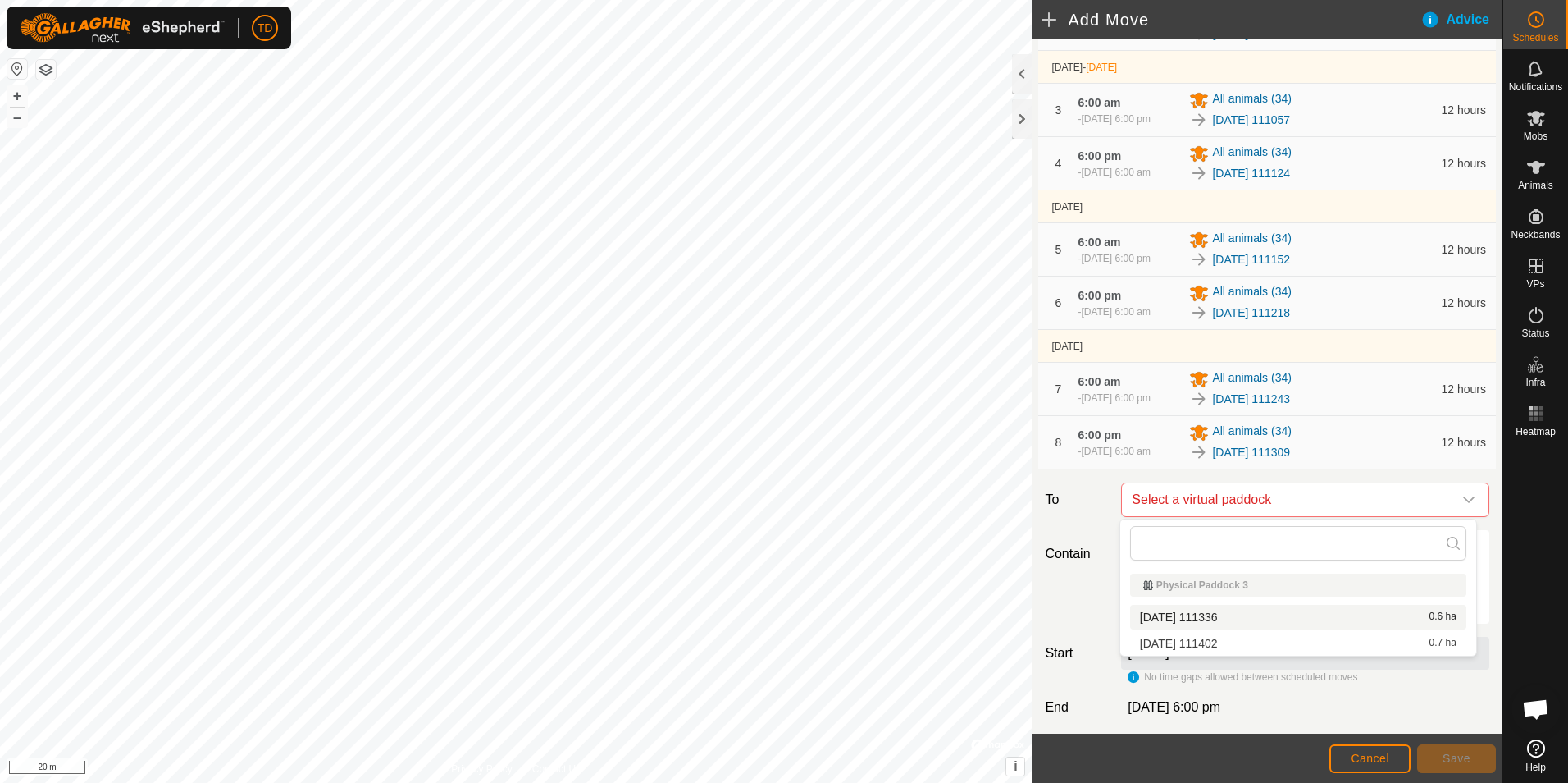
click at [1239, 617] on li "[DATE] 111336 0.6 ha" at bounding box center [1298, 617] width 337 height 25
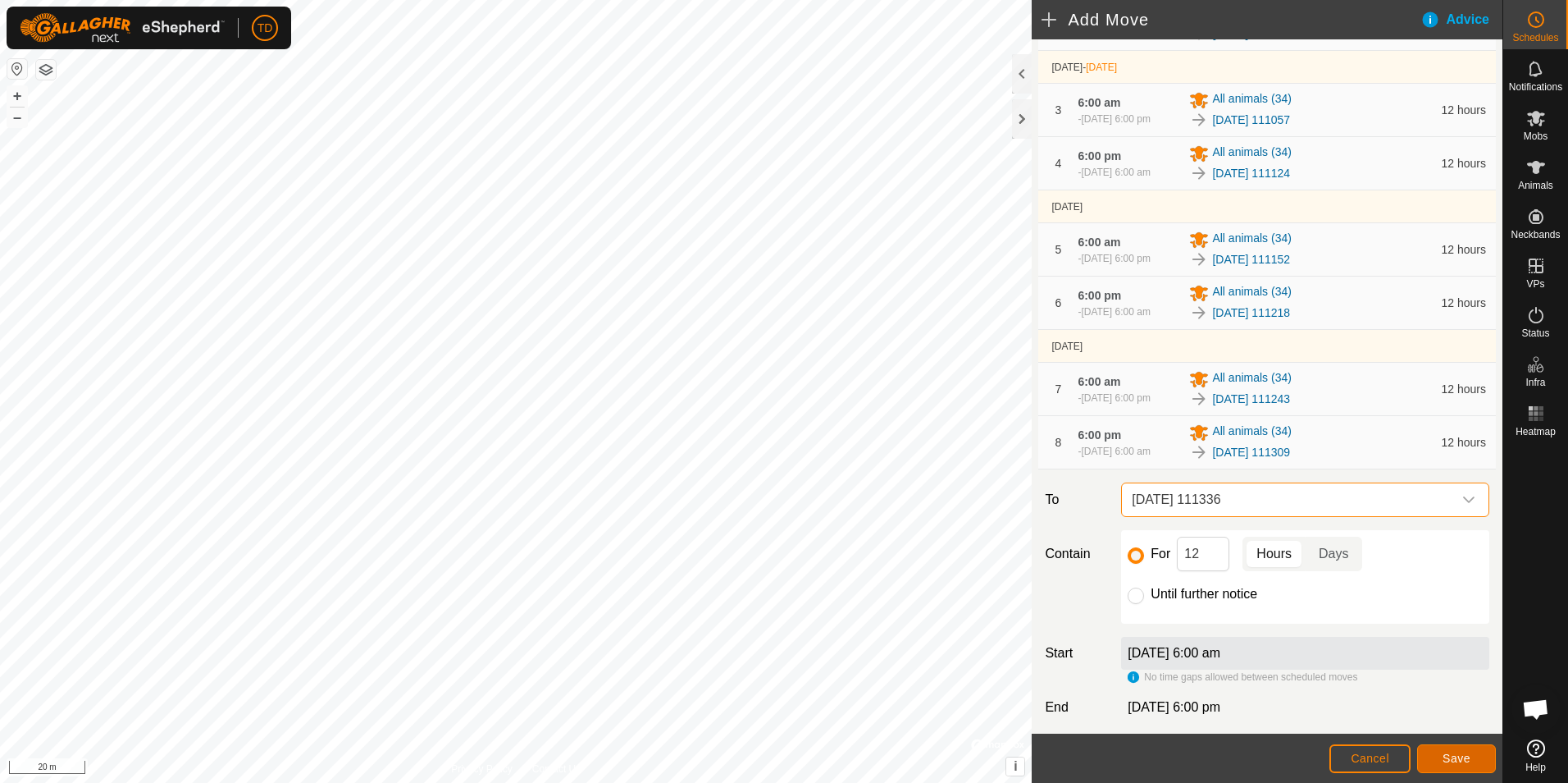
click at [1464, 758] on span "Save" at bounding box center [1456, 758] width 28 height 13
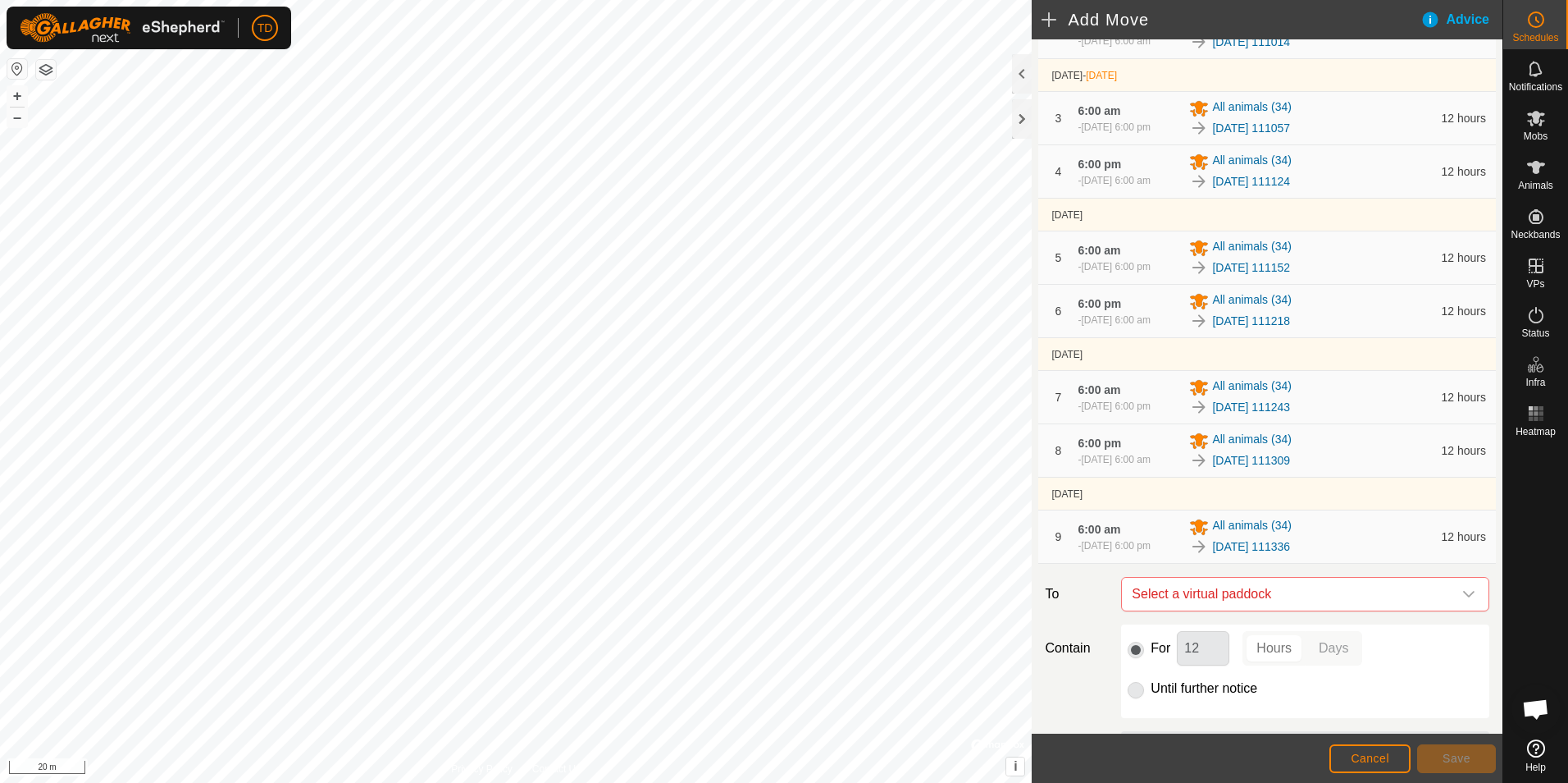
scroll to position [198, 0]
click at [1133, 691] on p-radiobutton at bounding box center [1136, 687] width 16 height 20
click at [1462, 593] on icon "dropdown trigger" at bounding box center [1468, 592] width 13 height 13
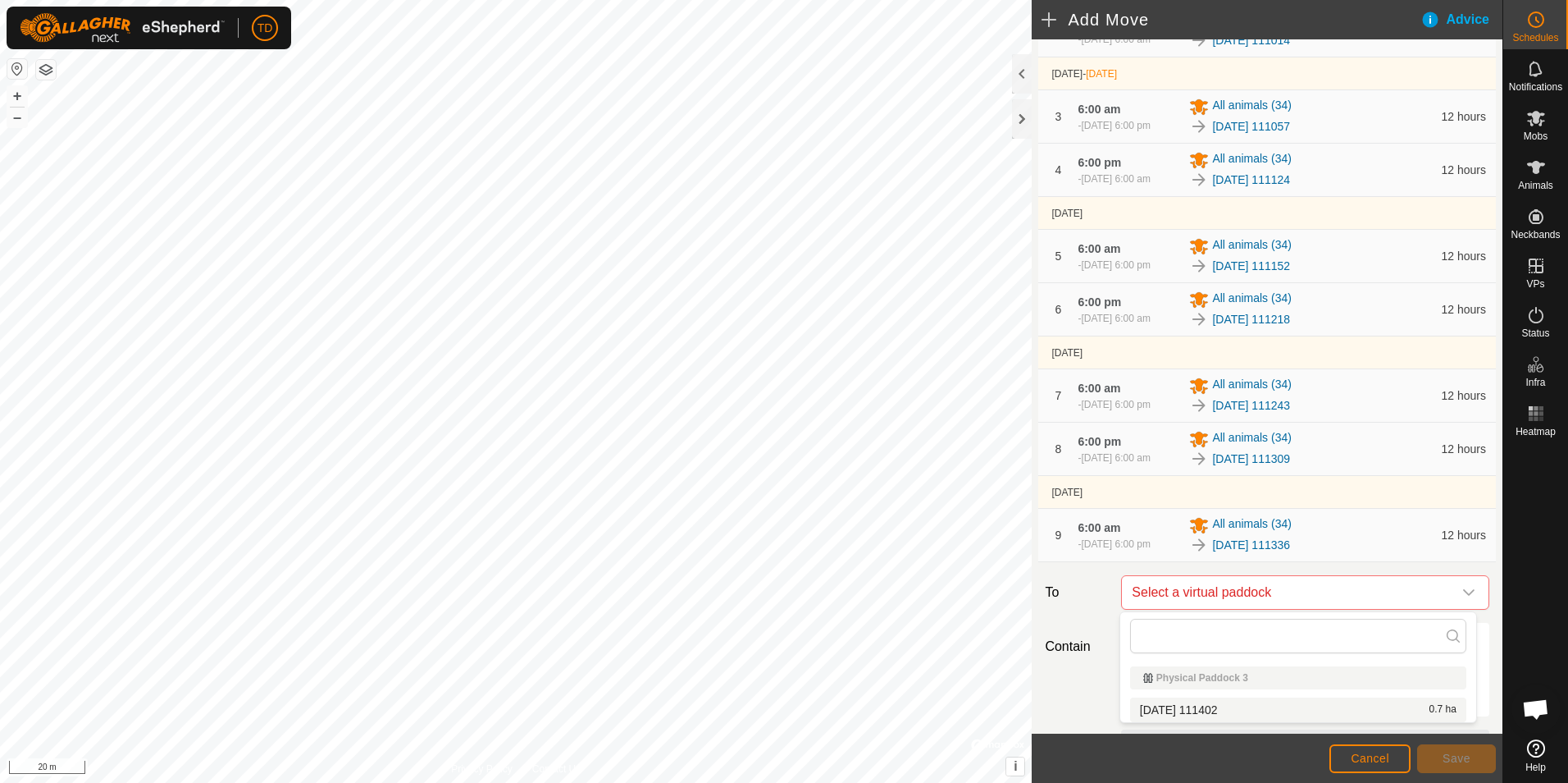
click at [1232, 710] on li "[DATE] 111402 0.7 ha" at bounding box center [1298, 710] width 337 height 25
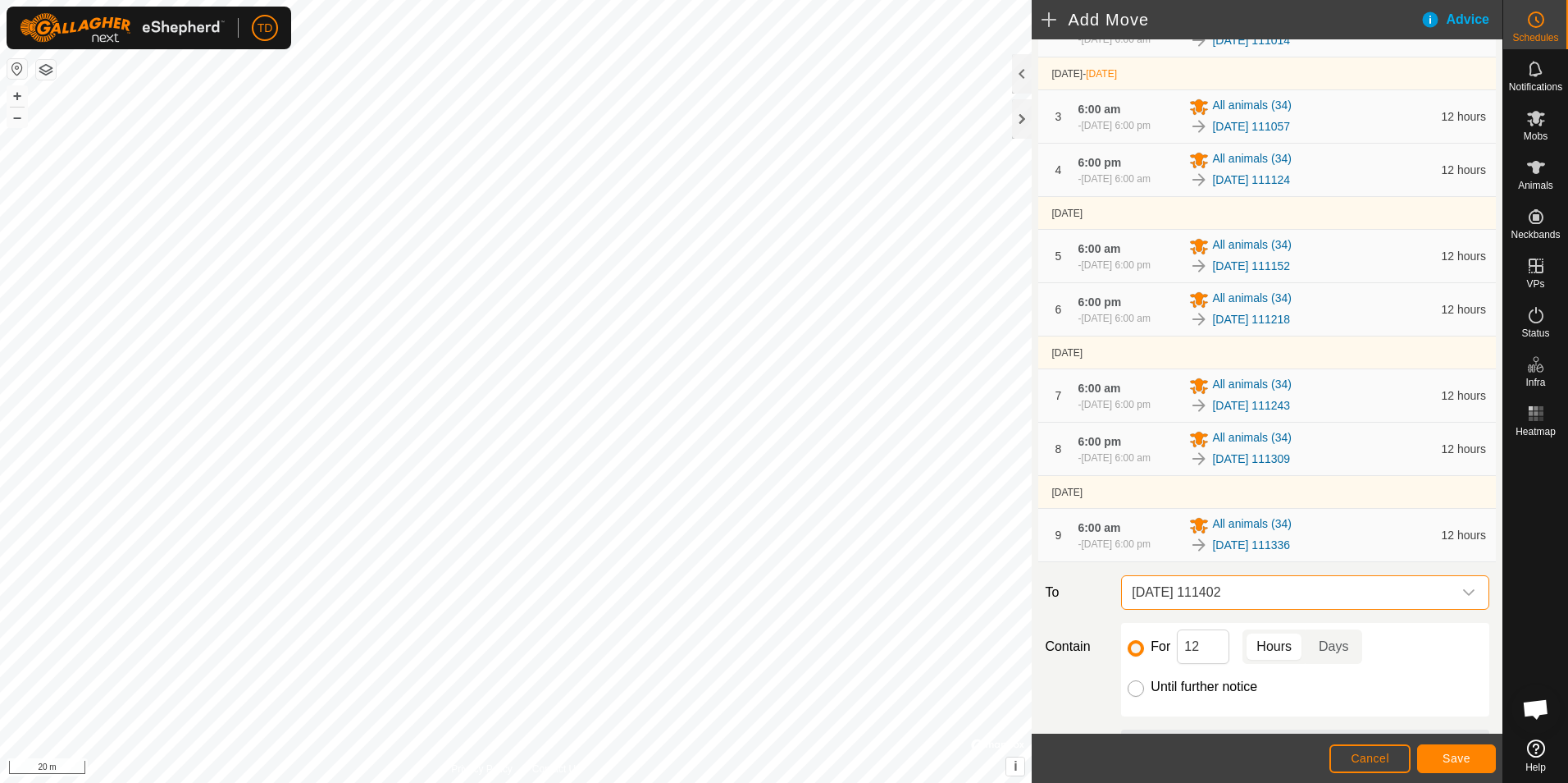
click at [1137, 688] on input "Until further notice" at bounding box center [1136, 689] width 16 height 16
radio input "true"
checkbox input "false"
click at [1470, 751] on button "Save" at bounding box center [1457, 759] width 78 height 29
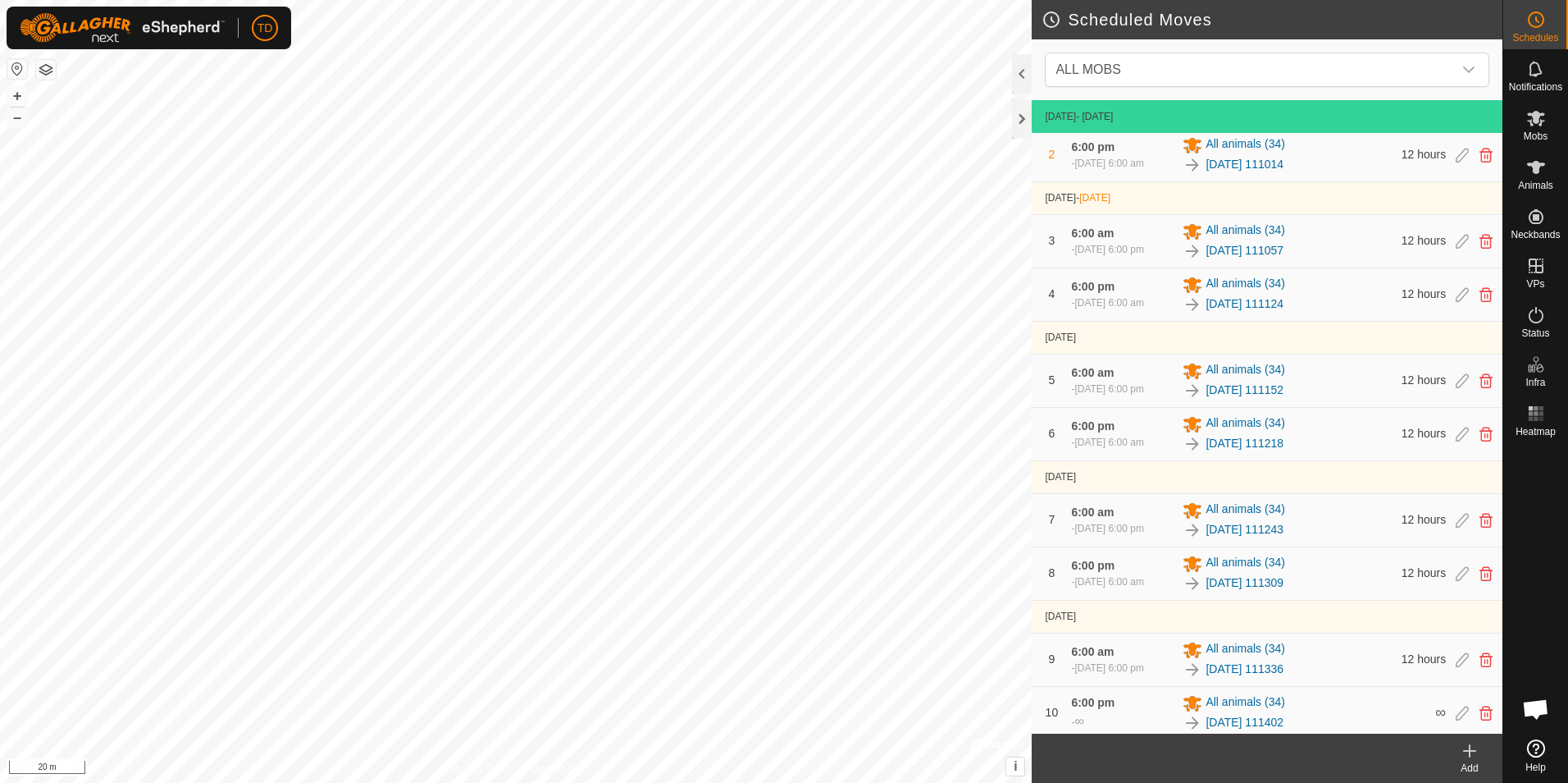
scroll to position [65, 0]
